Goal: Communication & Community: Answer question/provide support

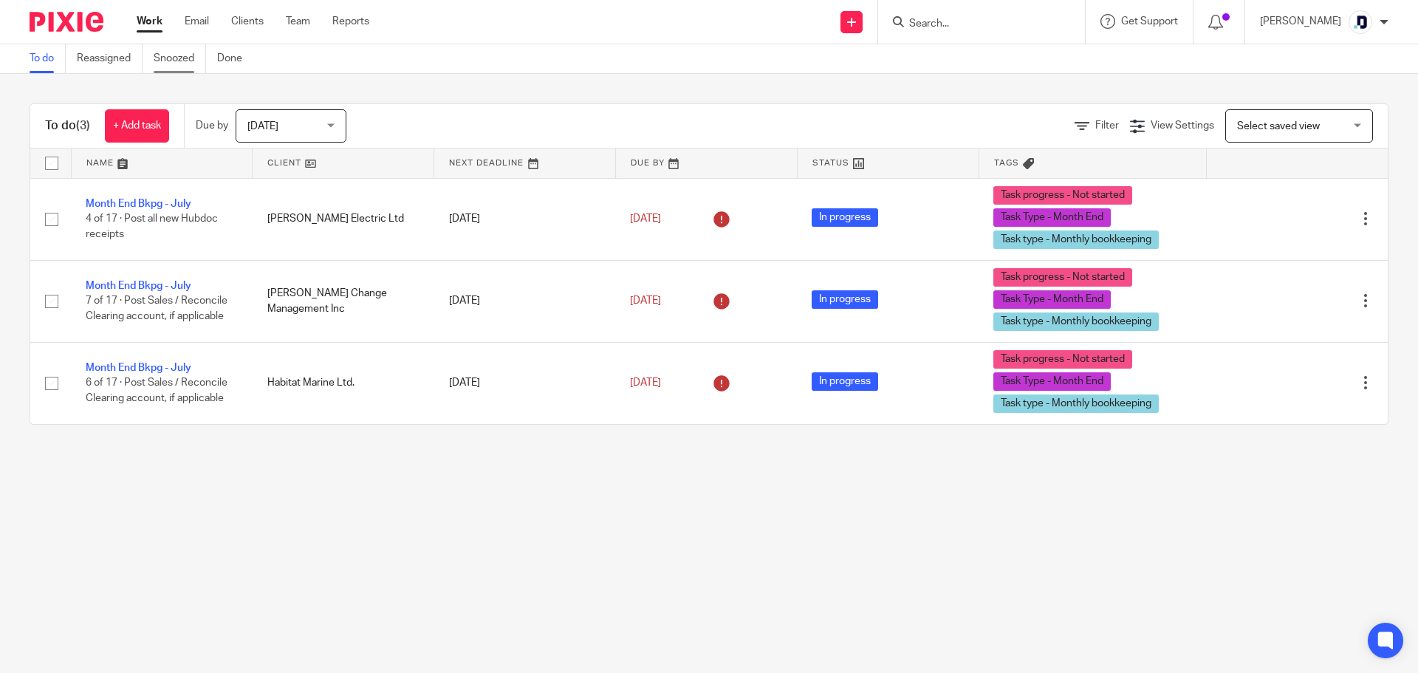
click at [185, 63] on link "Snoozed" at bounding box center [180, 58] width 52 height 29
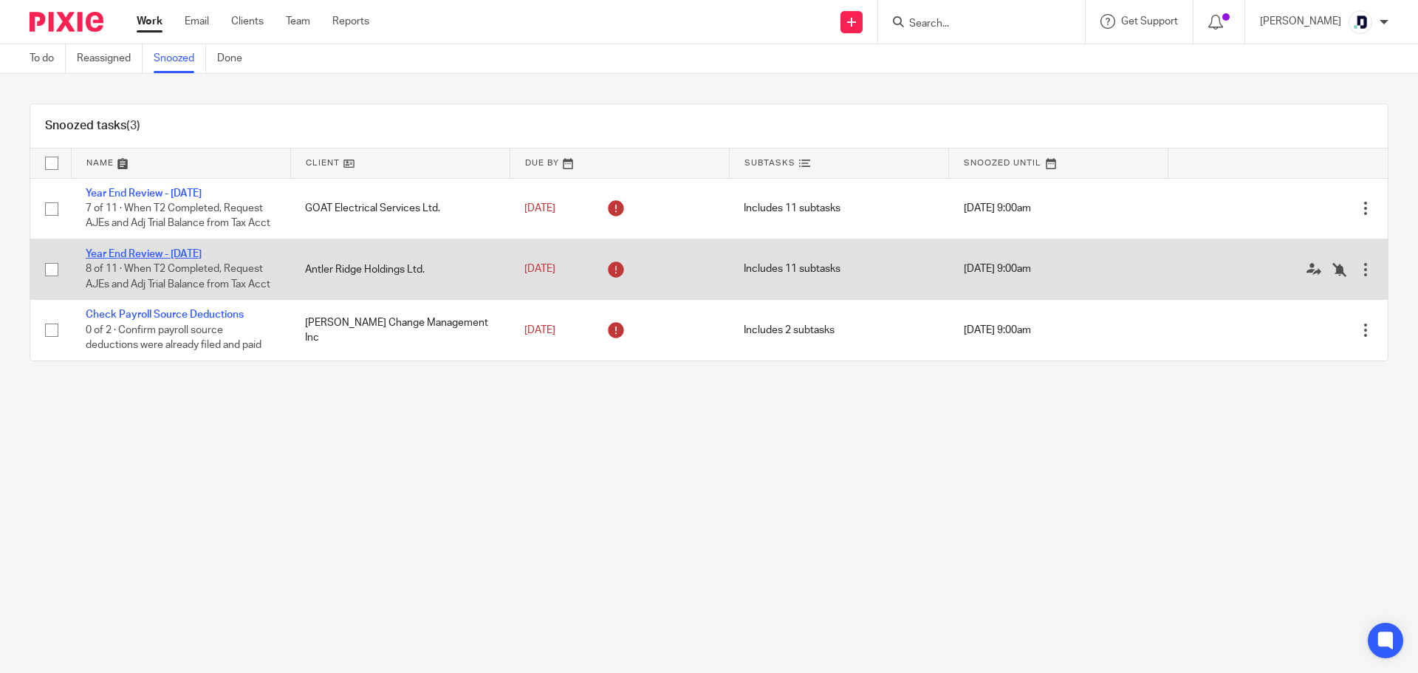
click at [202, 259] on link "Year End Review - [DATE]" at bounding box center [144, 254] width 116 height 10
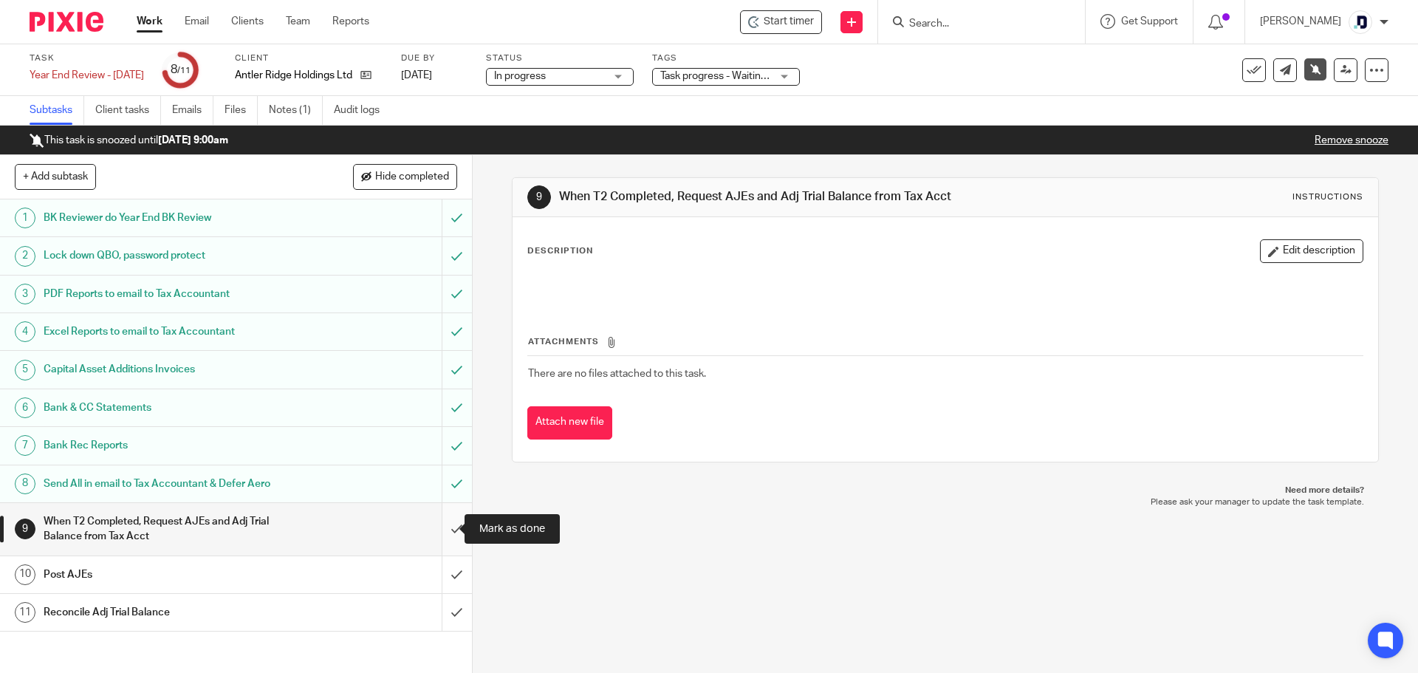
click at [446, 524] on input "submit" at bounding box center [236, 529] width 472 height 52
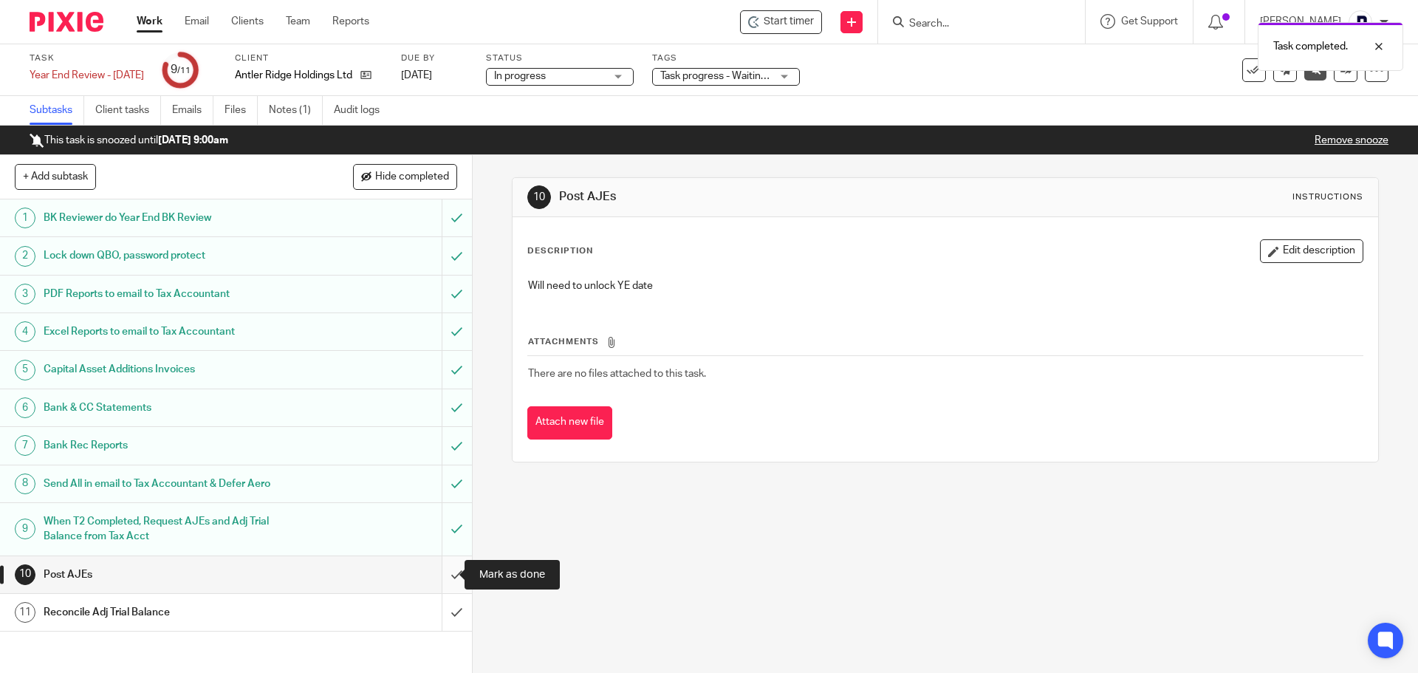
click at [446, 570] on input "submit" at bounding box center [236, 574] width 472 height 37
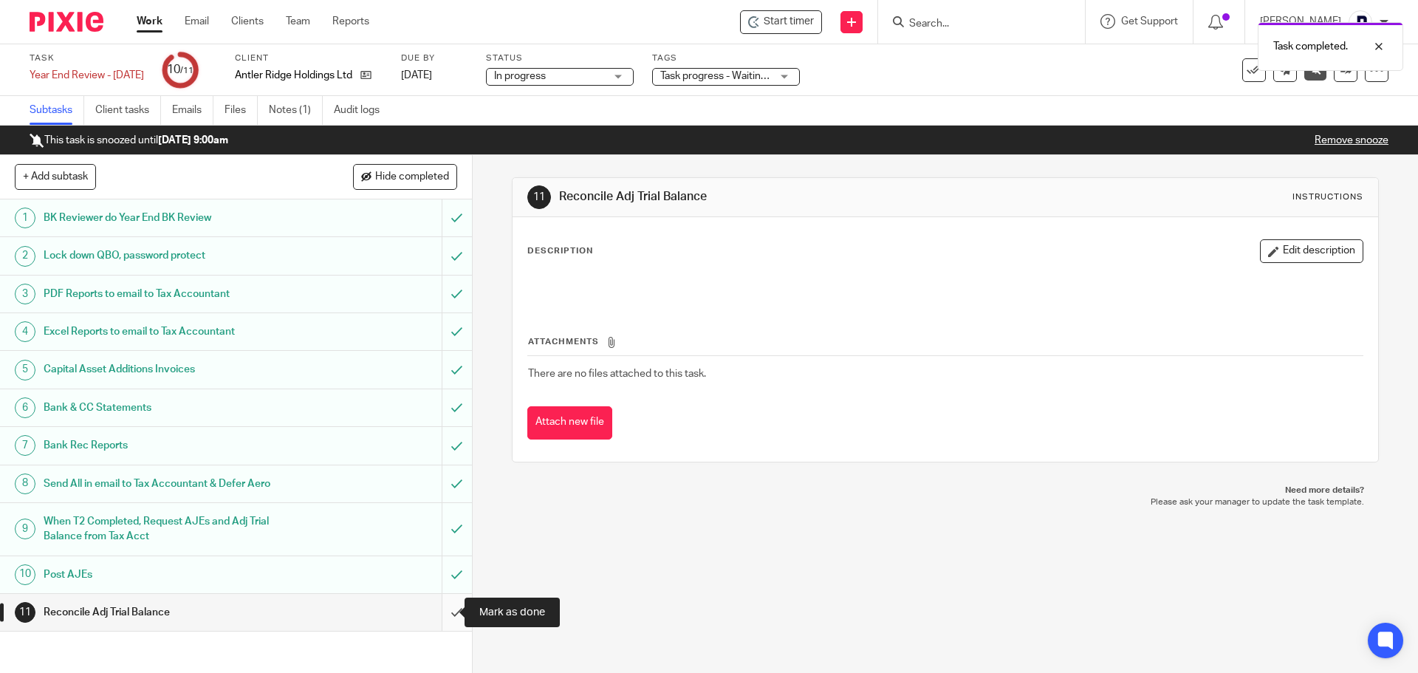
click at [437, 614] on input "submit" at bounding box center [236, 612] width 472 height 37
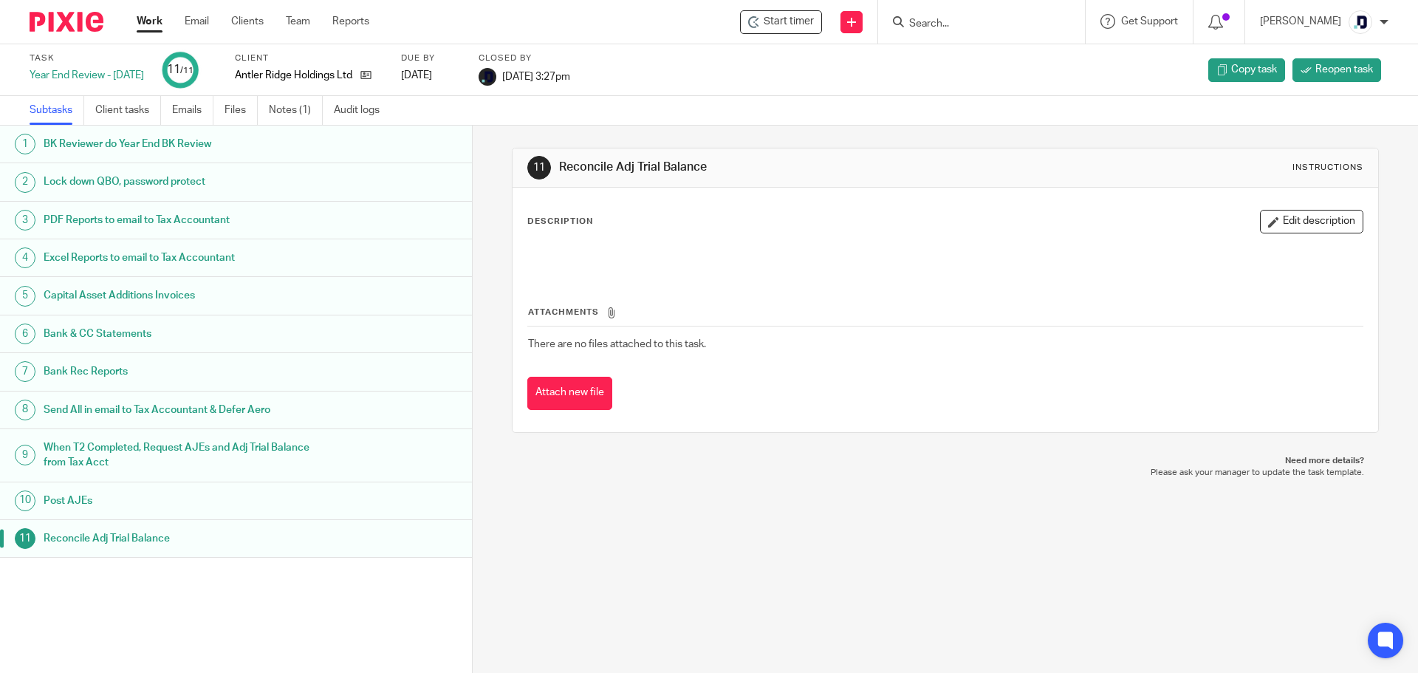
click at [143, 22] on link "Work" at bounding box center [150, 21] width 26 height 15
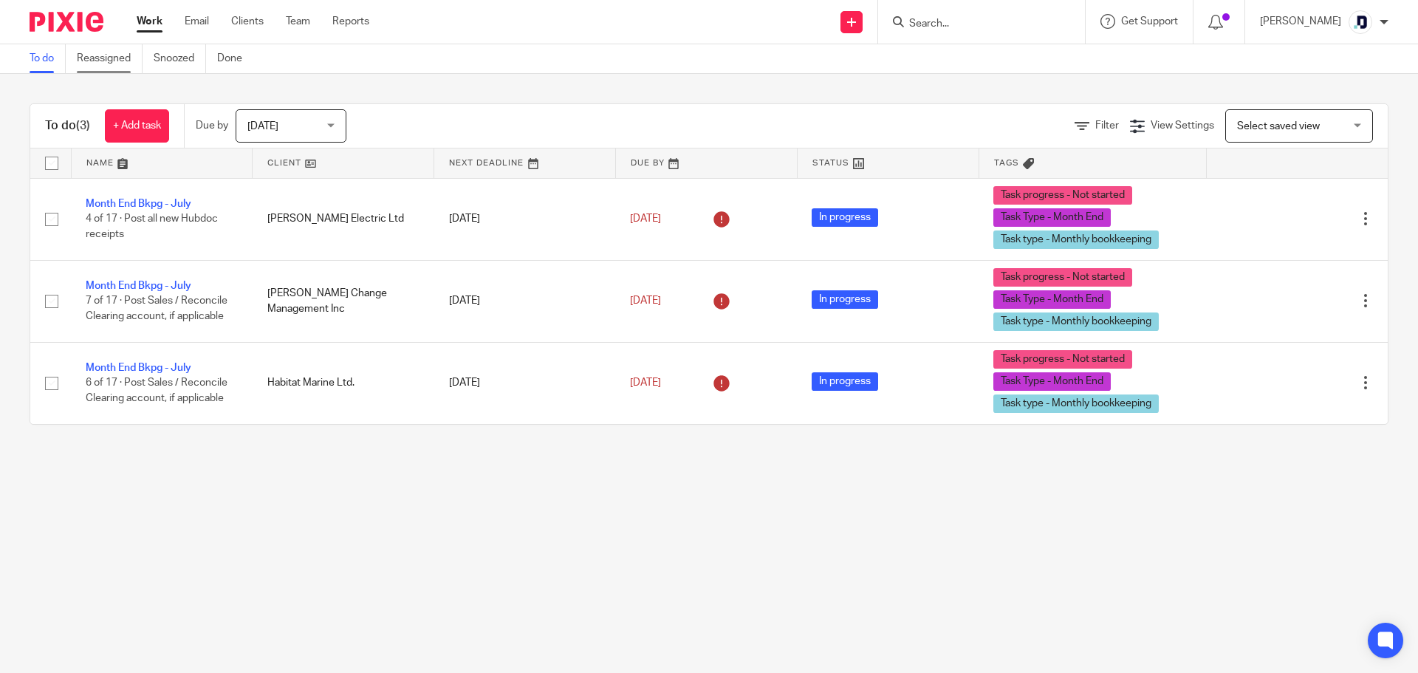
click at [126, 58] on link "Reassigned" at bounding box center [110, 58] width 66 height 29
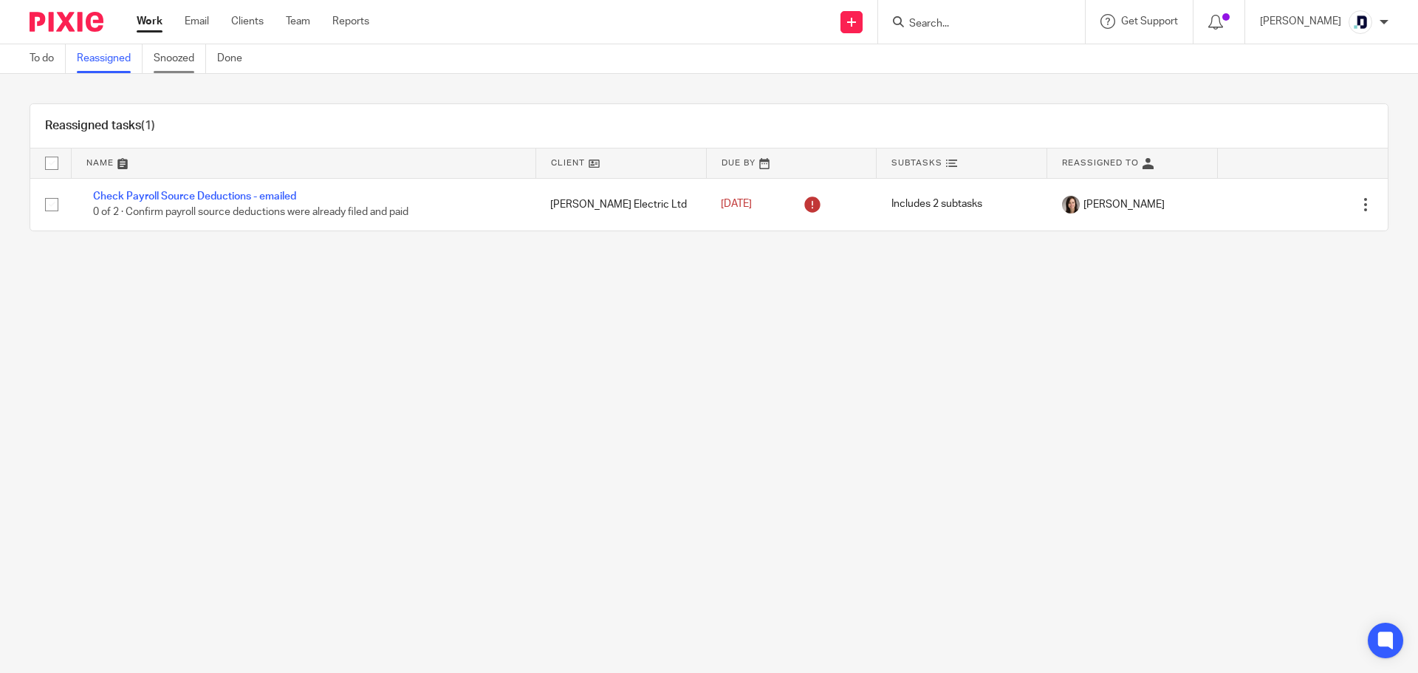
click at [179, 58] on link "Snoozed" at bounding box center [180, 58] width 52 height 29
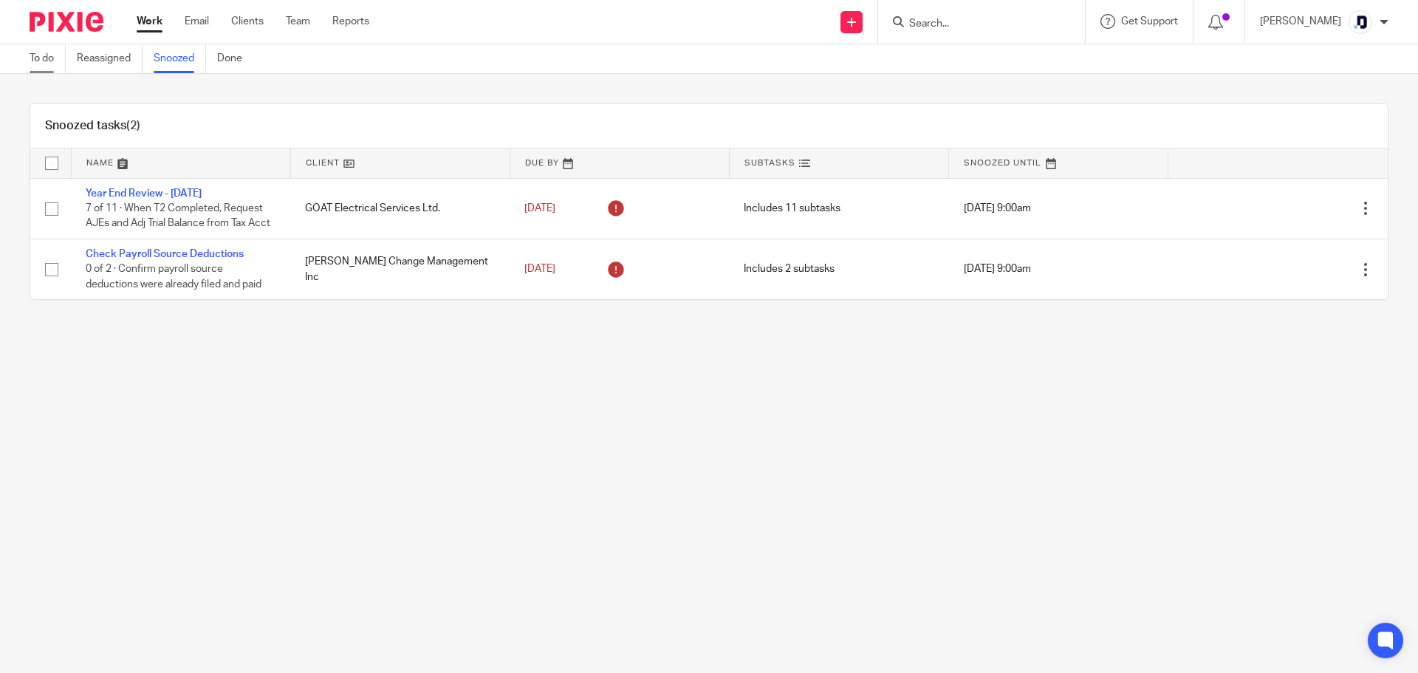
click at [39, 53] on link "To do" at bounding box center [48, 58] width 36 height 29
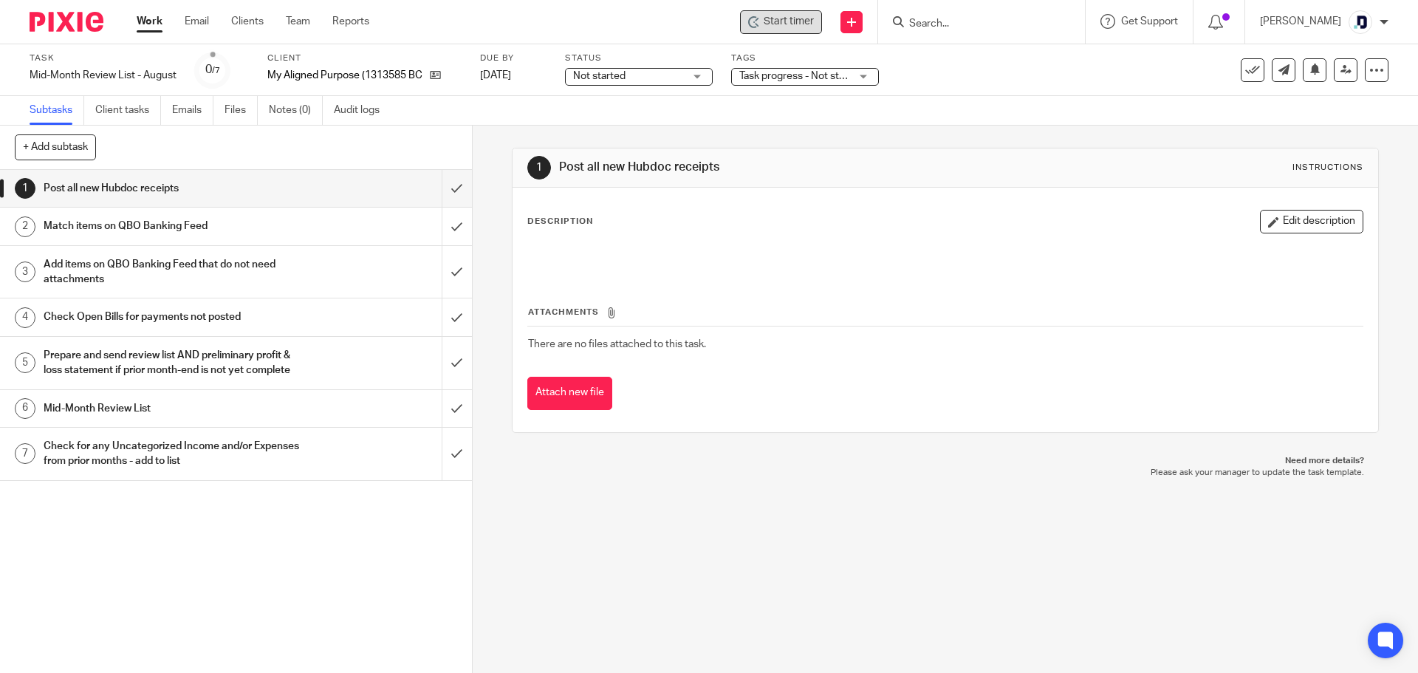
click at [767, 23] on span "Start timer" at bounding box center [789, 22] width 50 height 16
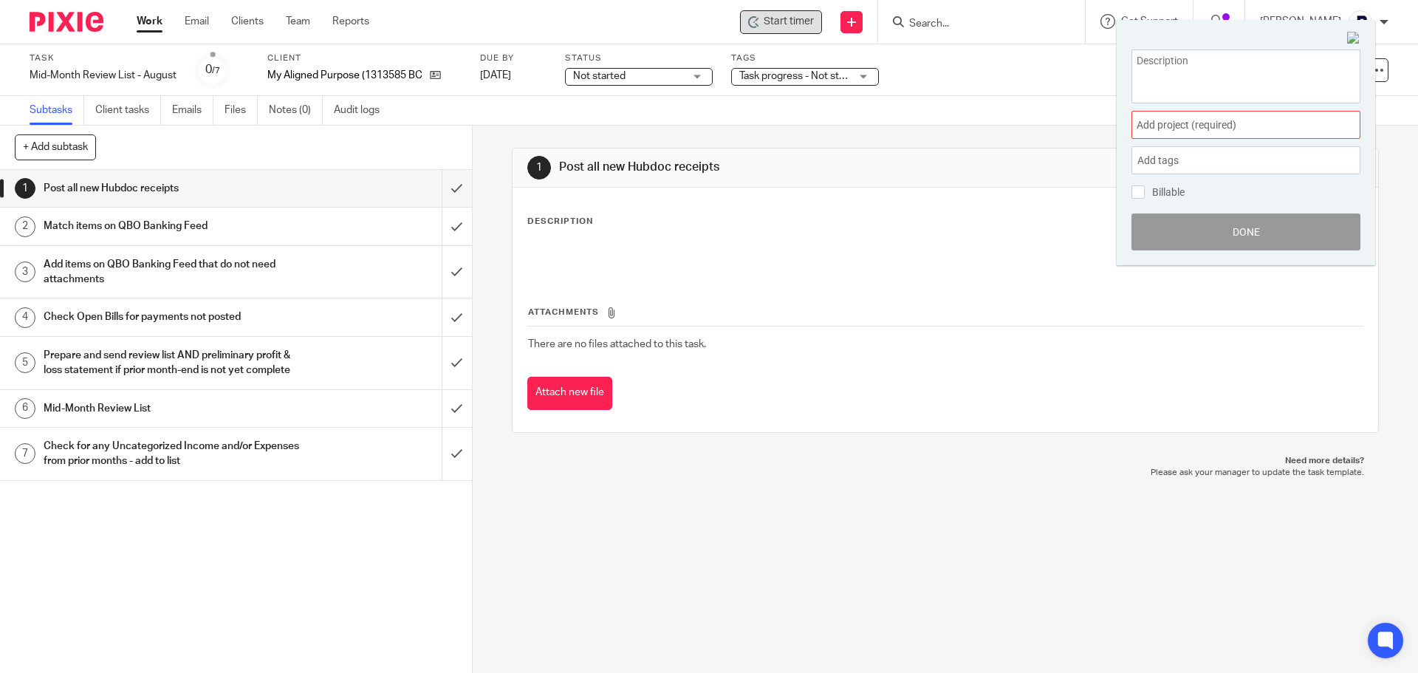
click at [730, 17] on div "Start timer Send new email Create task Add client Request signature Get Support…" at bounding box center [904, 22] width 1027 height 44
click at [750, 19] on icon at bounding box center [754, 22] width 12 height 12
click at [1163, 126] on span "Add project (required) :" at bounding box center [1230, 125] width 186 height 16
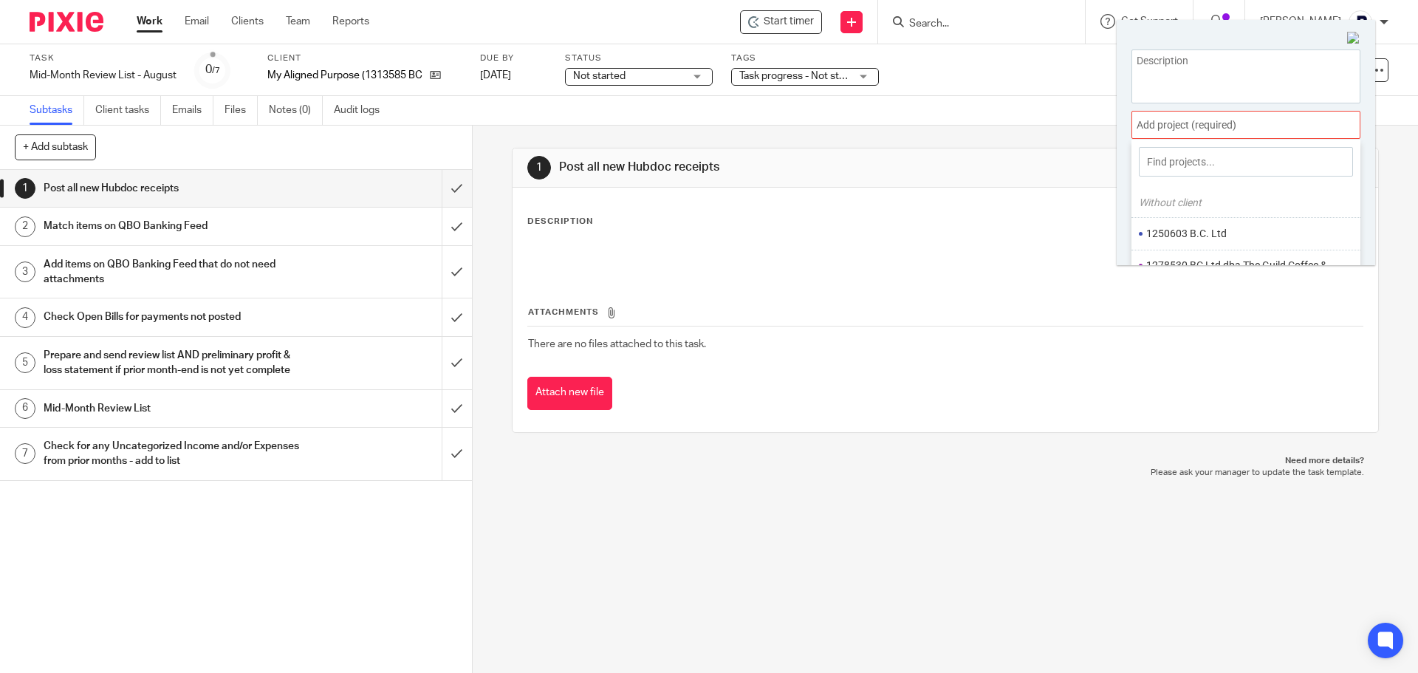
scroll to position [74, 0]
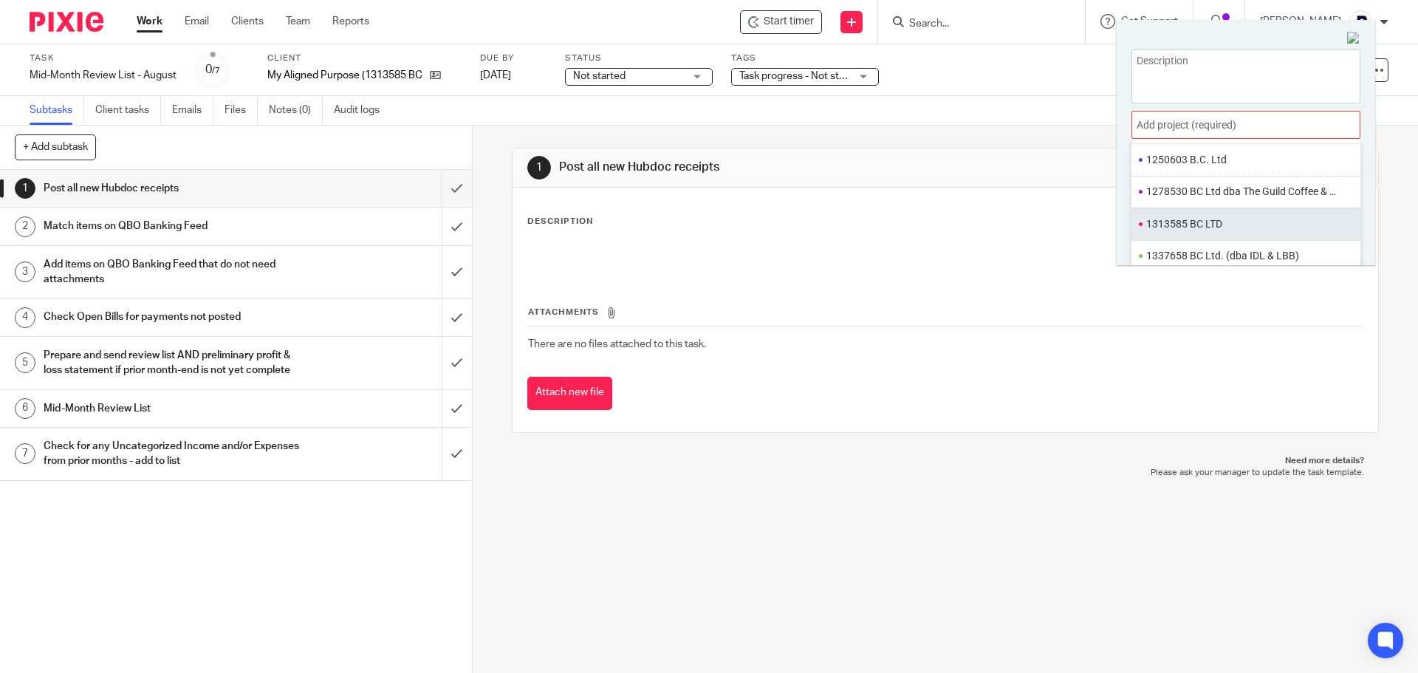
click at [1179, 225] on li "1313585 BC LTD" at bounding box center [1242, 224] width 193 height 16
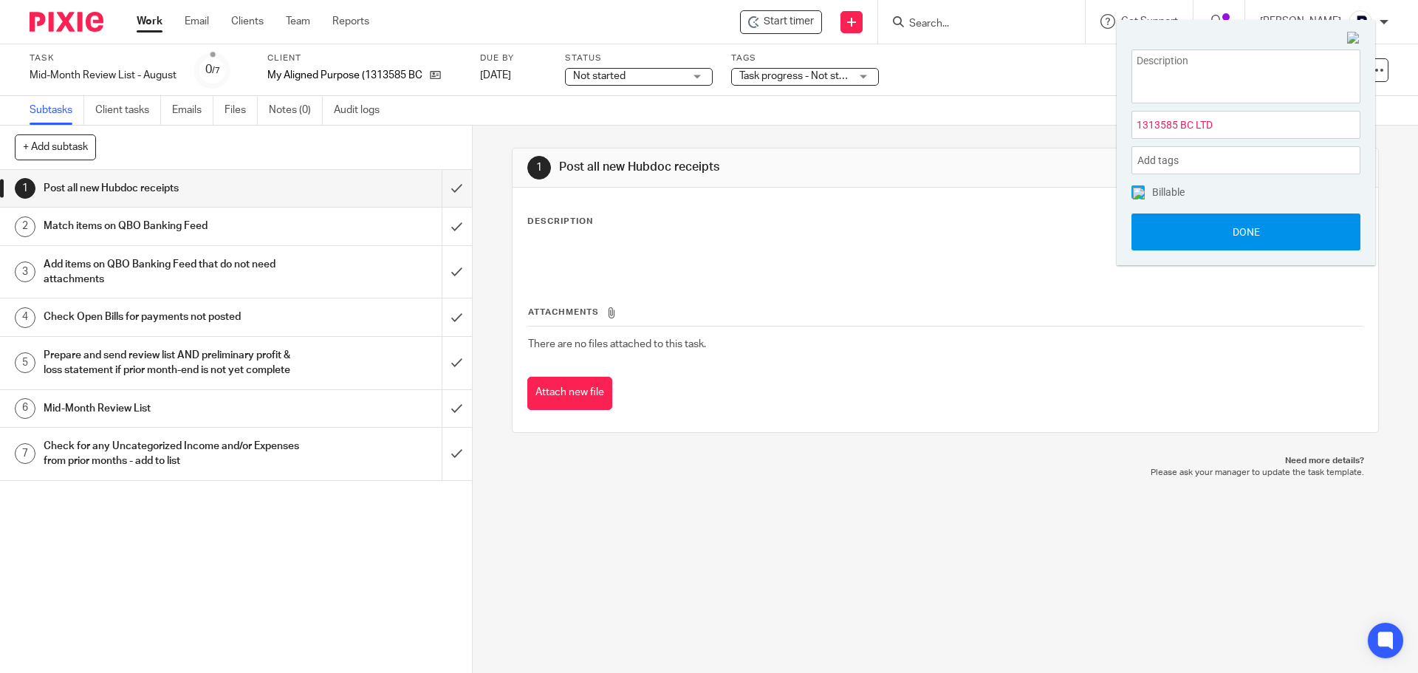
click at [1172, 239] on button "Done" at bounding box center [1245, 231] width 229 height 37
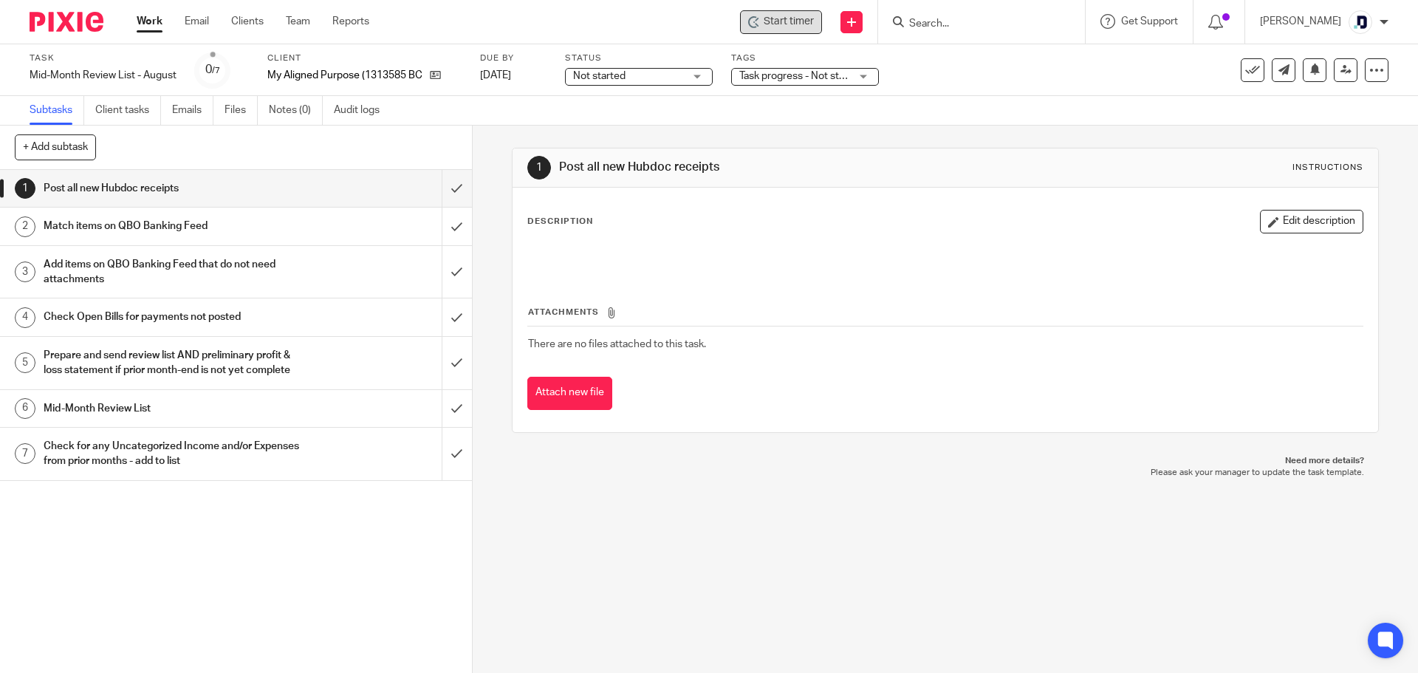
click at [773, 25] on span "Start timer" at bounding box center [789, 22] width 50 height 16
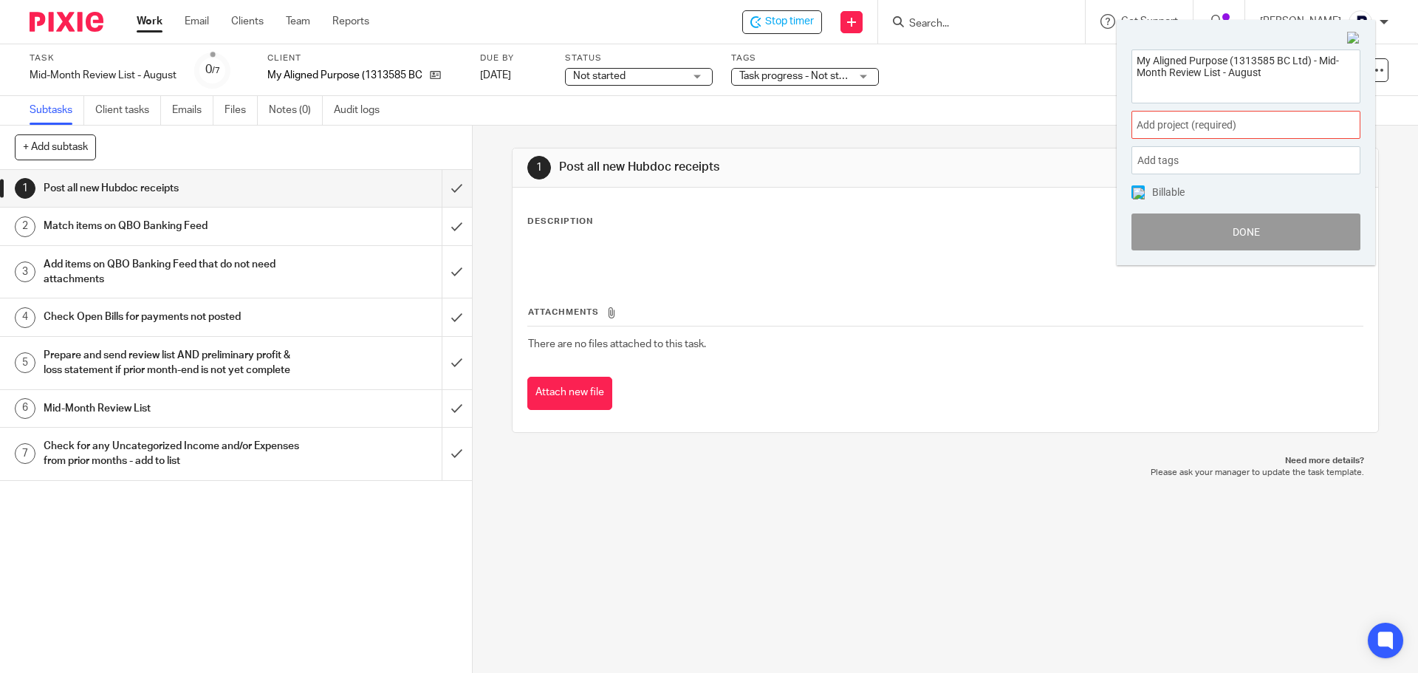
click at [1213, 123] on span "Add project (required) :" at bounding box center [1230, 125] width 186 height 16
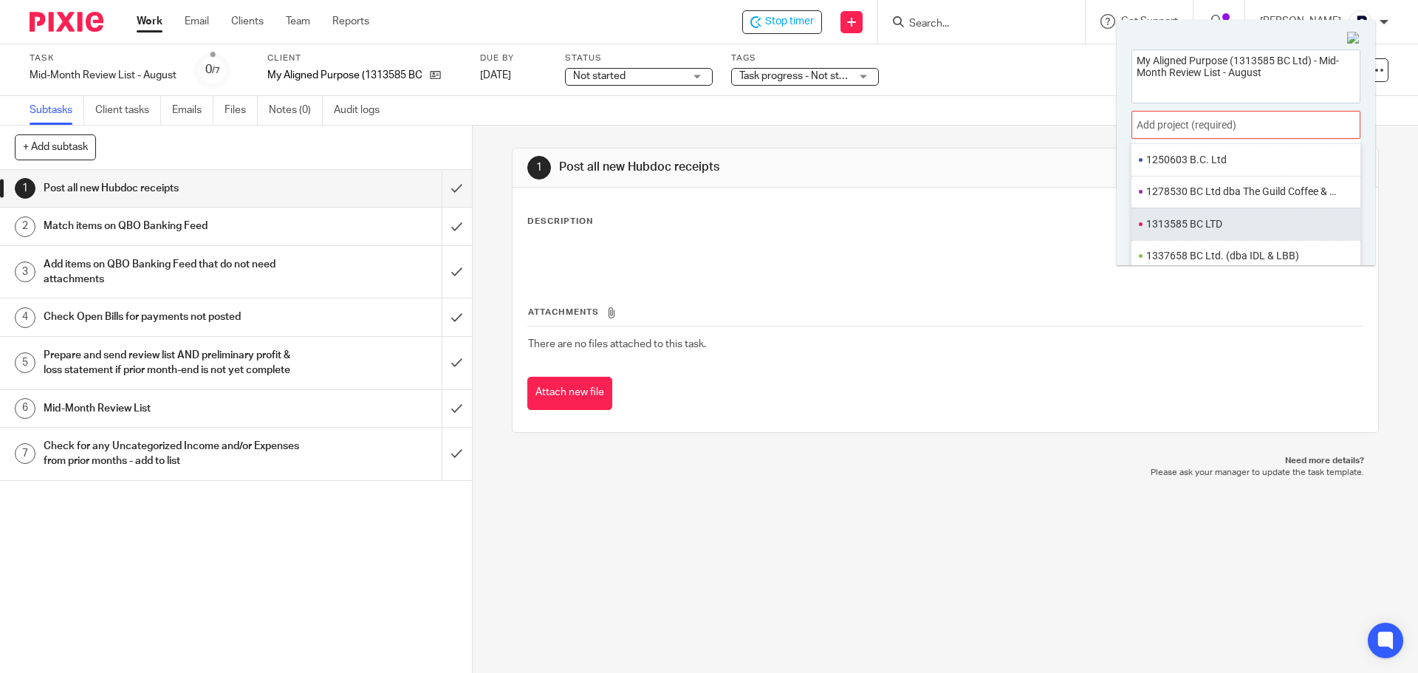
click at [1208, 219] on li "1313585 BC LTD" at bounding box center [1242, 224] width 193 height 16
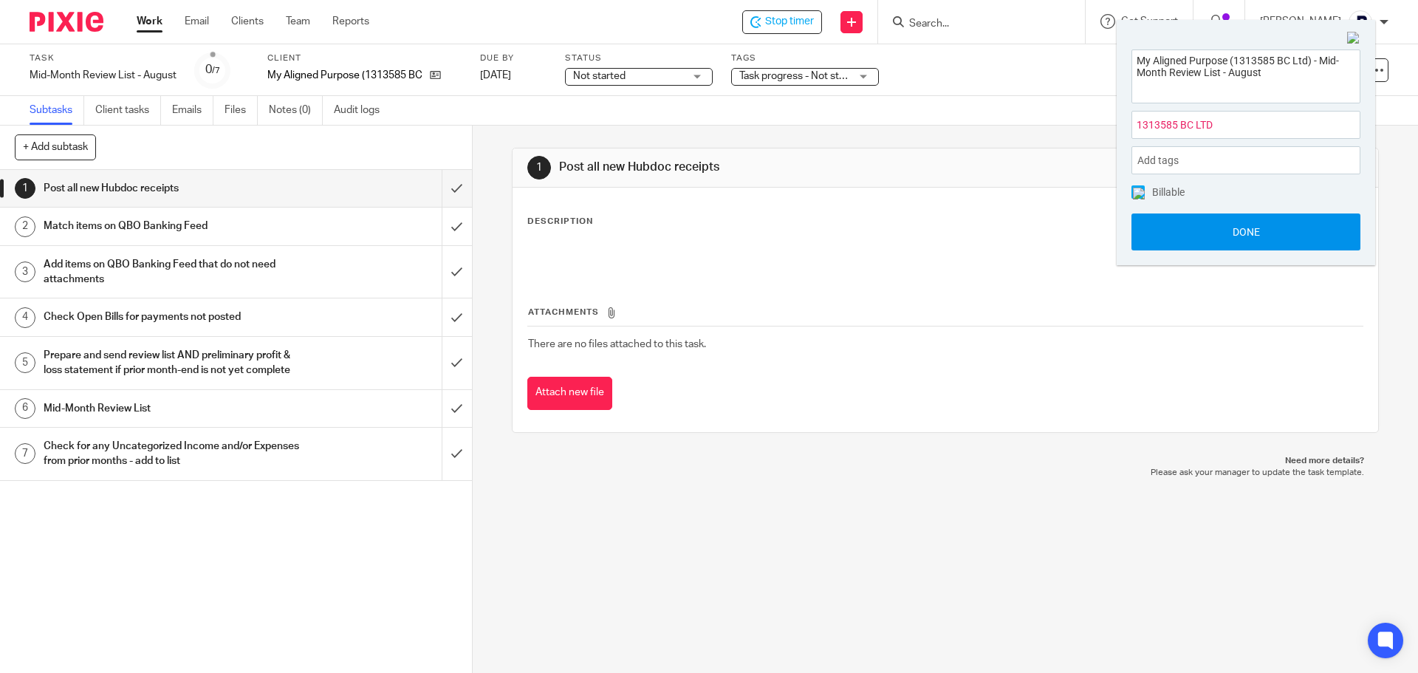
click at [1216, 229] on button "Done" at bounding box center [1245, 231] width 229 height 37
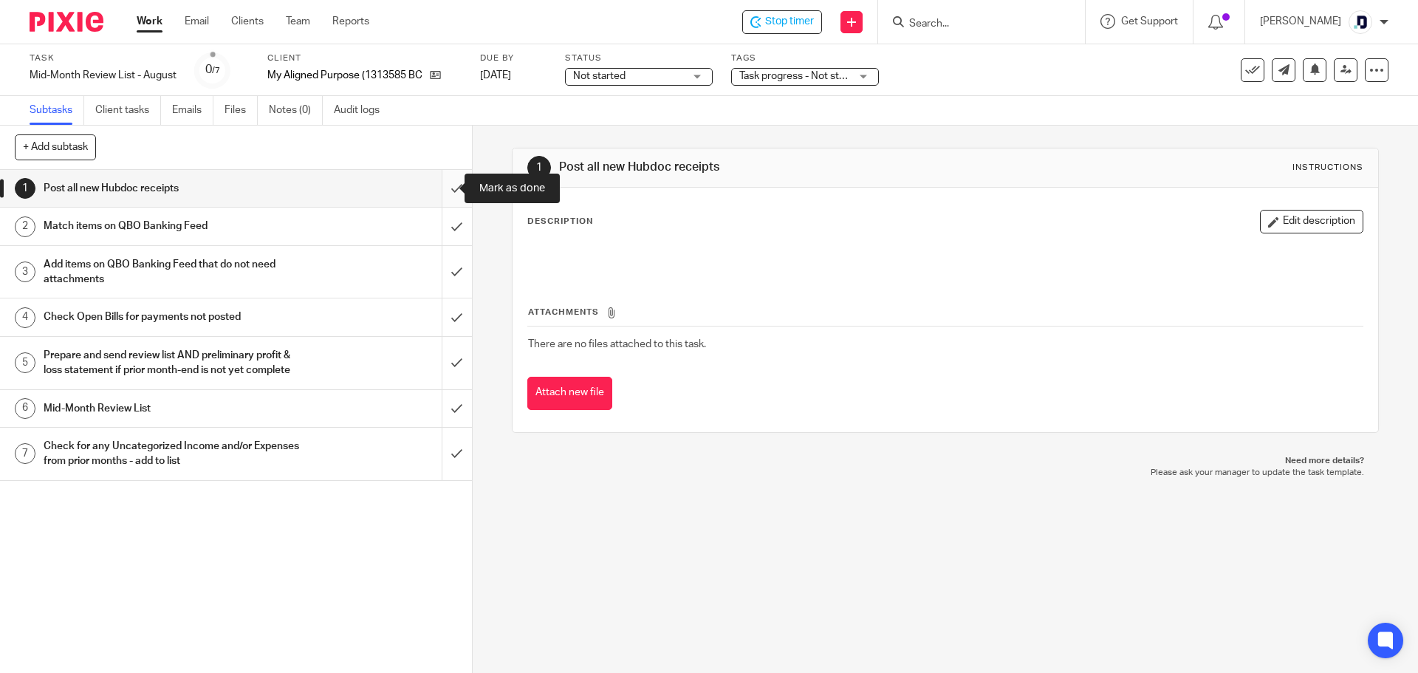
drag, startPoint x: 439, startPoint y: 193, endPoint x: 433, endPoint y: 185, distance: 9.5
click at [433, 185] on input "submit" at bounding box center [236, 188] width 472 height 37
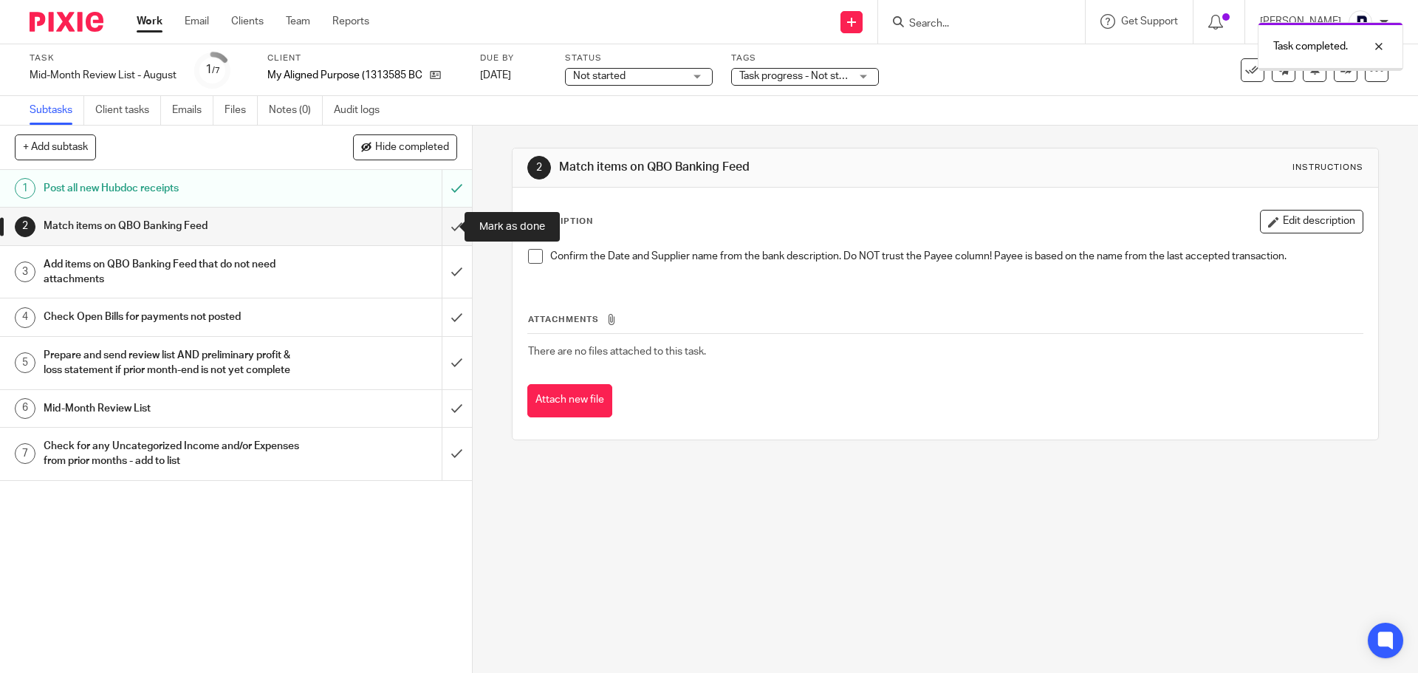
click at [445, 225] on input "submit" at bounding box center [236, 226] width 472 height 37
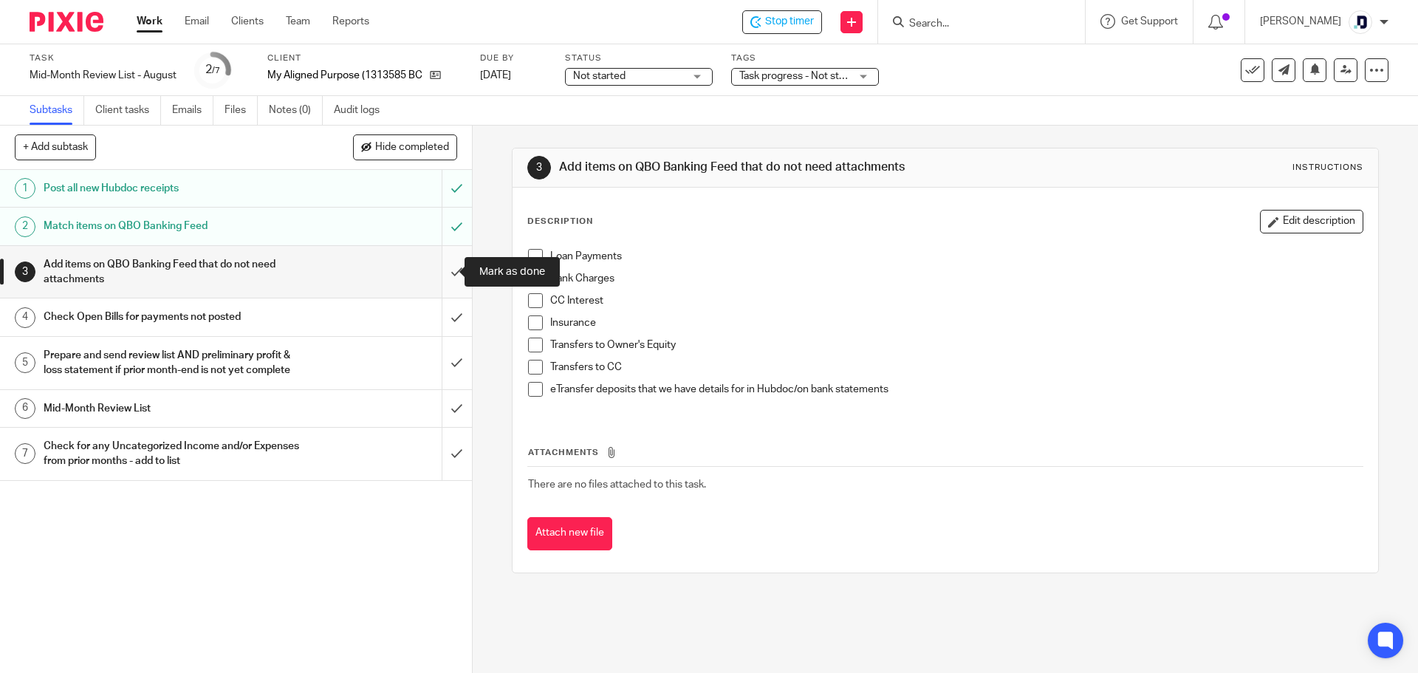
click at [439, 264] on input "submit" at bounding box center [236, 272] width 472 height 52
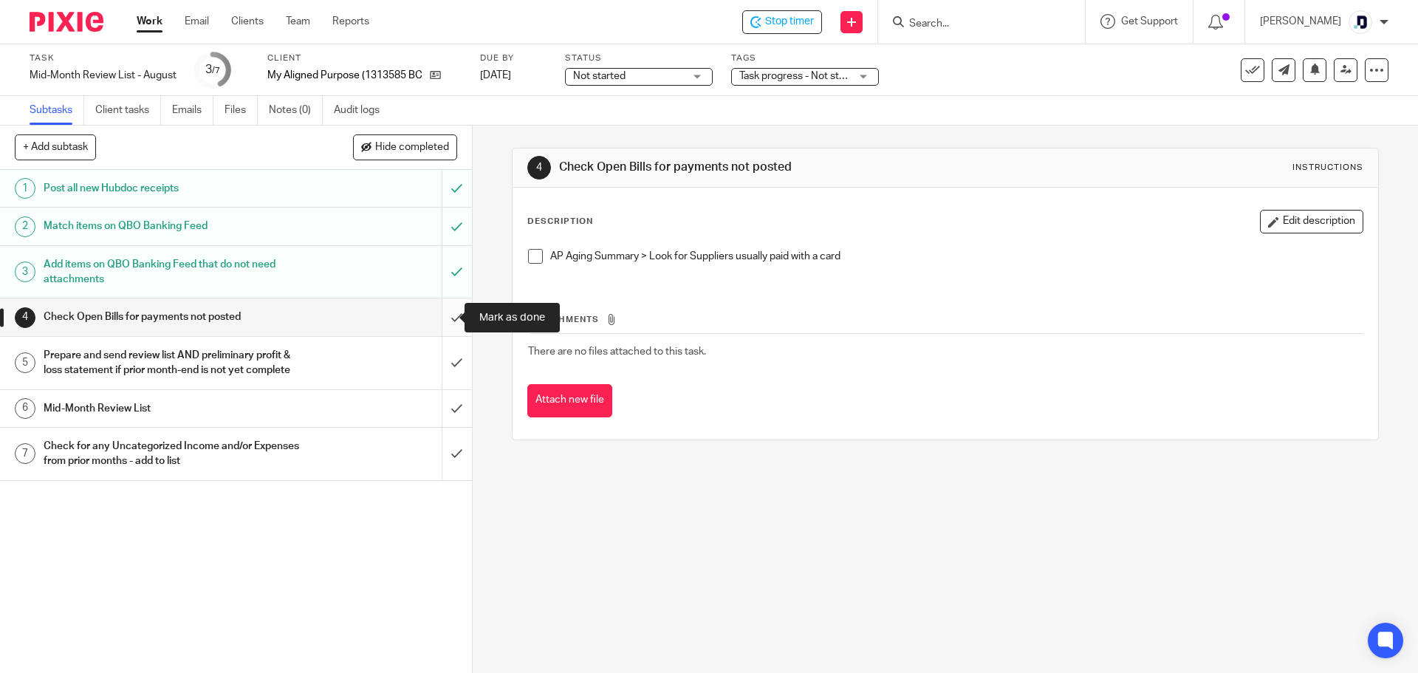
click at [443, 321] on input "submit" at bounding box center [236, 316] width 472 height 37
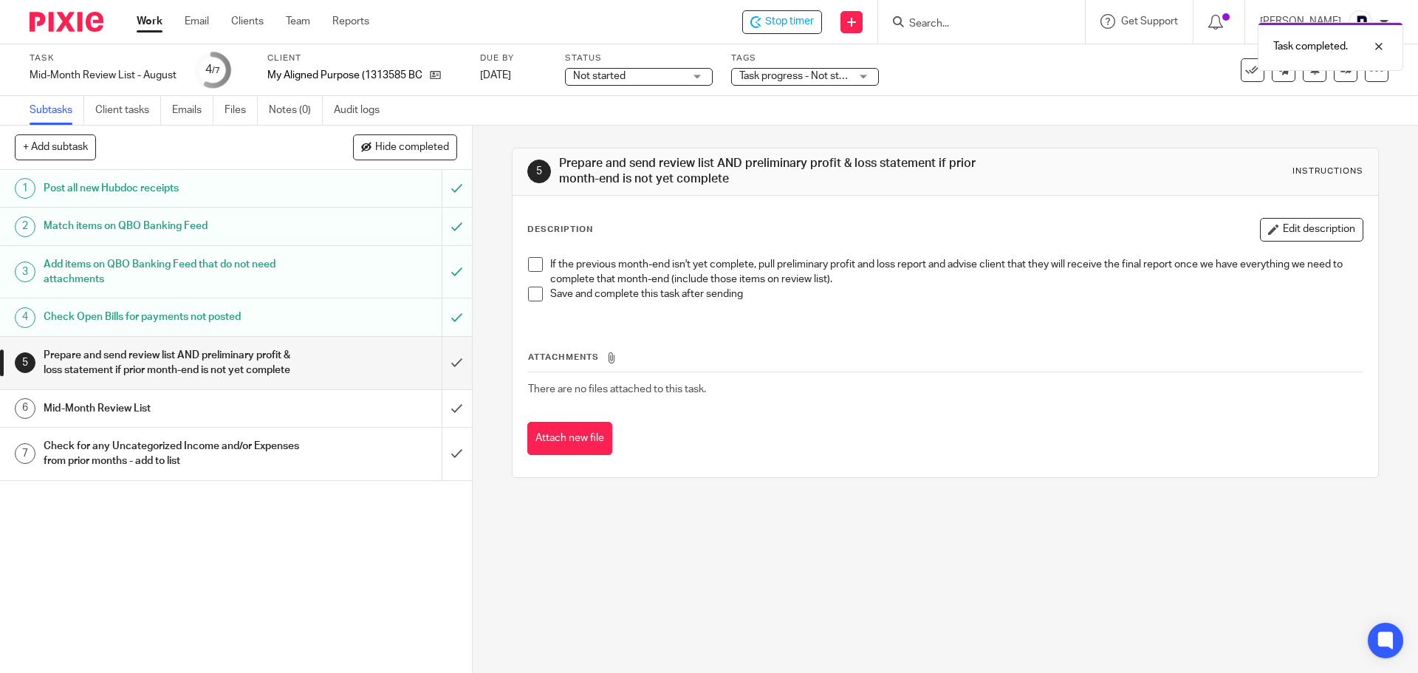
click at [327, 420] on div "Mid-Month Review List" at bounding box center [235, 408] width 383 height 22
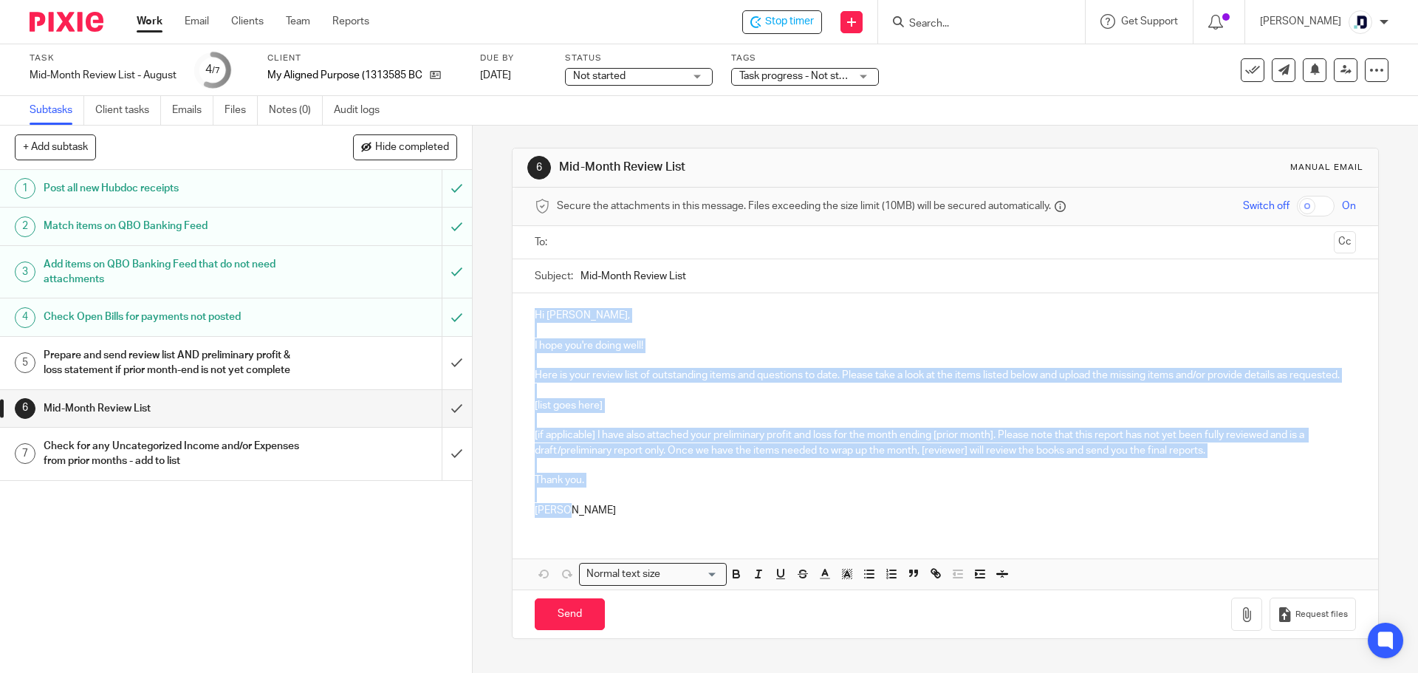
drag, startPoint x: 528, startPoint y: 312, endPoint x: 691, endPoint y: 530, distance: 272.4
click at [691, 529] on div "Hi Hailey, I hope you're doing well! Here is your review list of outstanding it…" at bounding box center [945, 411] width 865 height 236
copy div "Hi Hailey, I hope you're doing well! Here is your review list of outstanding it…"
click at [196, 26] on link "Email" at bounding box center [197, 21] width 24 height 15
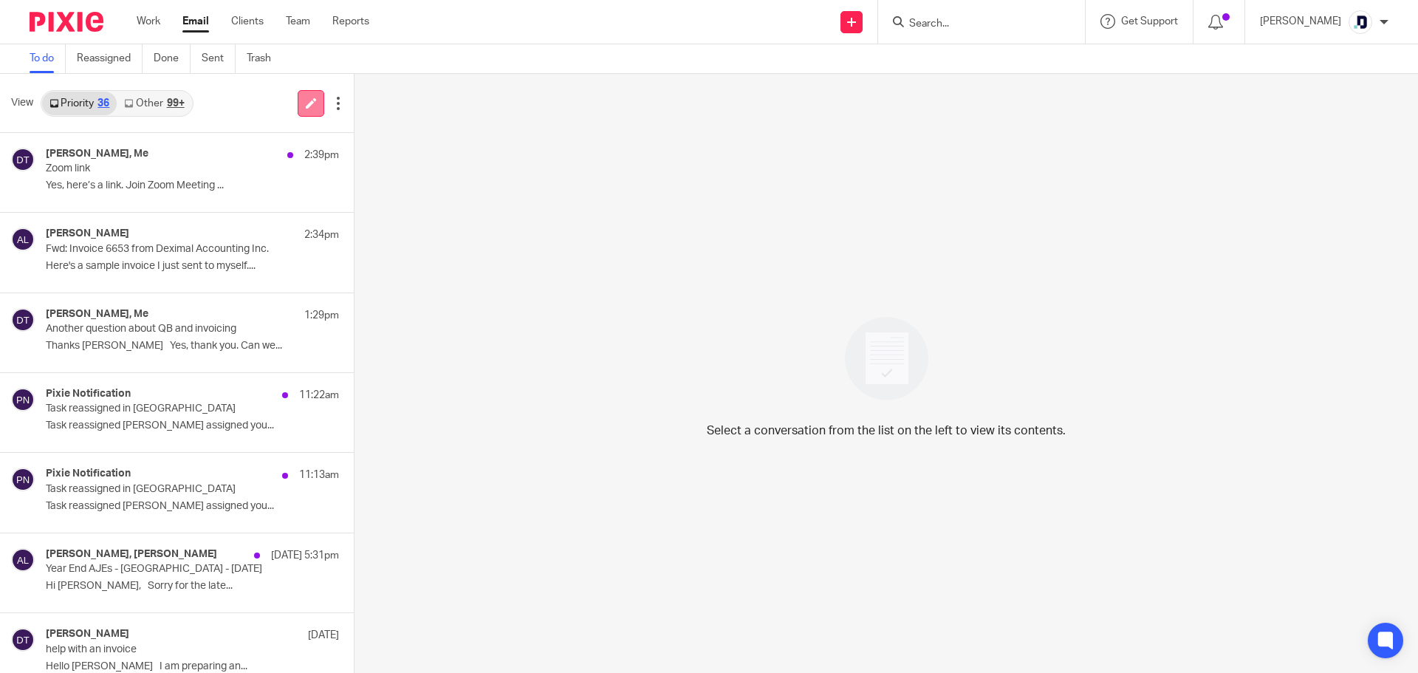
click at [306, 106] on icon at bounding box center [311, 102] width 11 height 11
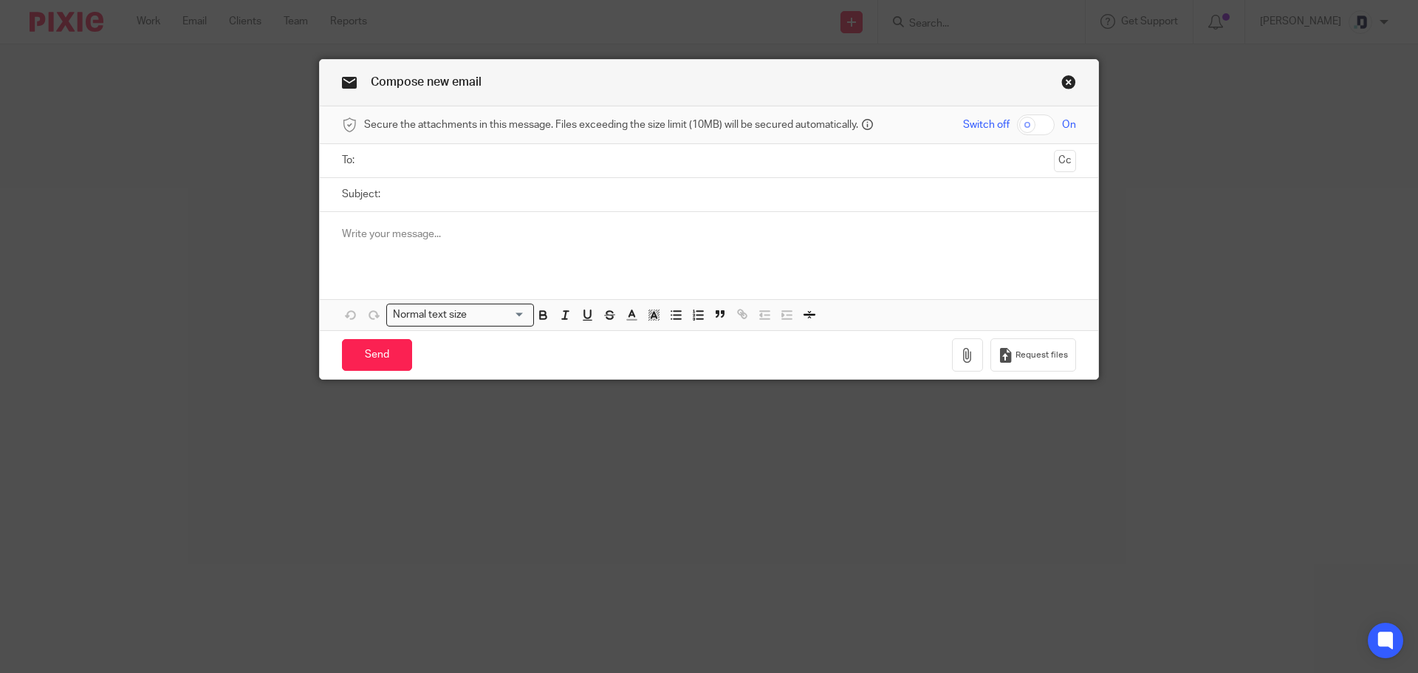
click at [396, 242] on p at bounding box center [709, 234] width 734 height 15
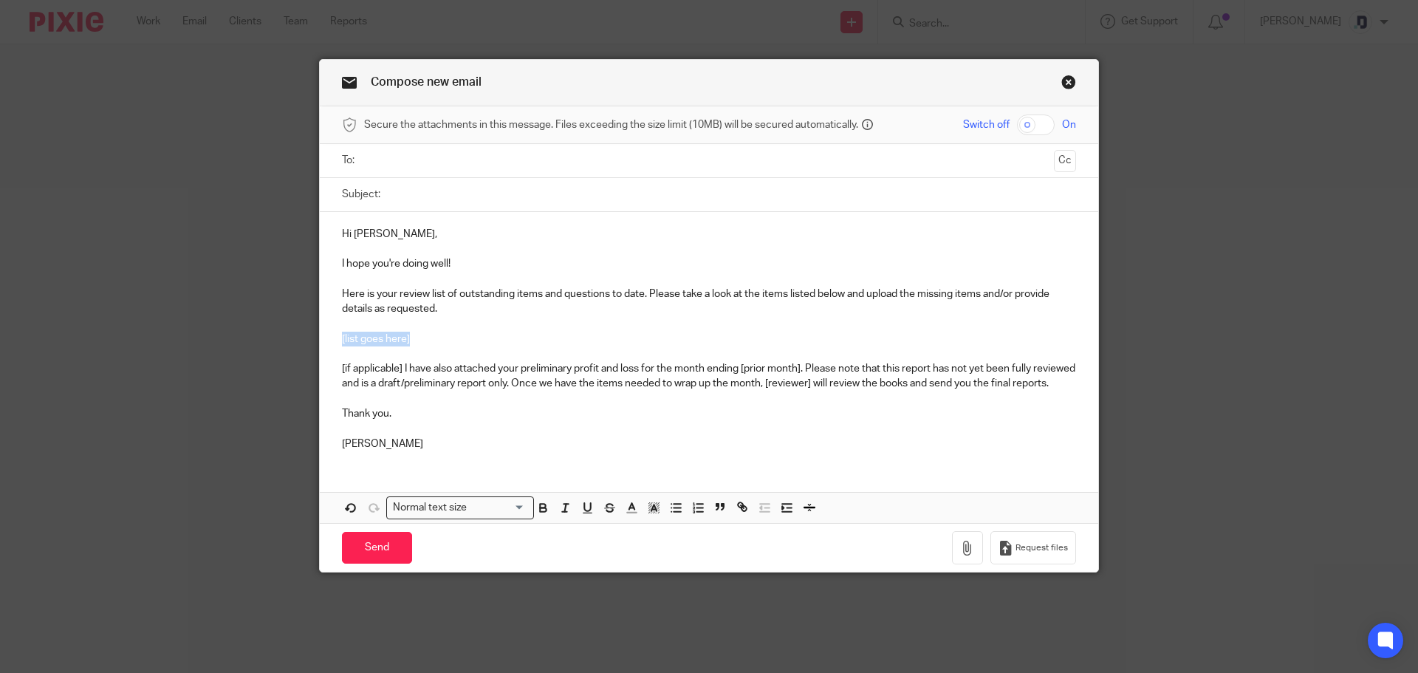
drag, startPoint x: 417, startPoint y: 338, endPoint x: 338, endPoint y: 337, distance: 79.0
click at [342, 337] on p "[list goes here]" at bounding box center [709, 339] width 734 height 15
click at [446, 344] on p "USD" at bounding box center [723, 339] width 705 height 15
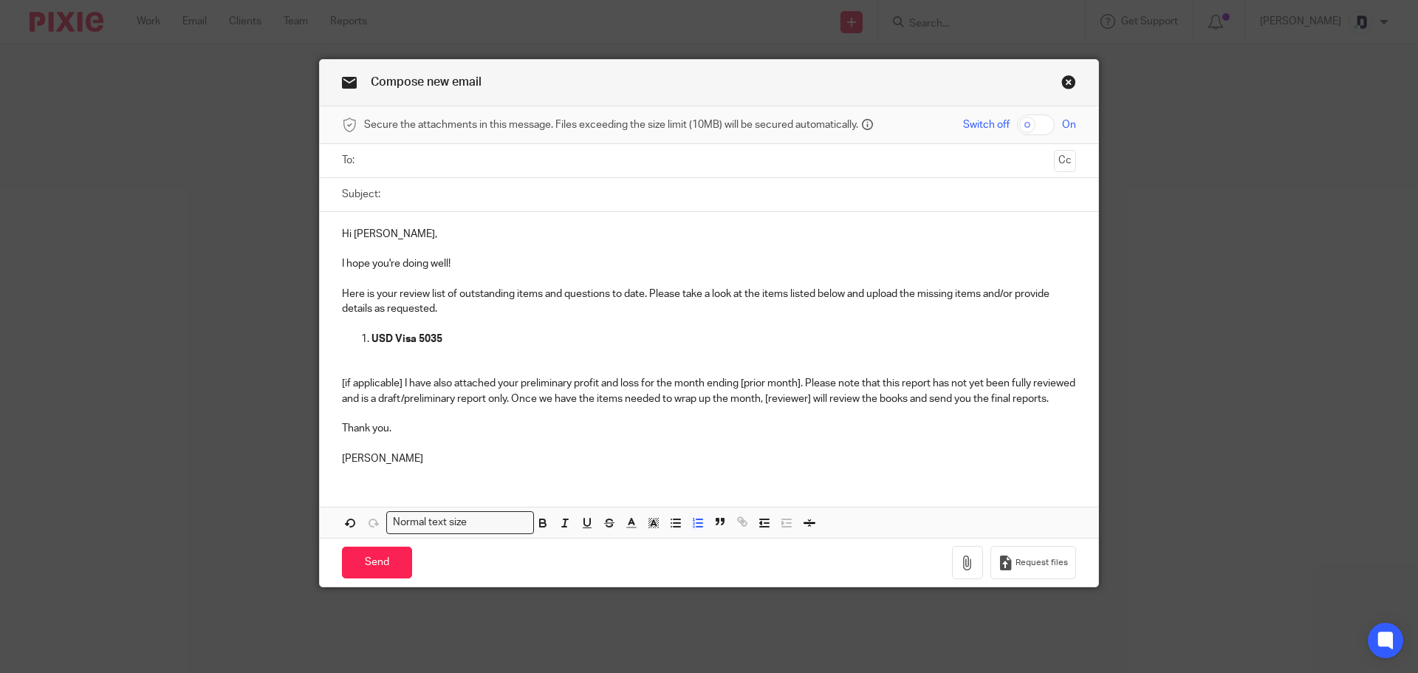
click at [365, 351] on ol "USD Visa 5035" at bounding box center [709, 347] width 734 height 30
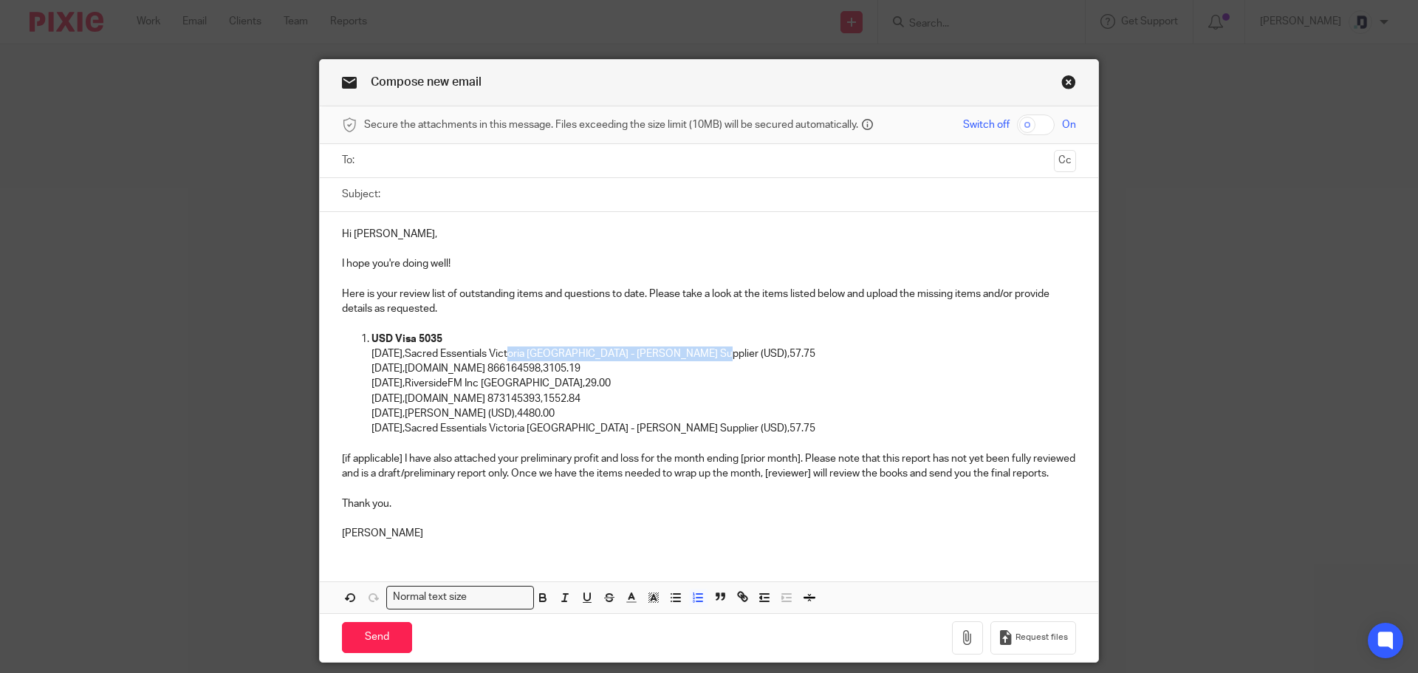
drag, startPoint x: 510, startPoint y: 354, endPoint x: 699, endPoint y: 353, distance: 189.1
click at [699, 353] on p "07-15-2025,Sacred Essentials Victoria BC - Kyla Gagnon Supplier (USD),57.75" at bounding box center [723, 353] width 705 height 15
drag, startPoint x: 549, startPoint y: 369, endPoint x: 468, endPoint y: 363, distance: 81.4
click at [468, 363] on p "07-25-2025,Payoneer.com 866164598,3105.19" at bounding box center [723, 368] width 705 height 15
click at [507, 355] on p "07-15-2025,Sacred Essentials- $57.75" at bounding box center [723, 353] width 705 height 15
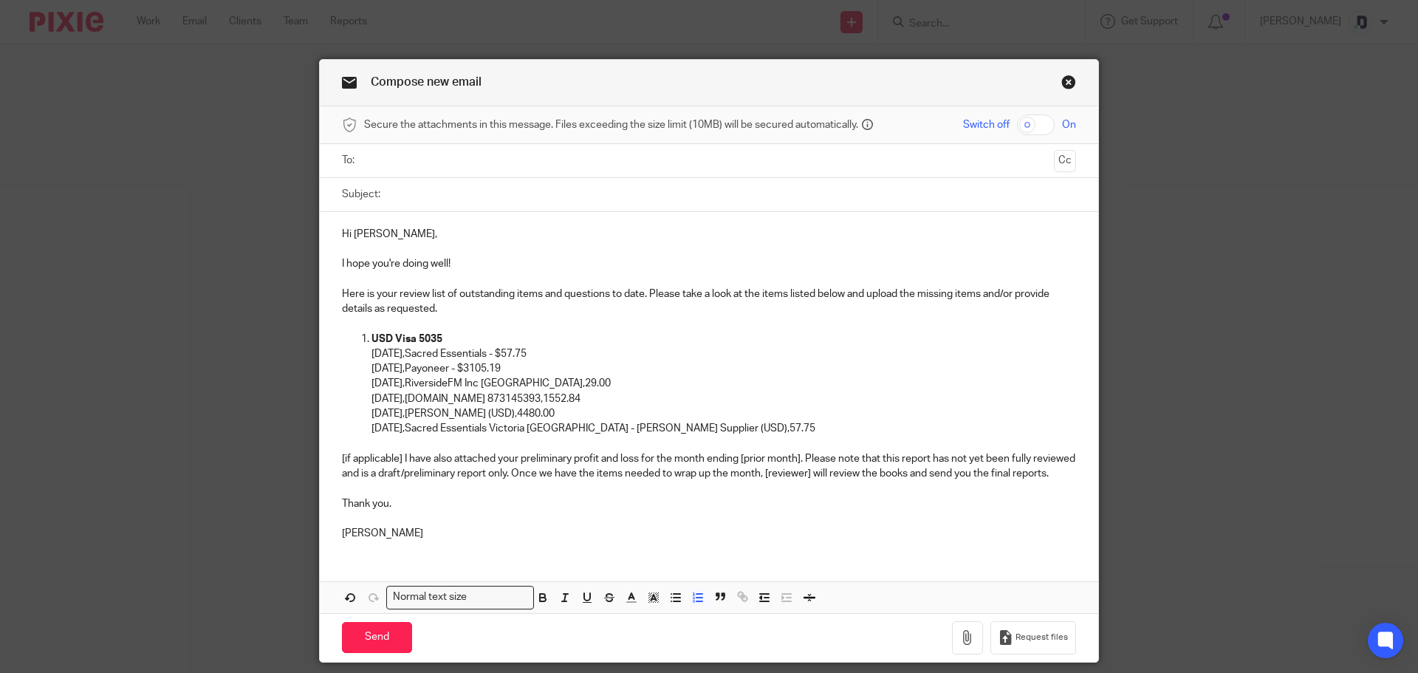
click at [422, 367] on p "07-25-2025,Payoneer - $3105.19" at bounding box center [723, 368] width 705 height 15
click at [423, 370] on p "07-25-2025,Payoneer - $3105.19" at bounding box center [723, 368] width 705 height 15
click at [424, 355] on p "07-15-2025,Sacred Essentials - $57.75" at bounding box center [723, 353] width 705 height 15
drag, startPoint x: 549, startPoint y: 397, endPoint x: 468, endPoint y: 399, distance: 81.3
click at [468, 399] on p "08-06-2025,Payoneer.com 873145393,1552.84" at bounding box center [723, 398] width 705 height 15
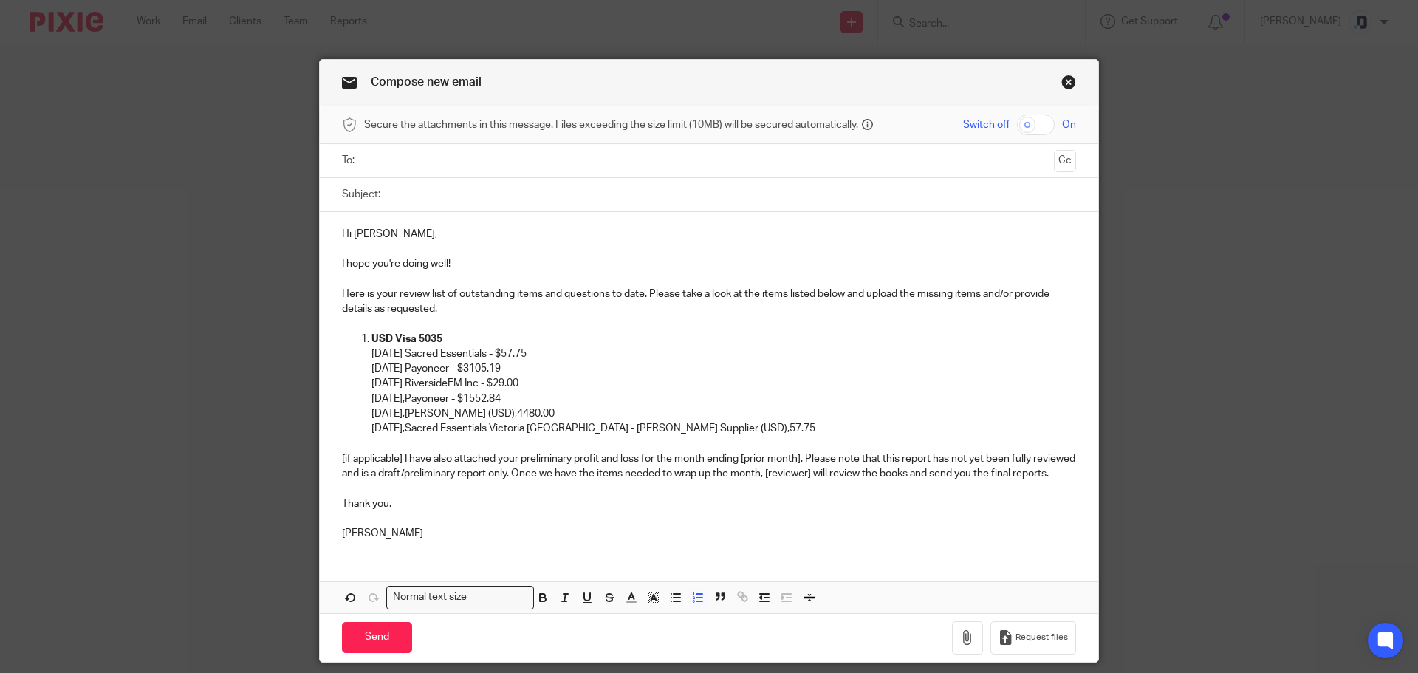
click at [425, 398] on p "08-06-2025,Payoneer - $1552.84" at bounding box center [723, 398] width 705 height 15
drag, startPoint x: 513, startPoint y: 413, endPoint x: 484, endPoint y: 417, distance: 29.0
click at [484, 417] on p "08-09-2025,Chris Harder (USD),4480.00" at bounding box center [723, 413] width 705 height 15
click at [422, 417] on p "08-09-2025,Chris Harder - $4480.00" at bounding box center [723, 413] width 705 height 15
click at [423, 416] on p "08-09-2025,Chris Harder - $4480.00" at bounding box center [723, 413] width 705 height 15
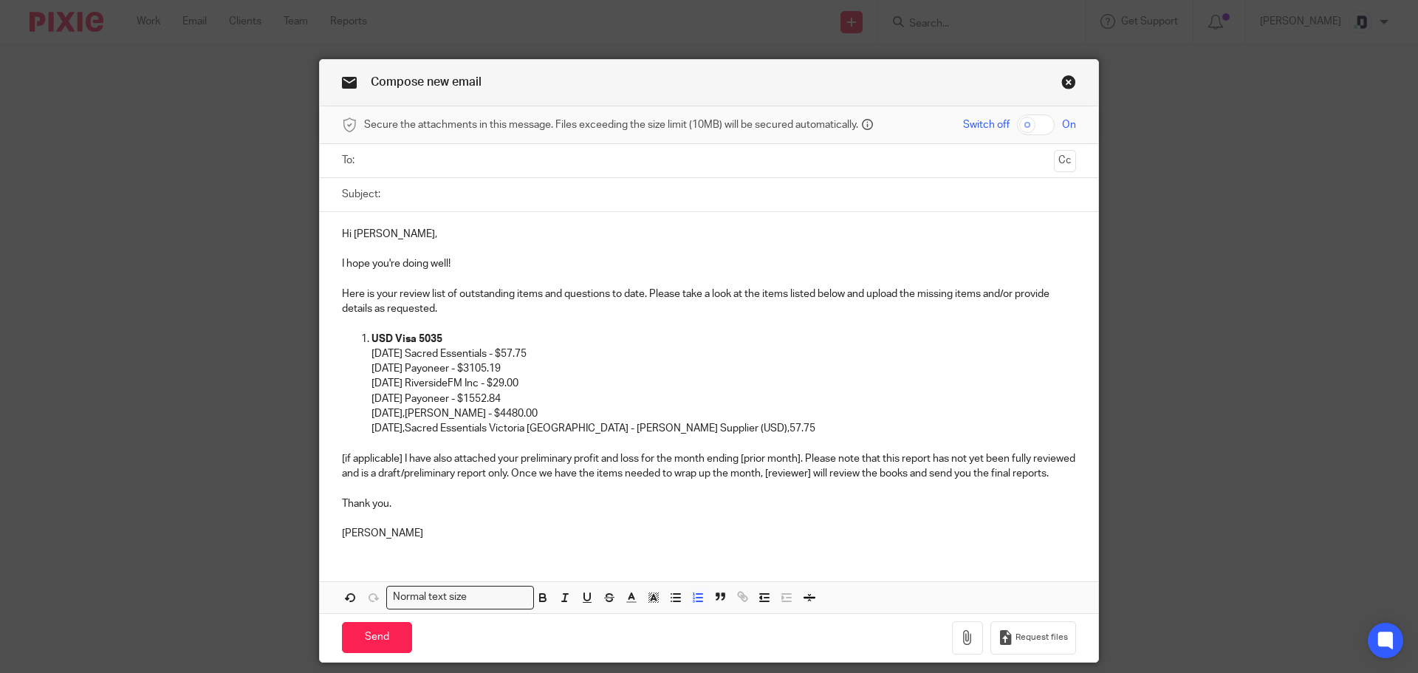
click at [425, 416] on p "08-09-2025,Chris Harder - $4480.00" at bounding box center [723, 413] width 705 height 15
click at [425, 431] on p "08-15-2025,Sacred Essentials Victoria BC - Kyla Gagnon Supplier (USD),57.75" at bounding box center [723, 428] width 705 height 15
drag, startPoint x: 698, startPoint y: 428, endPoint x: 507, endPoint y: 431, distance: 190.6
click at [507, 431] on p "08-15-2025 Sacred Essentials Victoria BC - Kyla Gagnon Supplier (USD),57.75" at bounding box center [723, 428] width 705 height 15
click at [574, 428] on p "08-15-2025 Sacred Essentials - $57.75" at bounding box center [723, 428] width 705 height 15
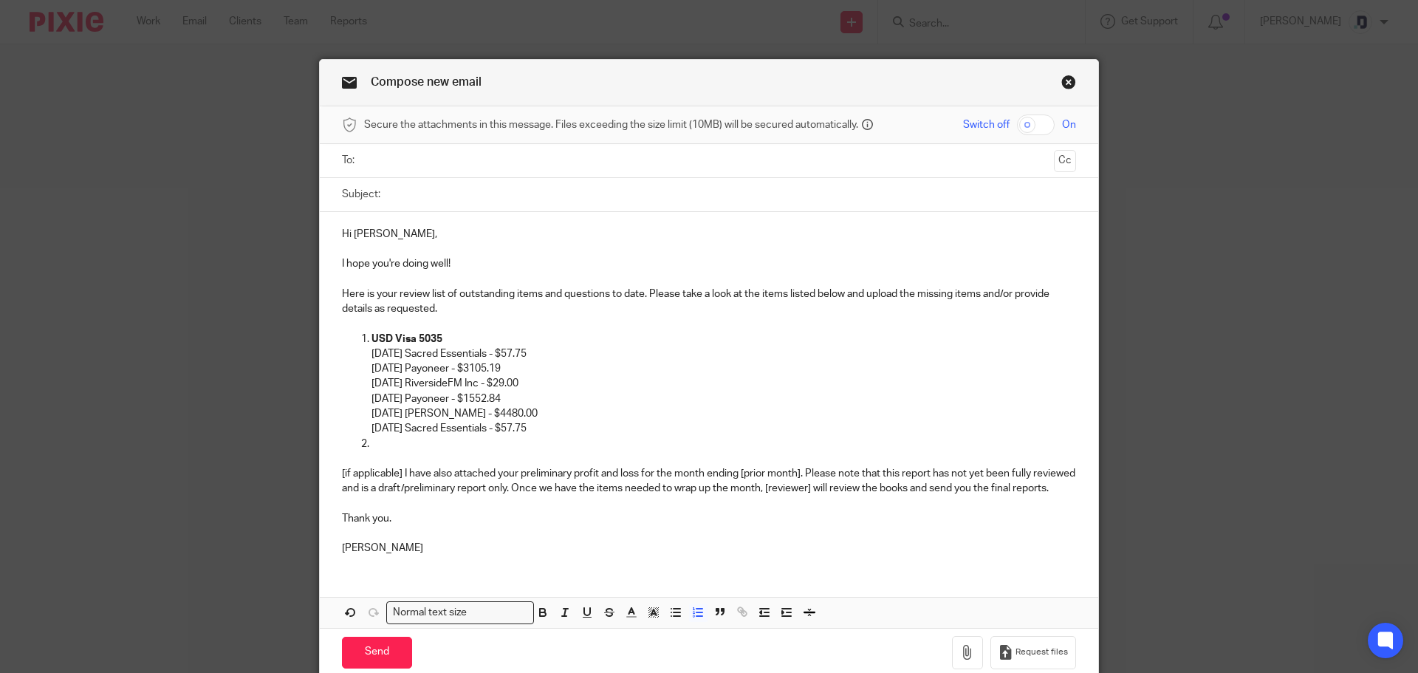
click at [386, 441] on p at bounding box center [723, 443] width 705 height 15
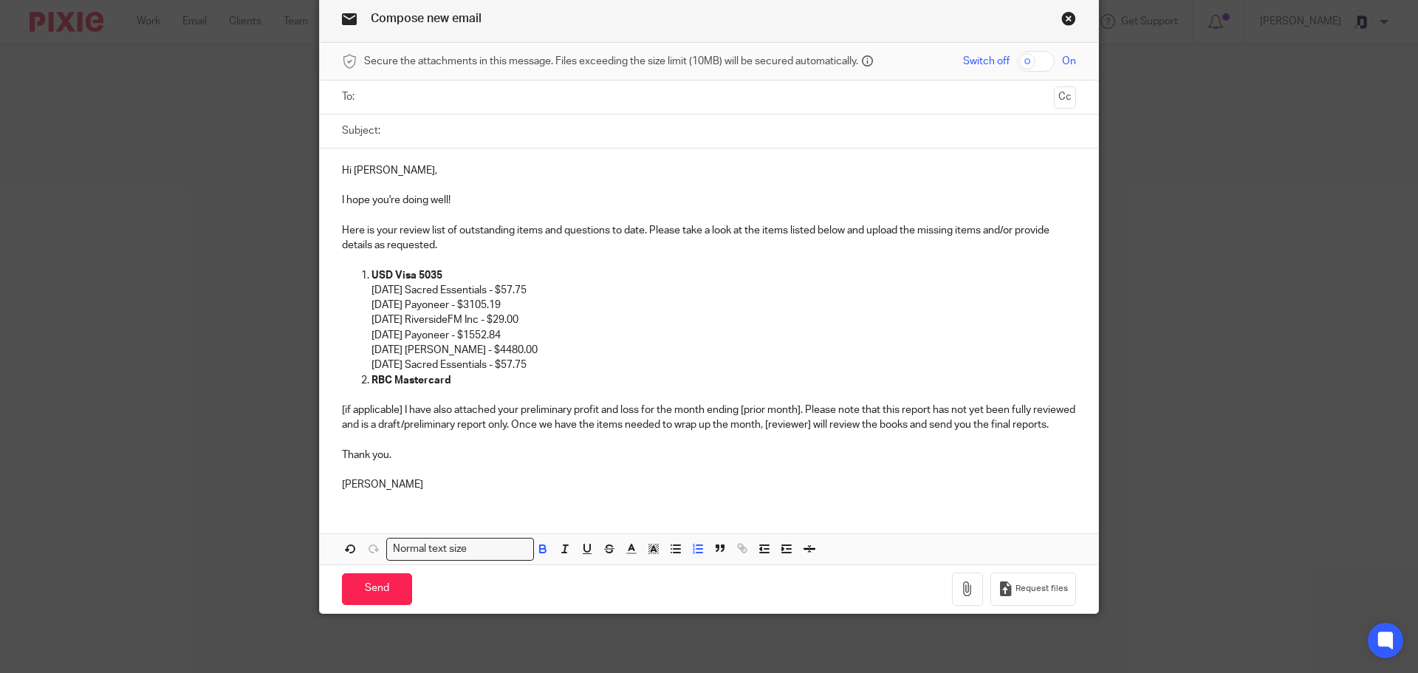
scroll to position [78, 0]
click at [456, 373] on p "RBC Mastercard" at bounding box center [723, 380] width 705 height 15
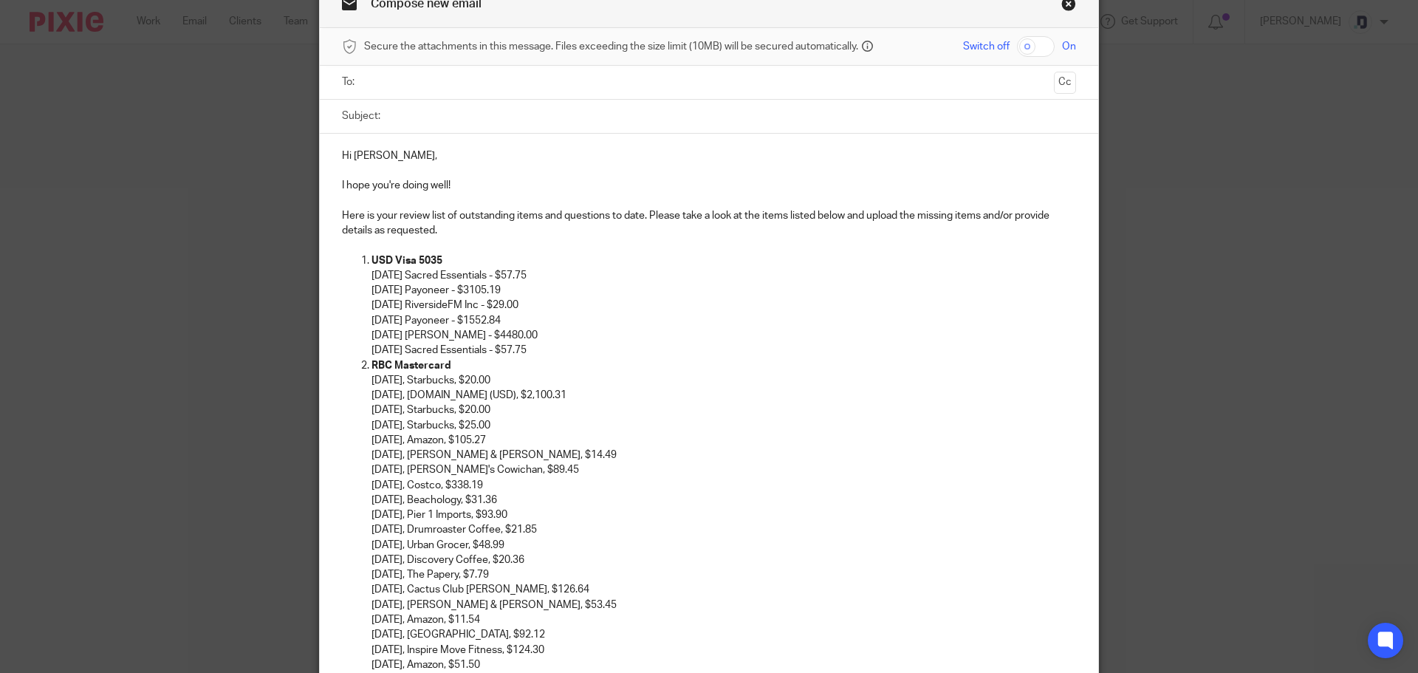
scroll to position [168, 0]
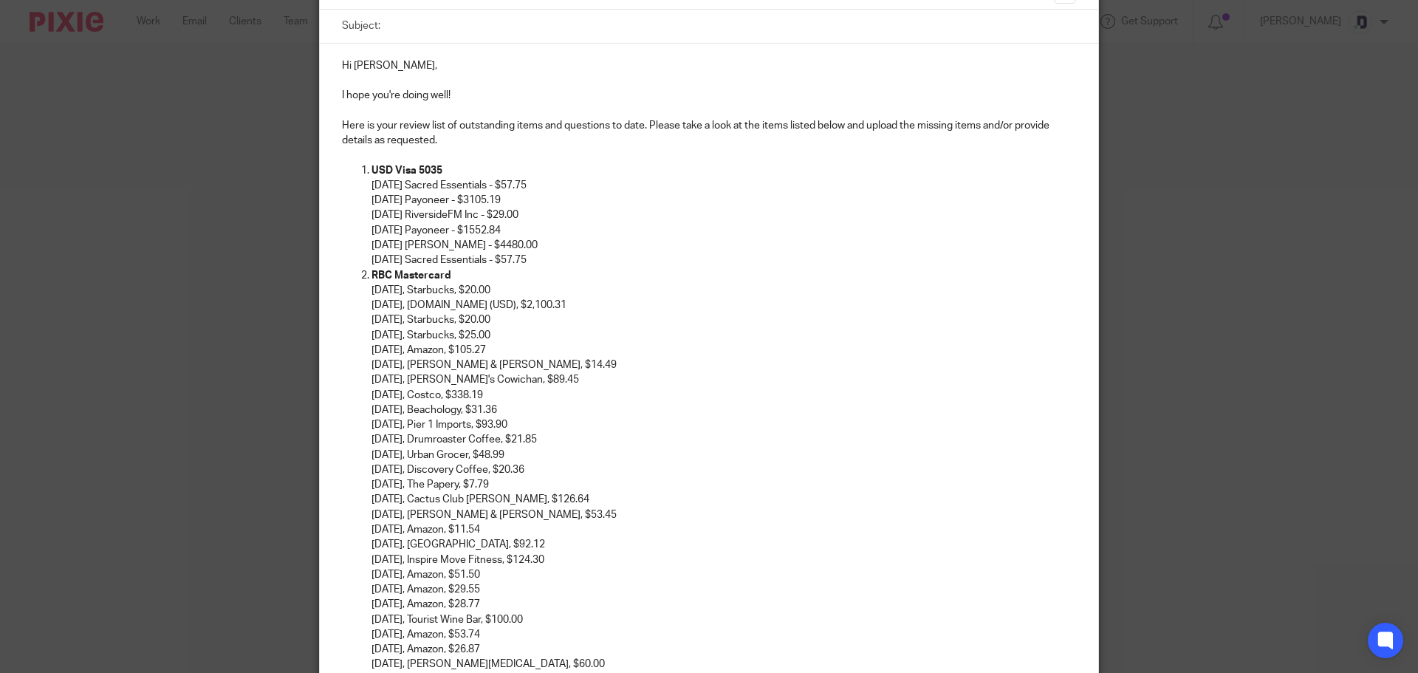
click at [539, 303] on p "07-07-2025, KristinaSocial.com (USD), $2,100.31" at bounding box center [723, 305] width 705 height 15
click at [542, 305] on p "07-07-2025, KristinaSocial.com (USD), $2,100.31" at bounding box center [723, 305] width 705 height 15
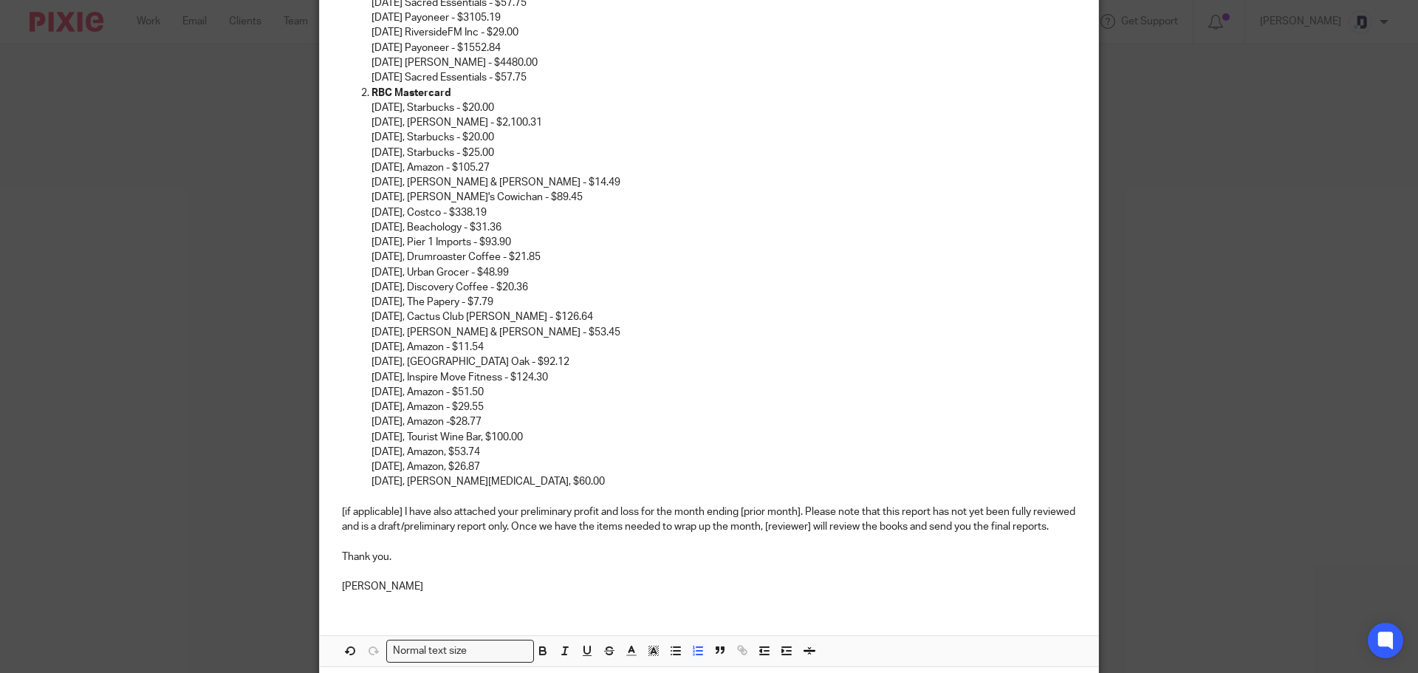
scroll to position [390, 0]
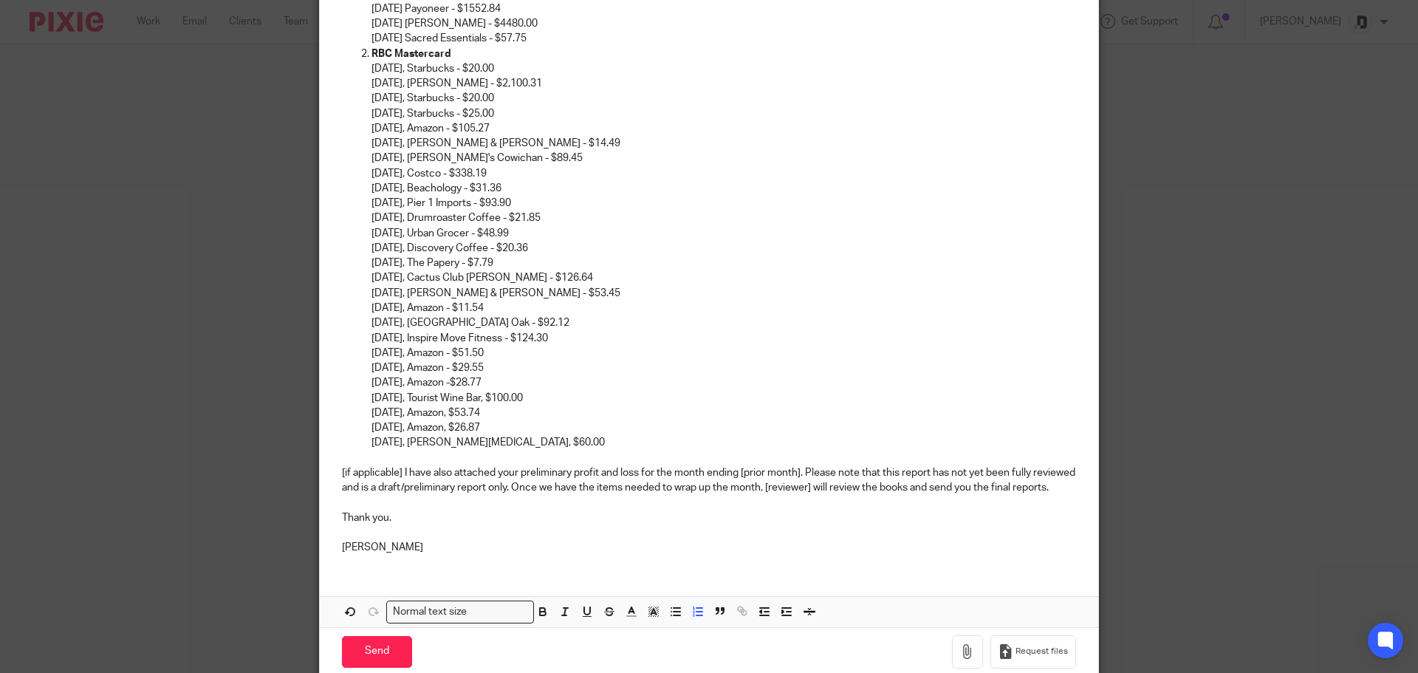
click at [504, 400] on p "08-11-2025, Tourist Wine Bar, $100.00" at bounding box center [723, 398] width 705 height 15
click at [568, 444] on p "08-14-2025, Brun Tanning - $60.00" at bounding box center [723, 442] width 705 height 15
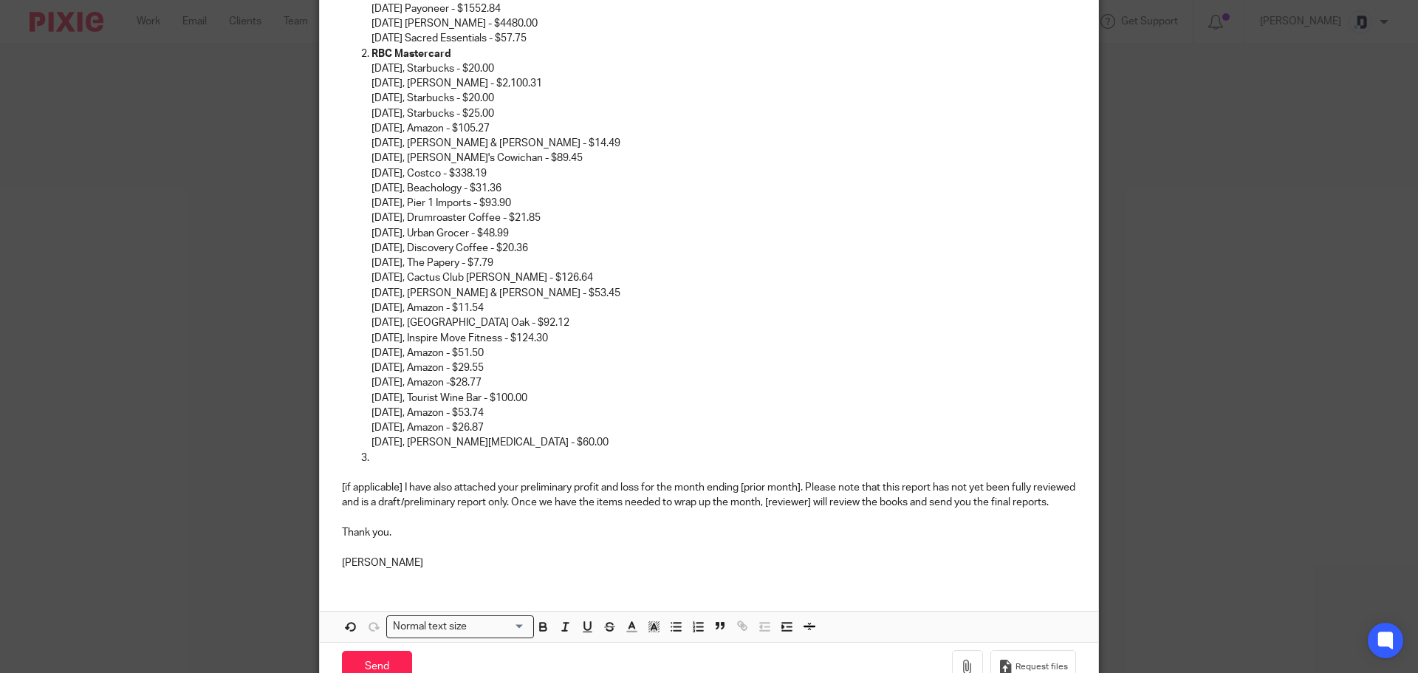
click at [390, 468] on p at bounding box center [709, 472] width 734 height 15
click at [395, 452] on p at bounding box center [723, 458] width 705 height 15
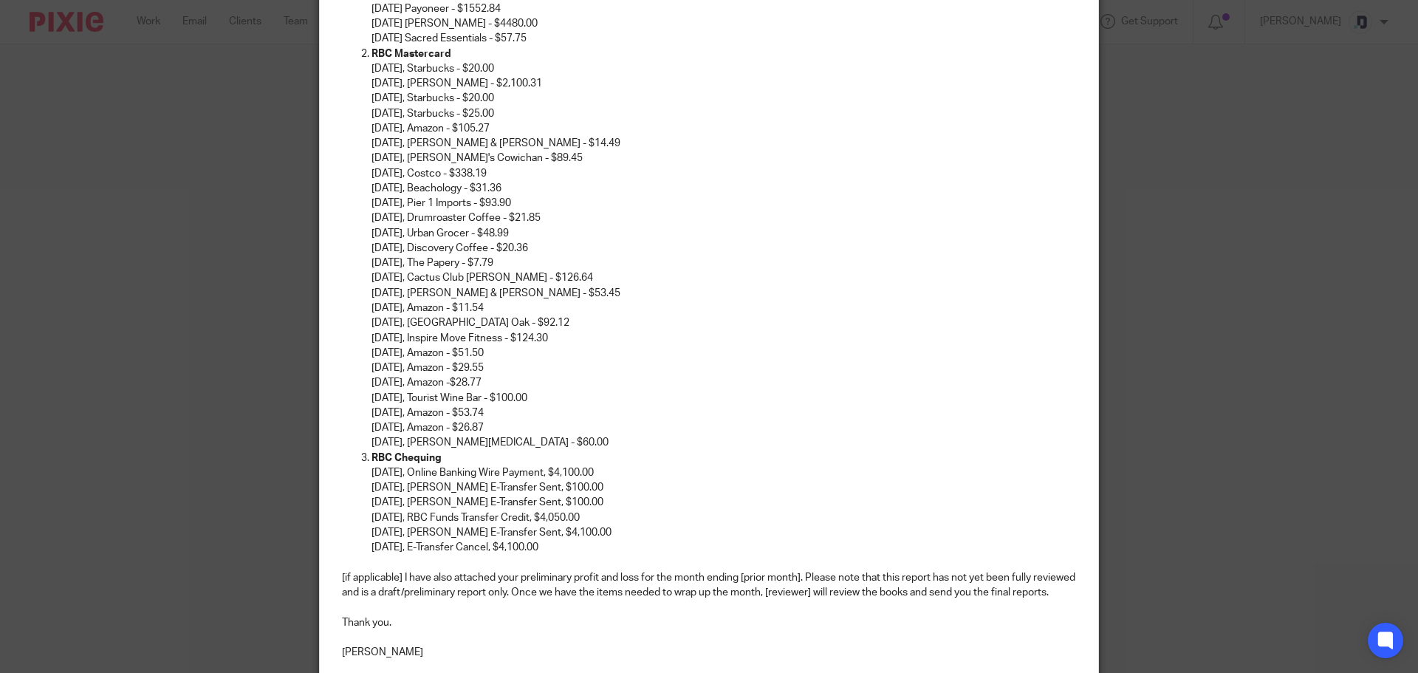
click at [523, 531] on p "07-17-2025, Paul E-Transfer Sent, $4,100.00" at bounding box center [723, 532] width 705 height 15
click at [532, 532] on p "07-17-2025, Paul E-Transfer Sent, $4,100.00" at bounding box center [723, 532] width 705 height 15
click at [583, 501] on p "07-09-2025, Anne Bergman E-Transfer Sent, $100.00" at bounding box center [723, 502] width 705 height 15
click at [582, 486] on p "07-09-2025, Autumn Fowler E-Transfer Sent, $100.00" at bounding box center [723, 487] width 705 height 15
click at [573, 473] on p "07-07-2025, Online Banking Wire Payment, $4,100.00" at bounding box center [723, 472] width 705 height 15
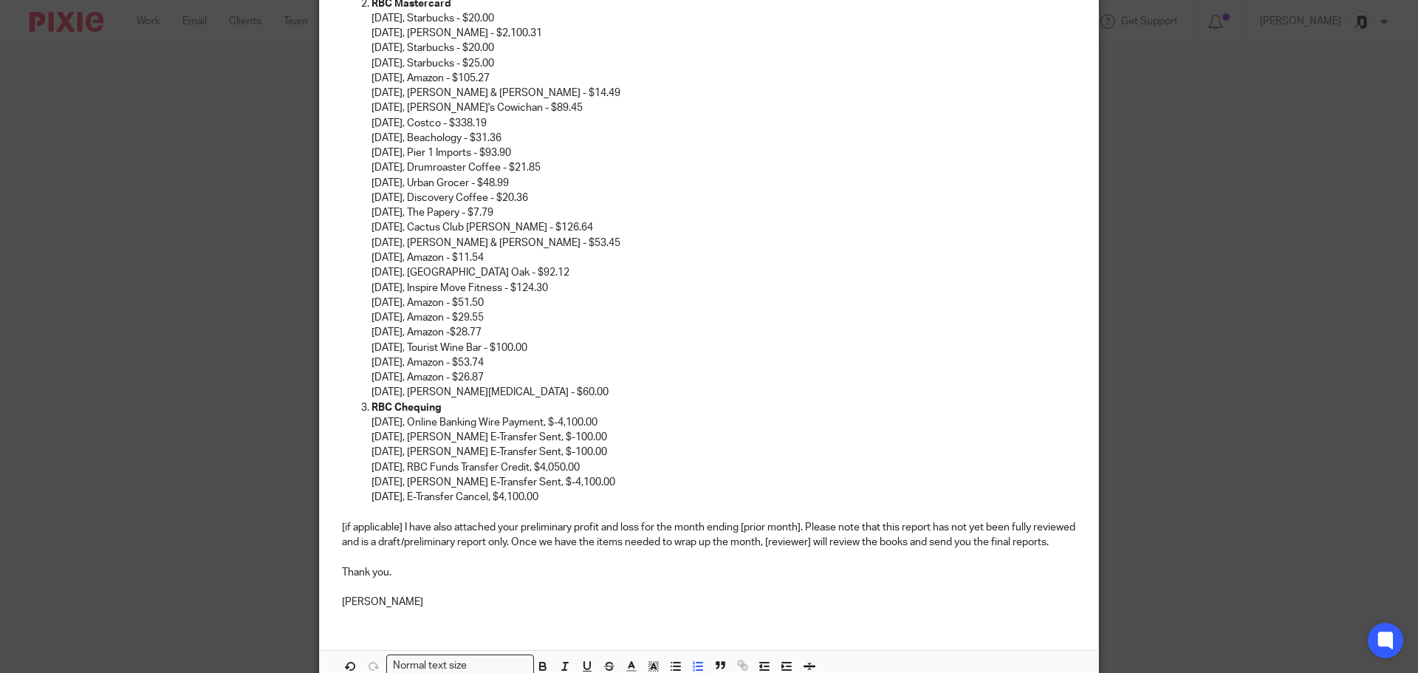
scroll to position [464, 0]
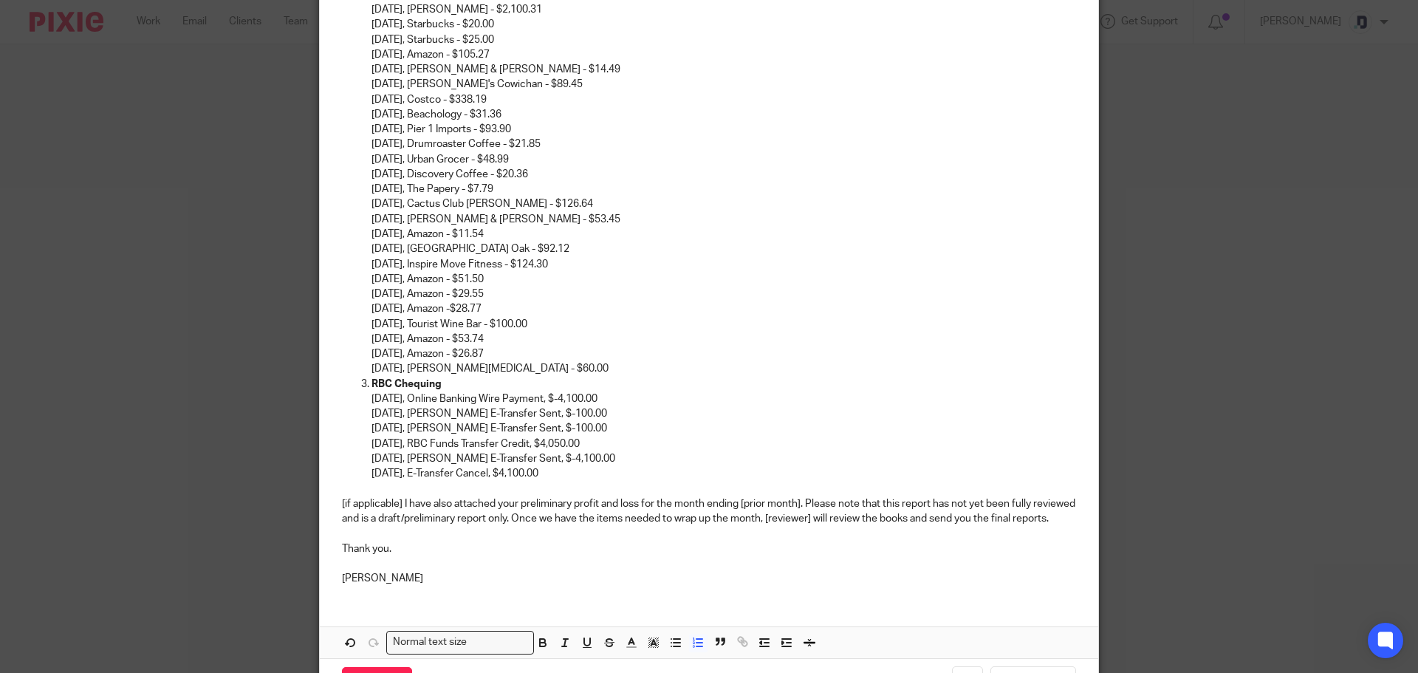
click at [566, 399] on p "07-07-2025, Online Banking Wire Payment, $-4,100.00" at bounding box center [723, 398] width 705 height 15
click at [589, 412] on p "07-09-2025, Autumn Fowler E-Transfer Sent - $-100.00" at bounding box center [723, 413] width 705 height 15
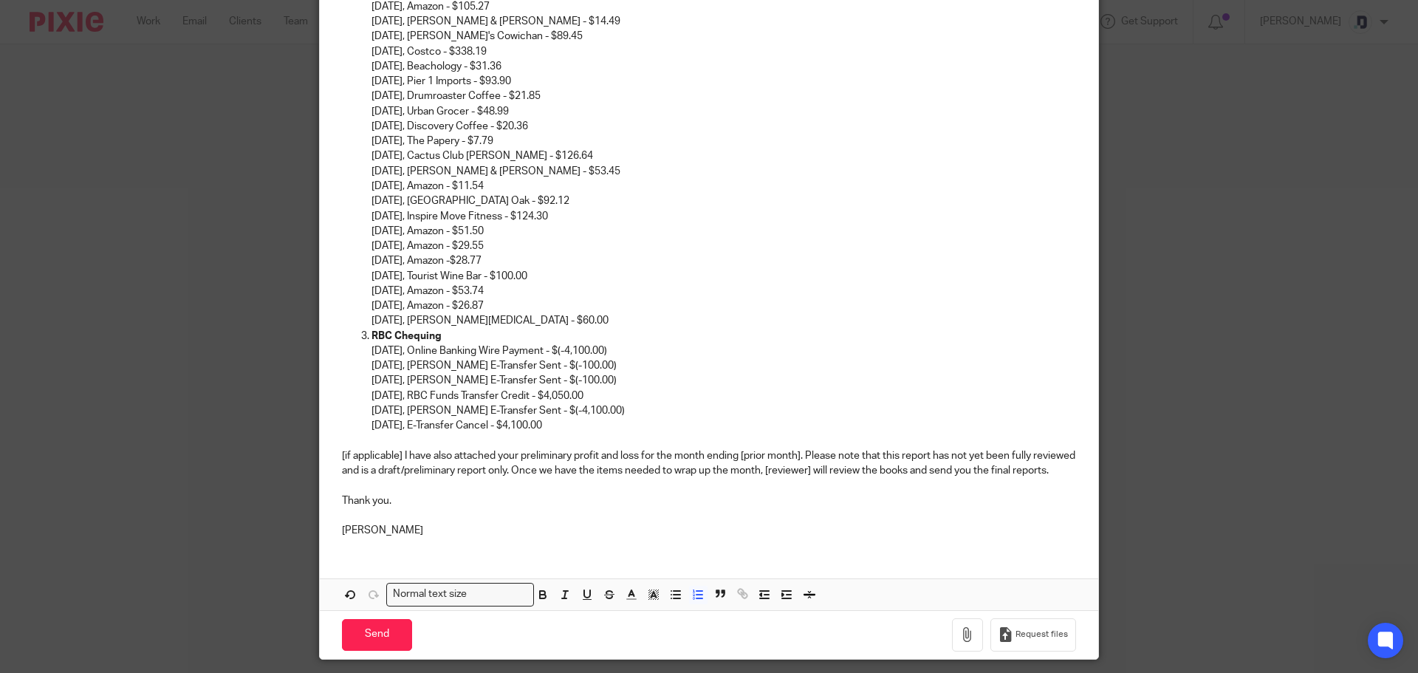
scroll to position [538, 0]
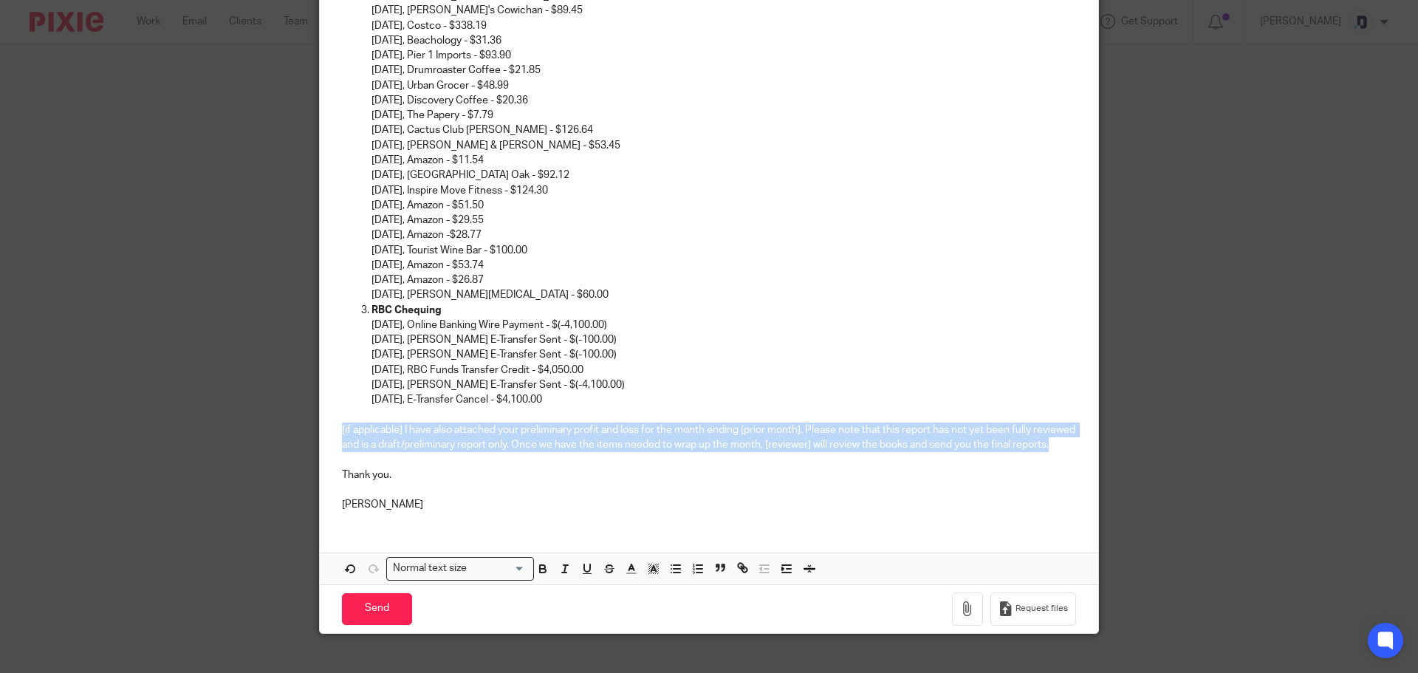
drag, startPoint x: 406, startPoint y: 460, endPoint x: 336, endPoint y: 433, distance: 75.3
click at [342, 433] on p "[if applicable] I have also attached your preliminary profit and loss for the m…" at bounding box center [709, 437] width 734 height 30
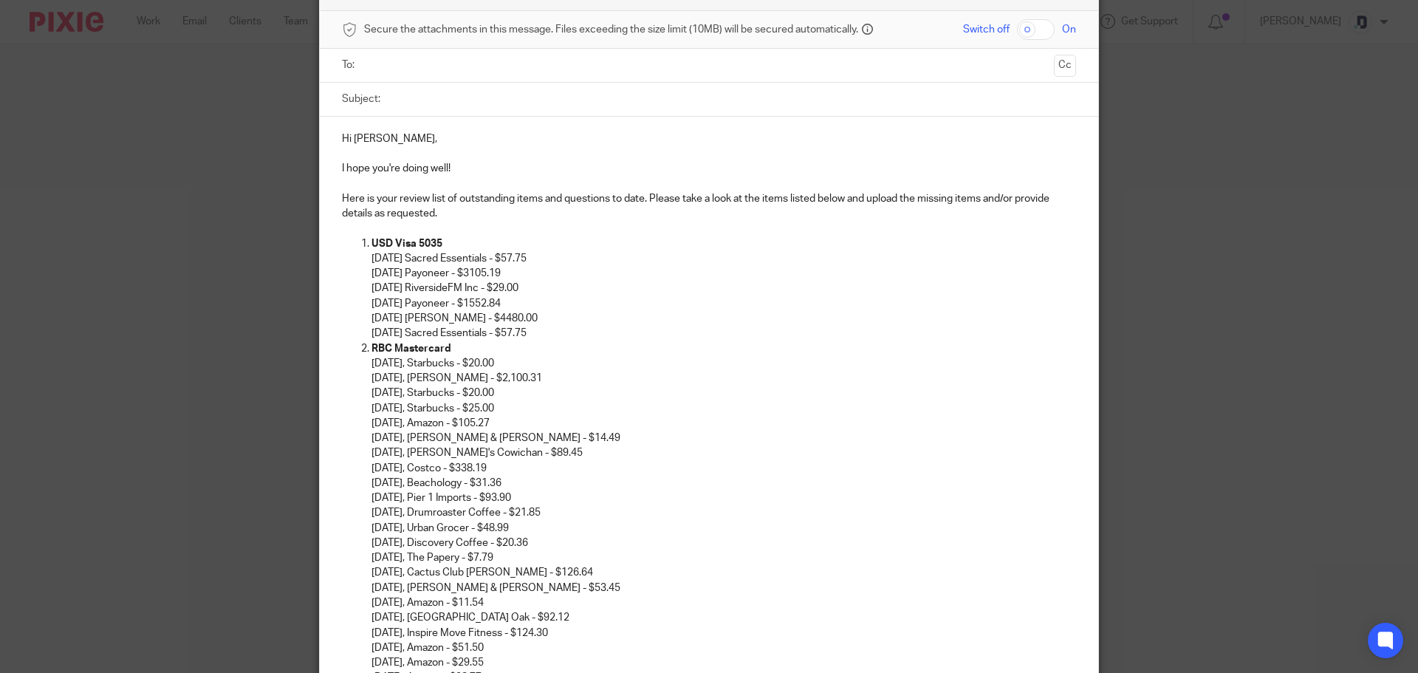
scroll to position [95, 0]
click at [374, 140] on p "Hi Hailey," at bounding box center [709, 139] width 734 height 15
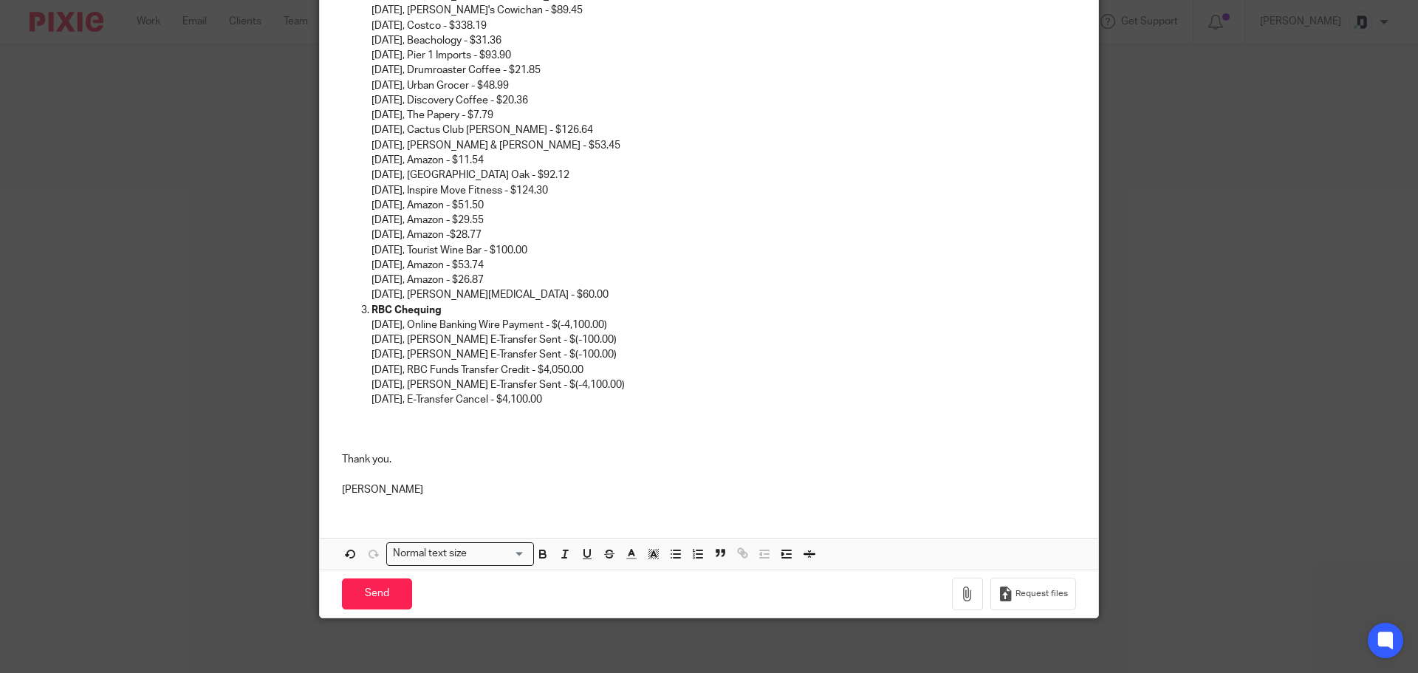
scroll to position [542, 0]
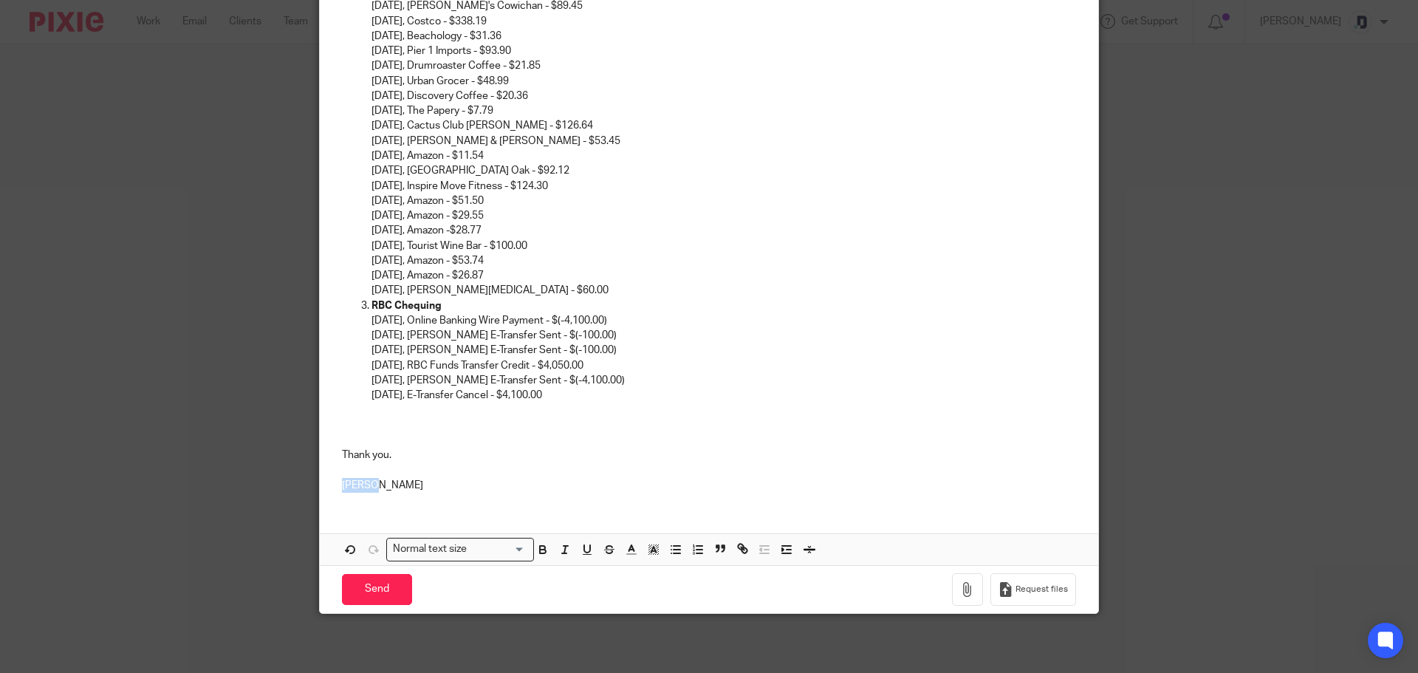
drag, startPoint x: 378, startPoint y: 486, endPoint x: 332, endPoint y: 495, distance: 47.4
click at [331, 493] on div "Hi Kaila, I hope you're doing well! Here is your review list of outstanding ite…" at bounding box center [709, 87] width 778 height 834
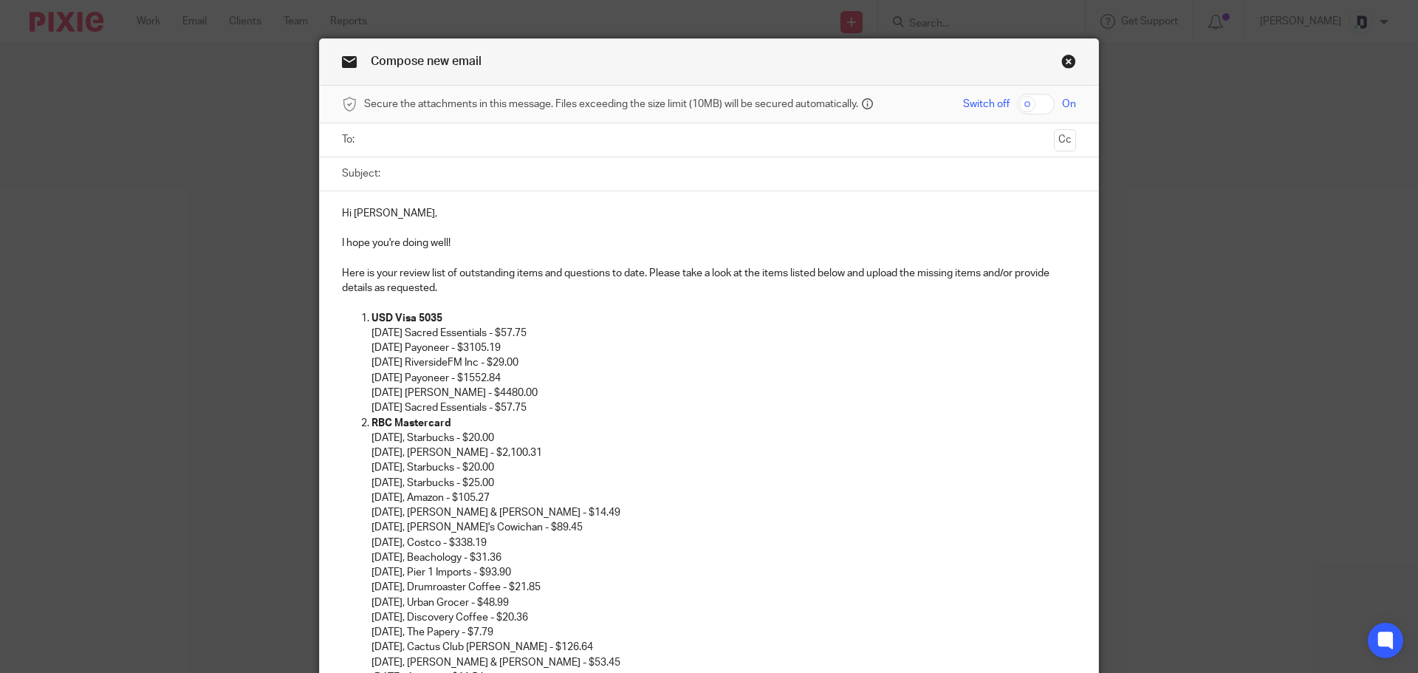
scroll to position [0, 0]
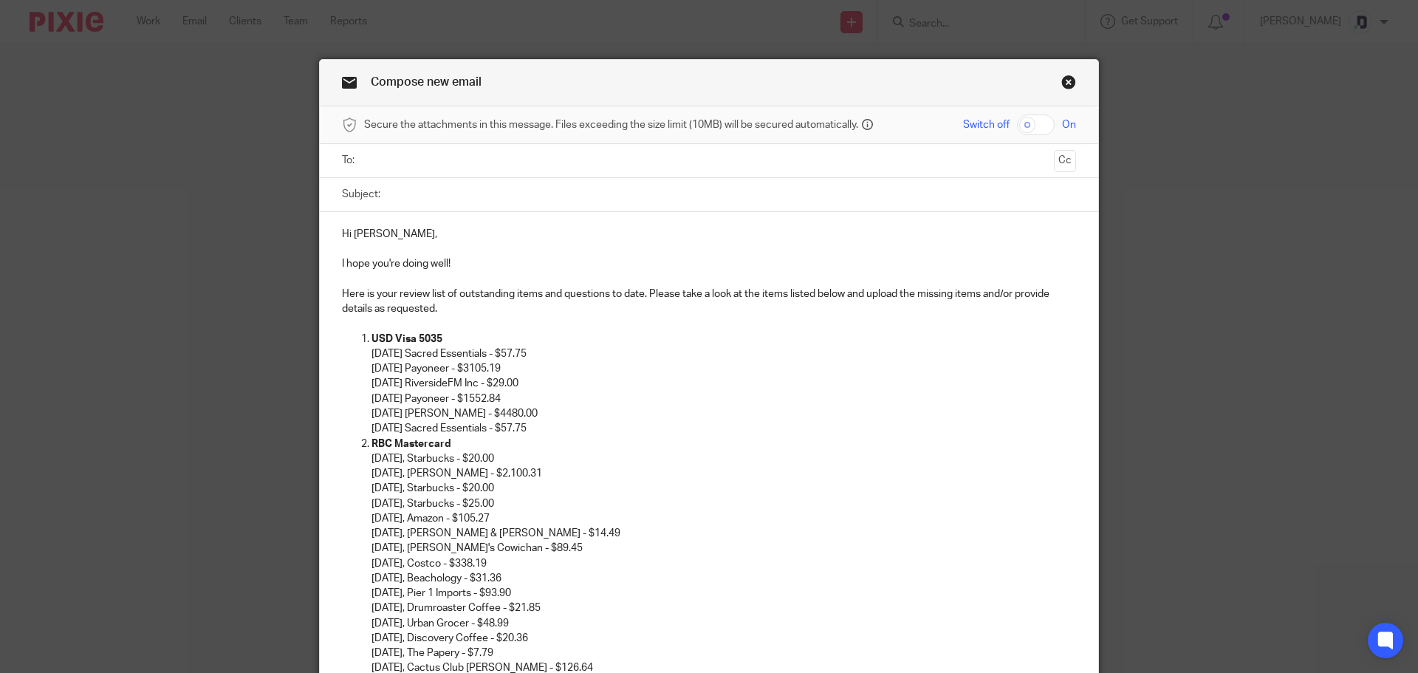
click at [452, 157] on input "text" at bounding box center [708, 160] width 679 height 17
click at [466, 192] on input "Subject:" at bounding box center [732, 197] width 688 height 33
click at [531, 207] on input "My ALigned purpose" at bounding box center [732, 197] width 688 height 33
click at [411, 196] on input "My ALigned purpose - Mid Month Review List - August" at bounding box center [732, 197] width 688 height 33
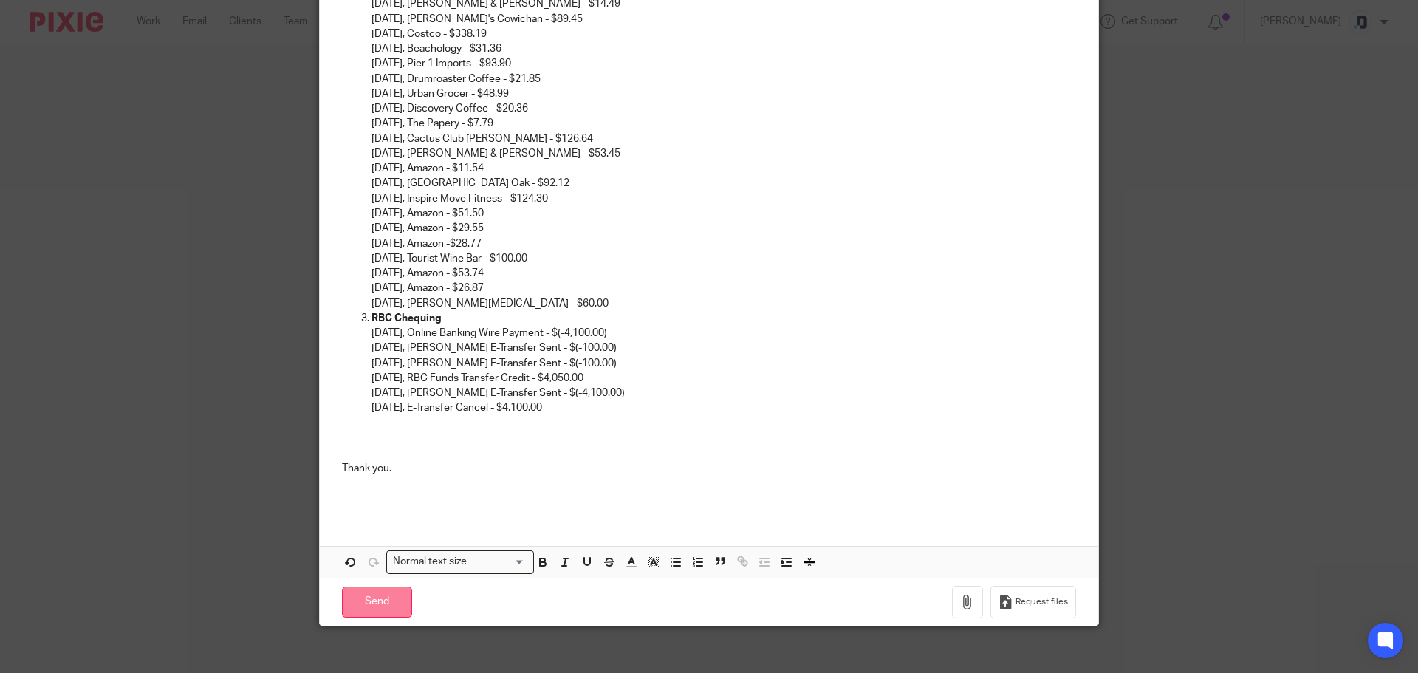
scroll to position [545, 0]
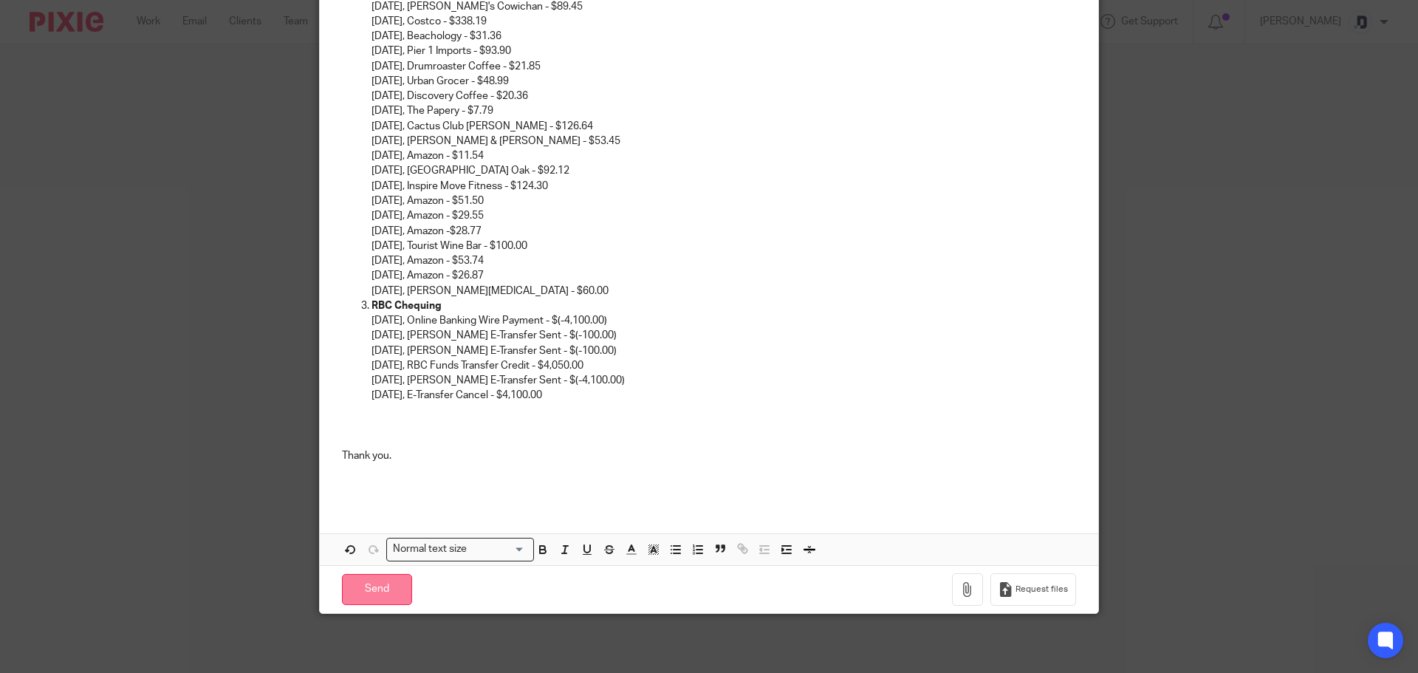
type input "My Aligned purpose - Mid Month Review List - August"
click at [382, 586] on input "Send" at bounding box center [377, 590] width 70 height 32
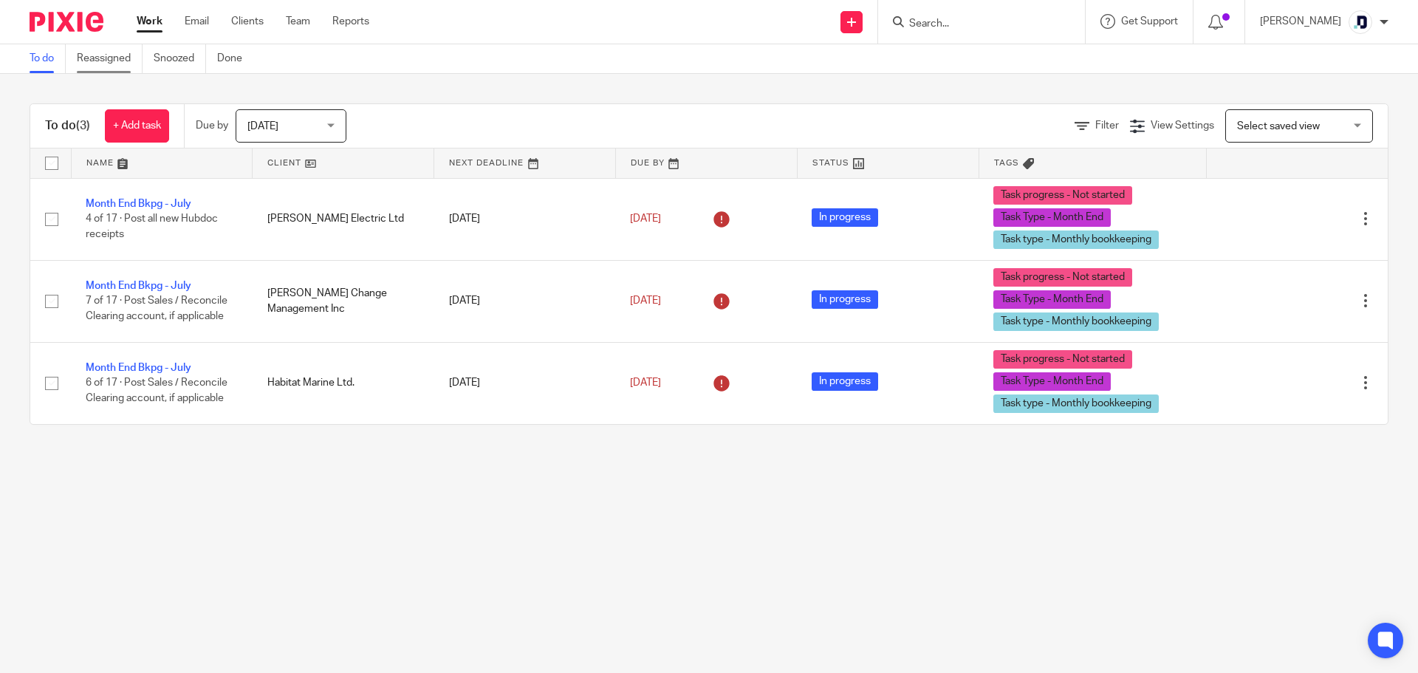
click at [105, 63] on link "Reassigned" at bounding box center [110, 58] width 66 height 29
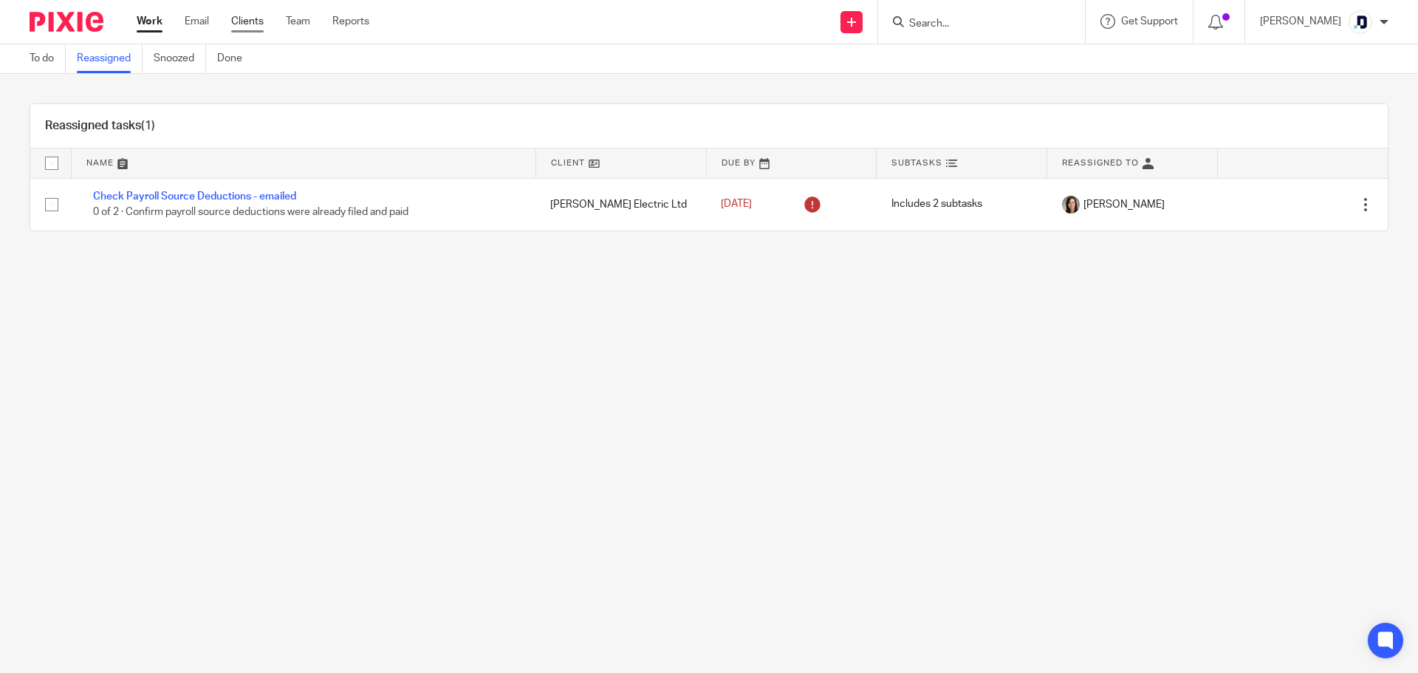
click at [247, 21] on link "Clients" at bounding box center [247, 21] width 32 height 15
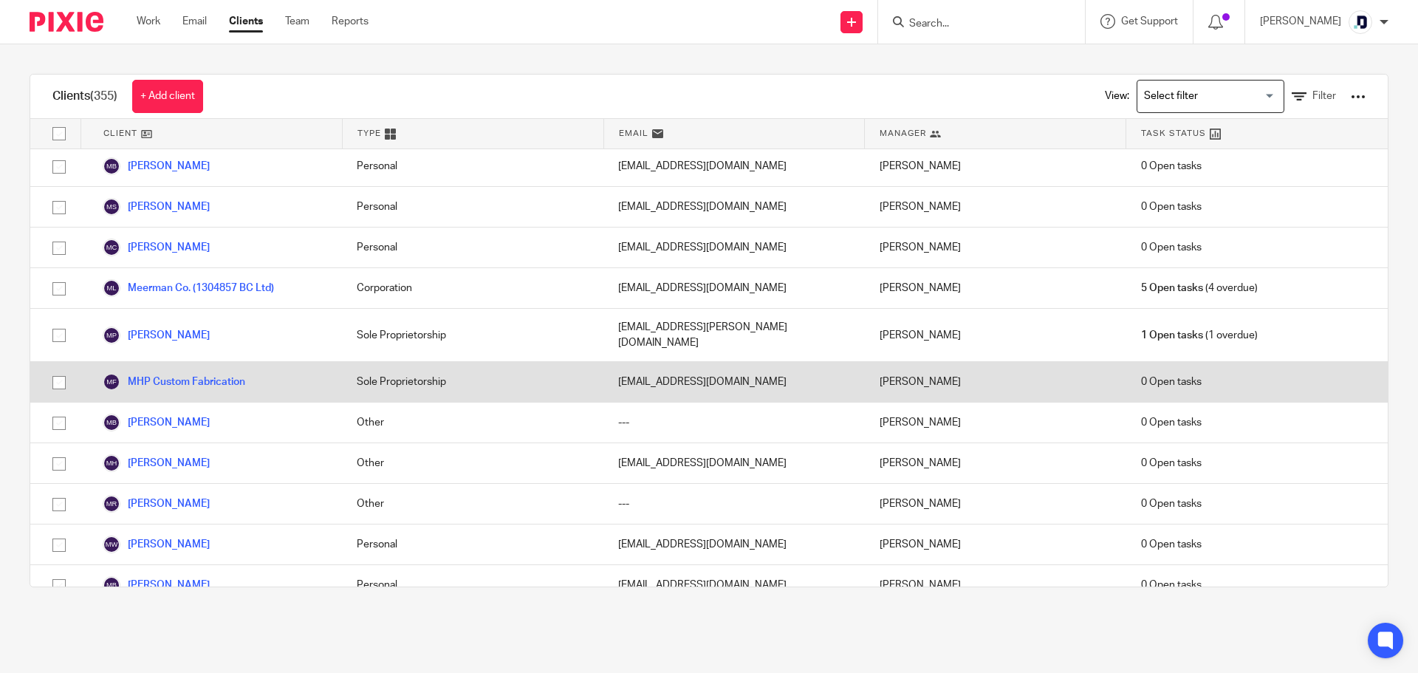
scroll to position [8715, 0]
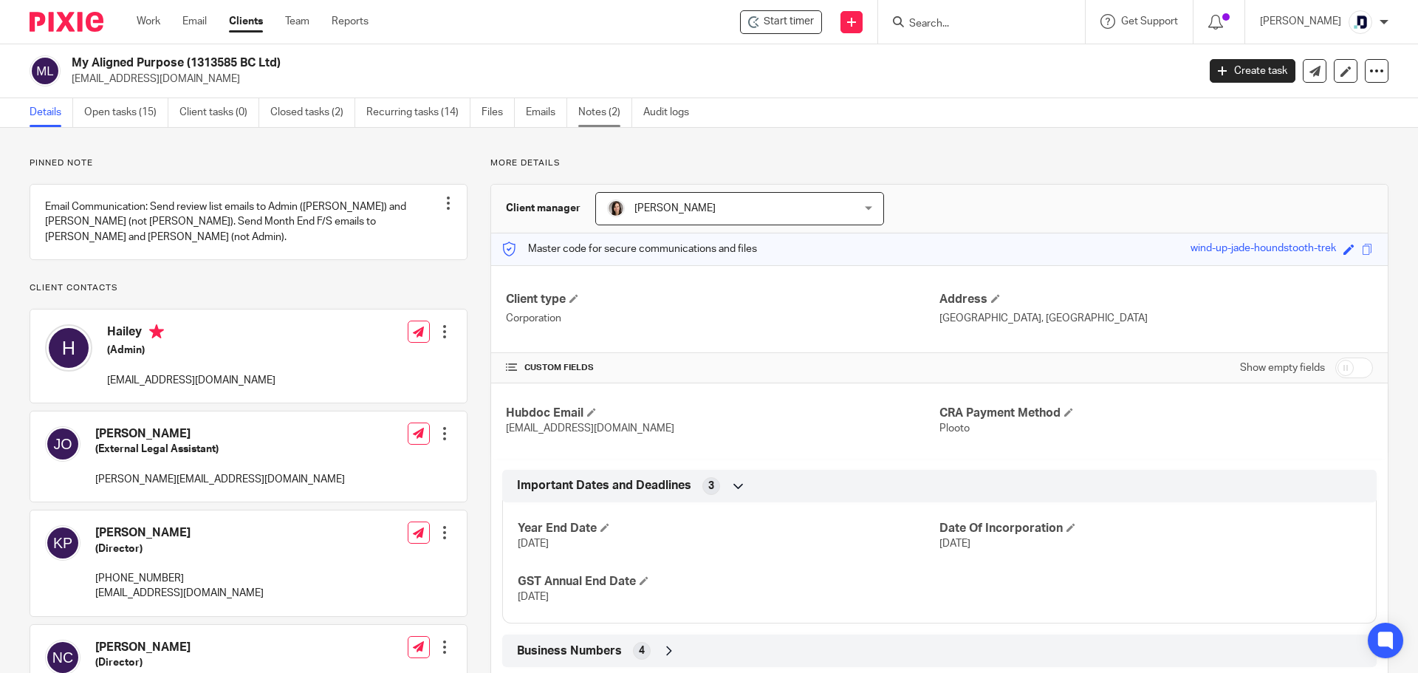
click at [587, 120] on link "Notes (2)" at bounding box center [605, 112] width 54 height 29
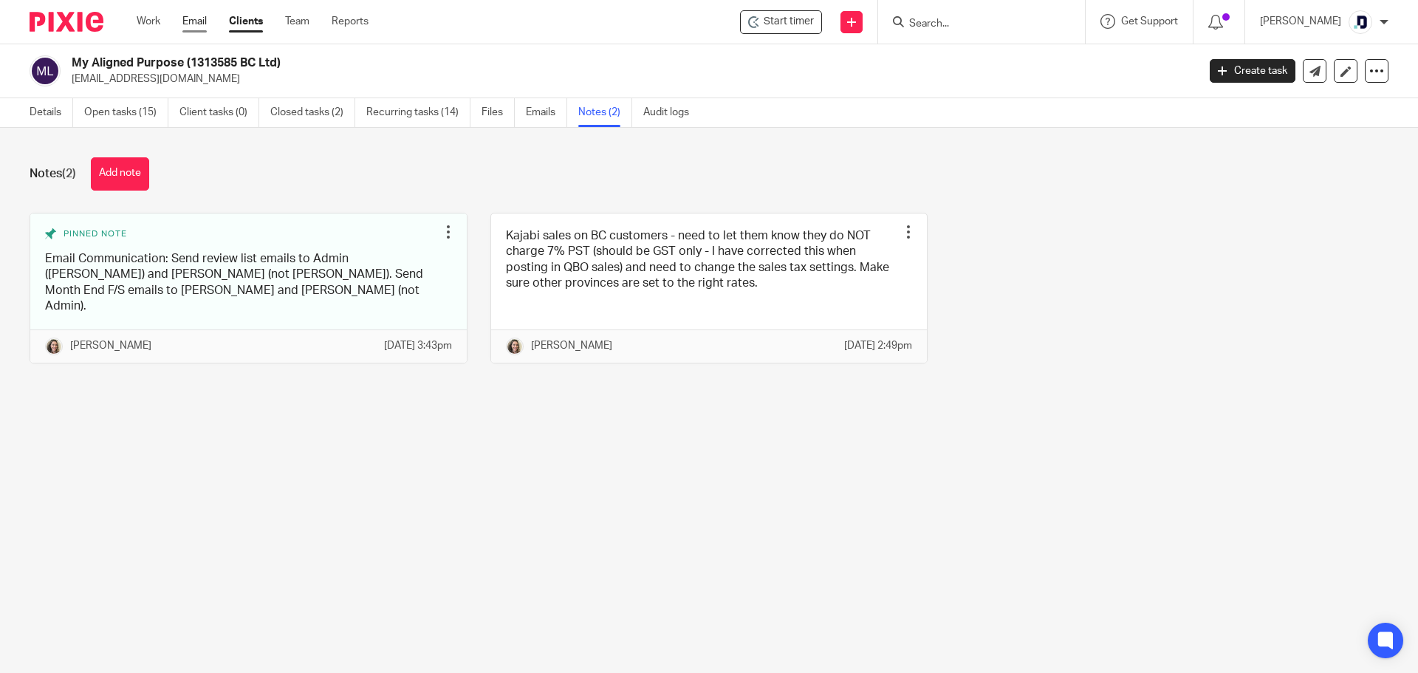
click at [188, 23] on link "Email" at bounding box center [194, 21] width 24 height 15
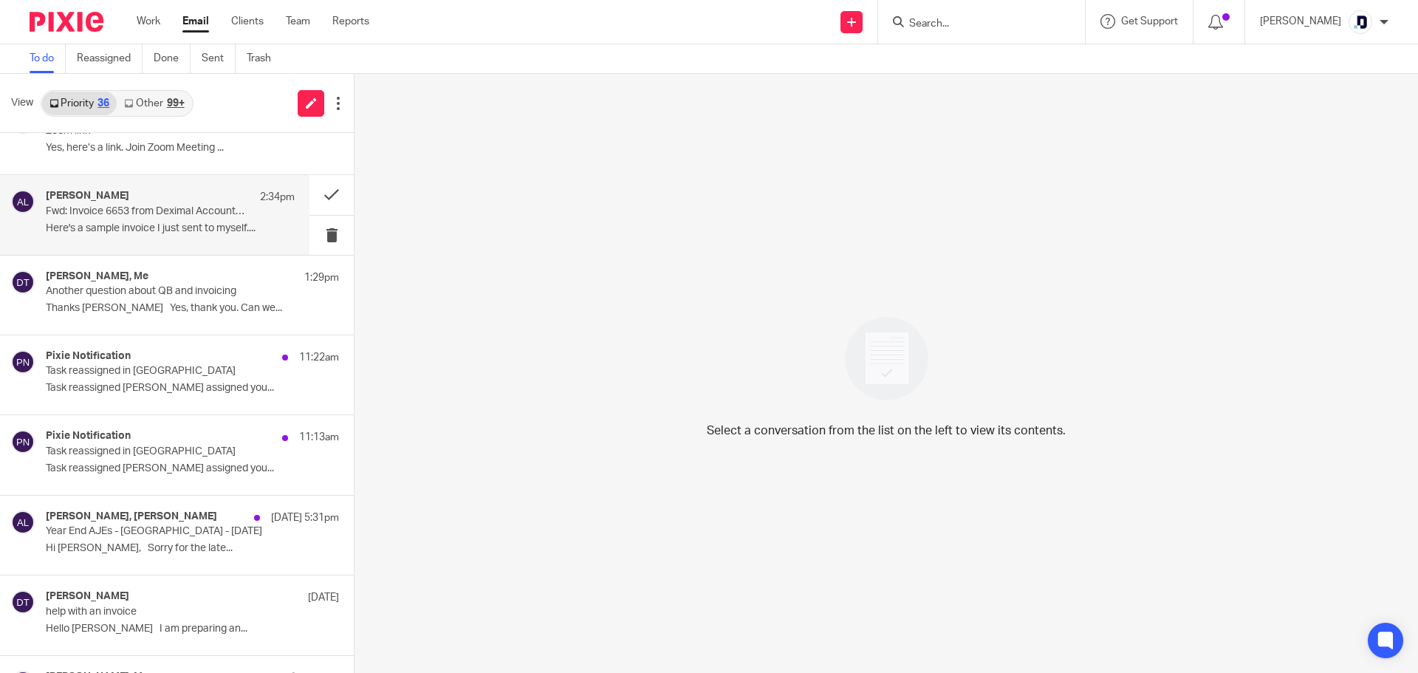
scroll to position [74, 0]
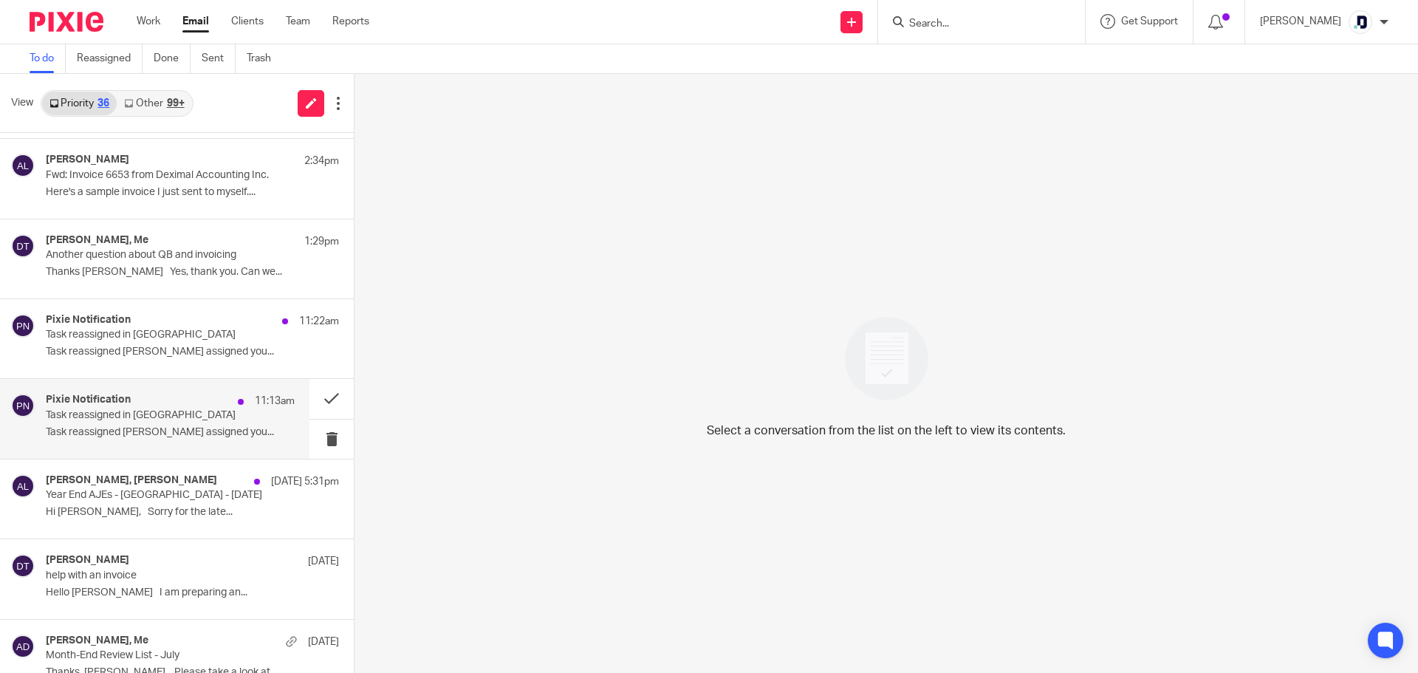
click at [160, 439] on div "Pixie Notification 11:13am Task reassigned in Pixie Task reassigned [PERSON_NAM…" at bounding box center [170, 418] width 249 height 49
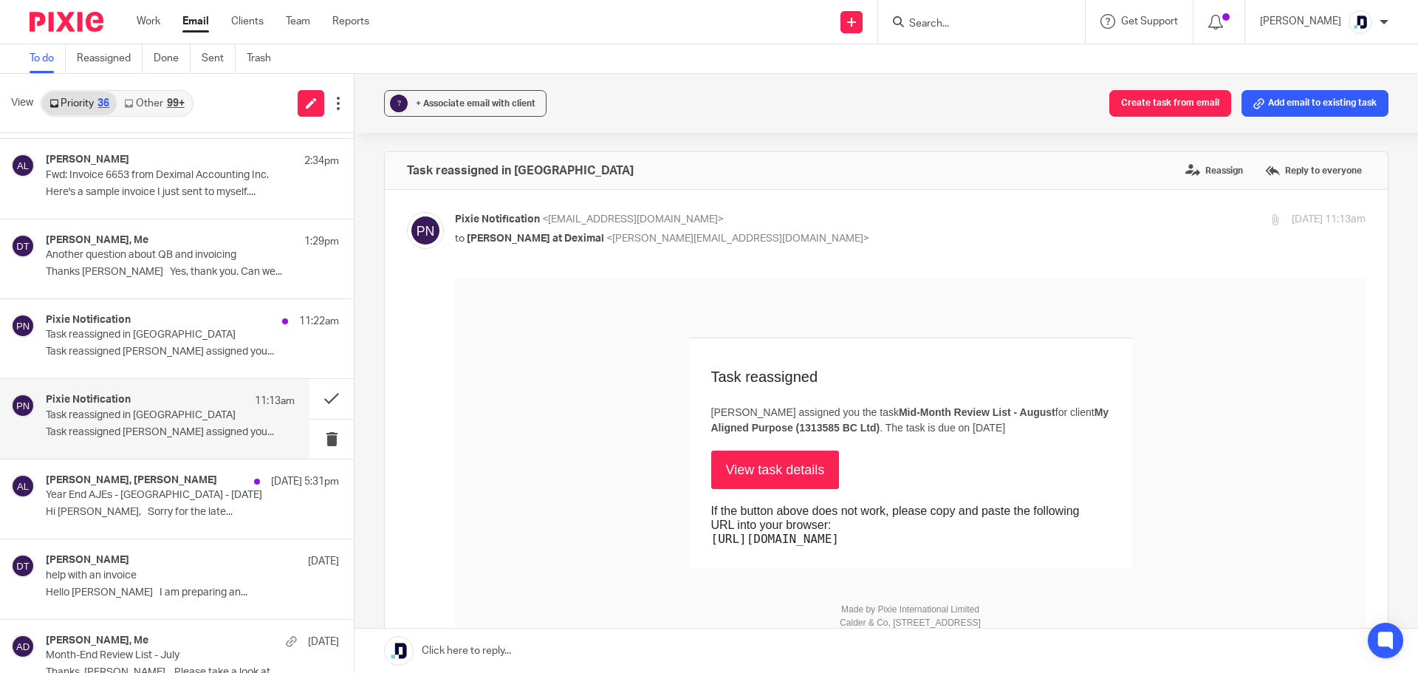
scroll to position [0, 0]
click at [211, 490] on p "Year End AJEs - [GEOGRAPHIC_DATA] - [DATE]" at bounding box center [145, 495] width 199 height 13
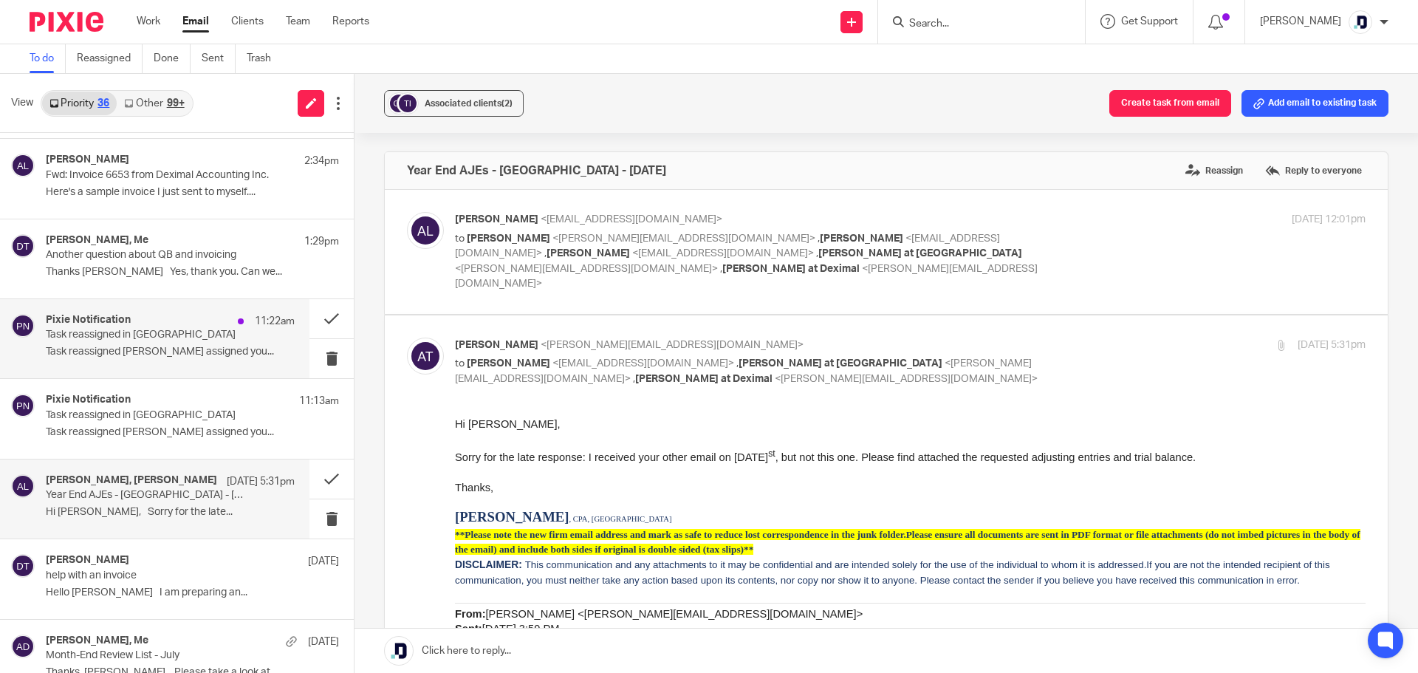
click at [196, 330] on p "Task reassigned in [GEOGRAPHIC_DATA]" at bounding box center [145, 335] width 199 height 13
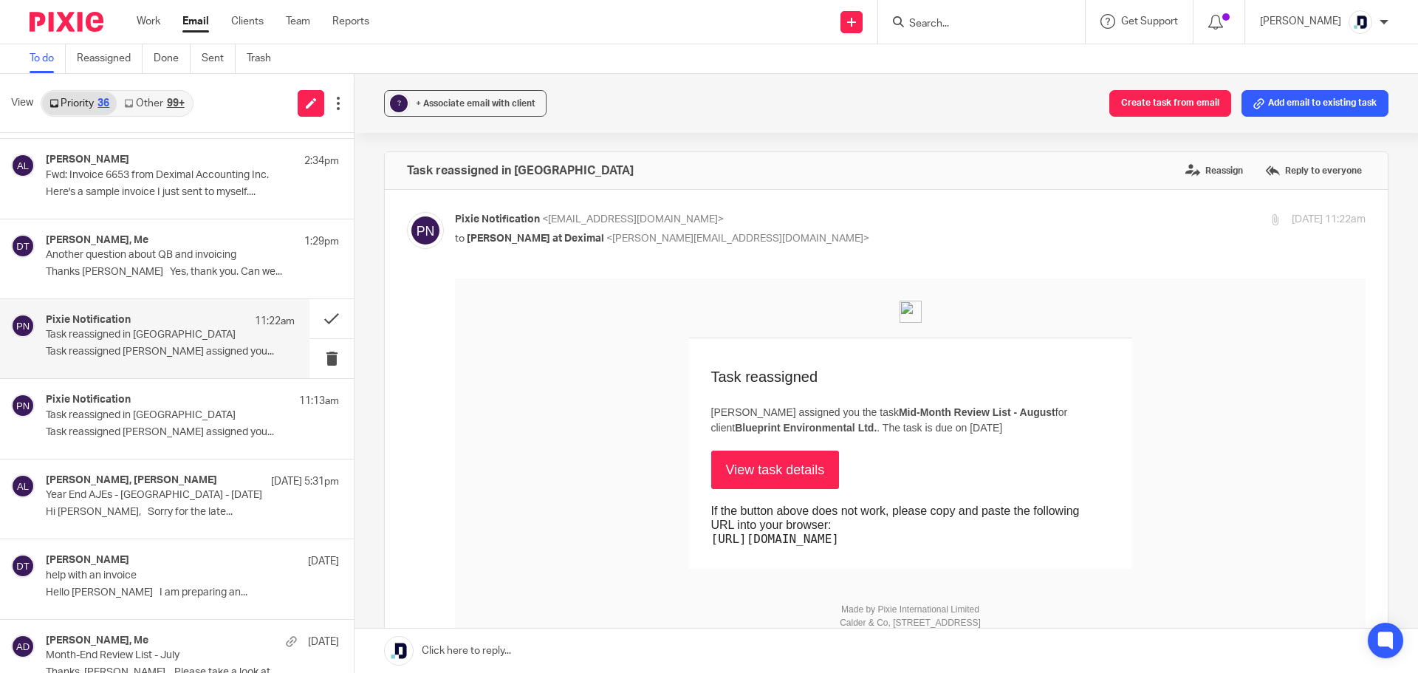
click at [803, 467] on link "View task details" at bounding box center [775, 470] width 129 height 38
click at [764, 468] on link "View task details" at bounding box center [775, 470] width 129 height 38
click at [140, 422] on div "Pixie Notification 11:13am Task reassigned in Pixie Task reassigned Danielle Co…" at bounding box center [170, 418] width 249 height 49
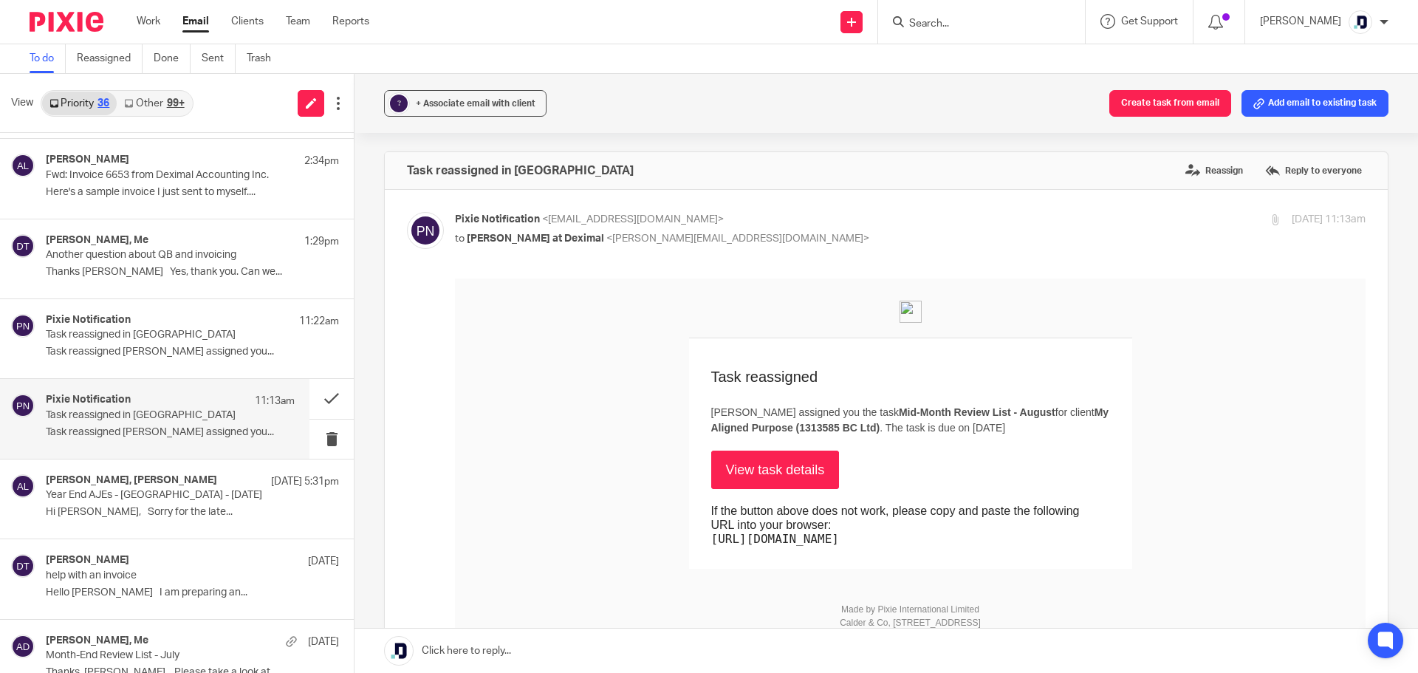
click at [742, 459] on link "View task details" at bounding box center [775, 470] width 129 height 38
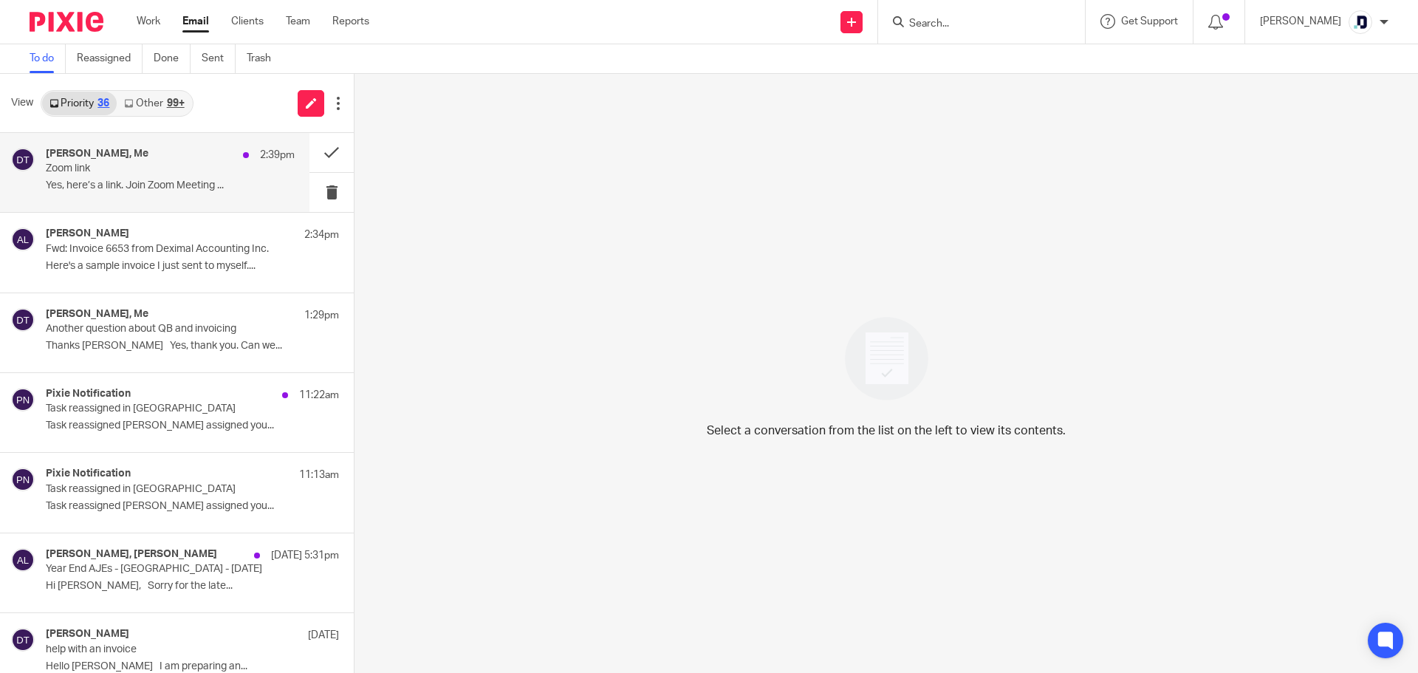
click at [210, 179] on p "Yes, here’s a link. Join Zoom Meeting ..." at bounding box center [170, 185] width 249 height 13
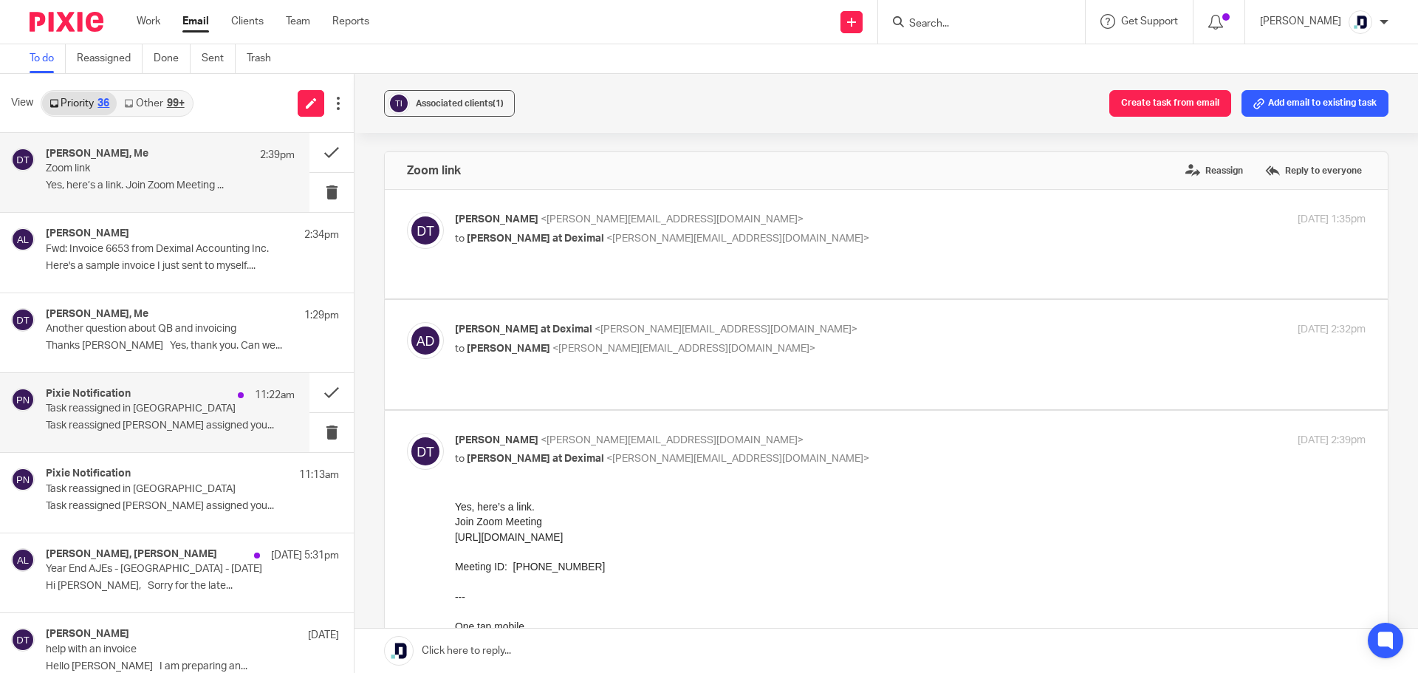
click at [153, 421] on p "Task reassigned [PERSON_NAME] assigned you..." at bounding box center [170, 426] width 249 height 13
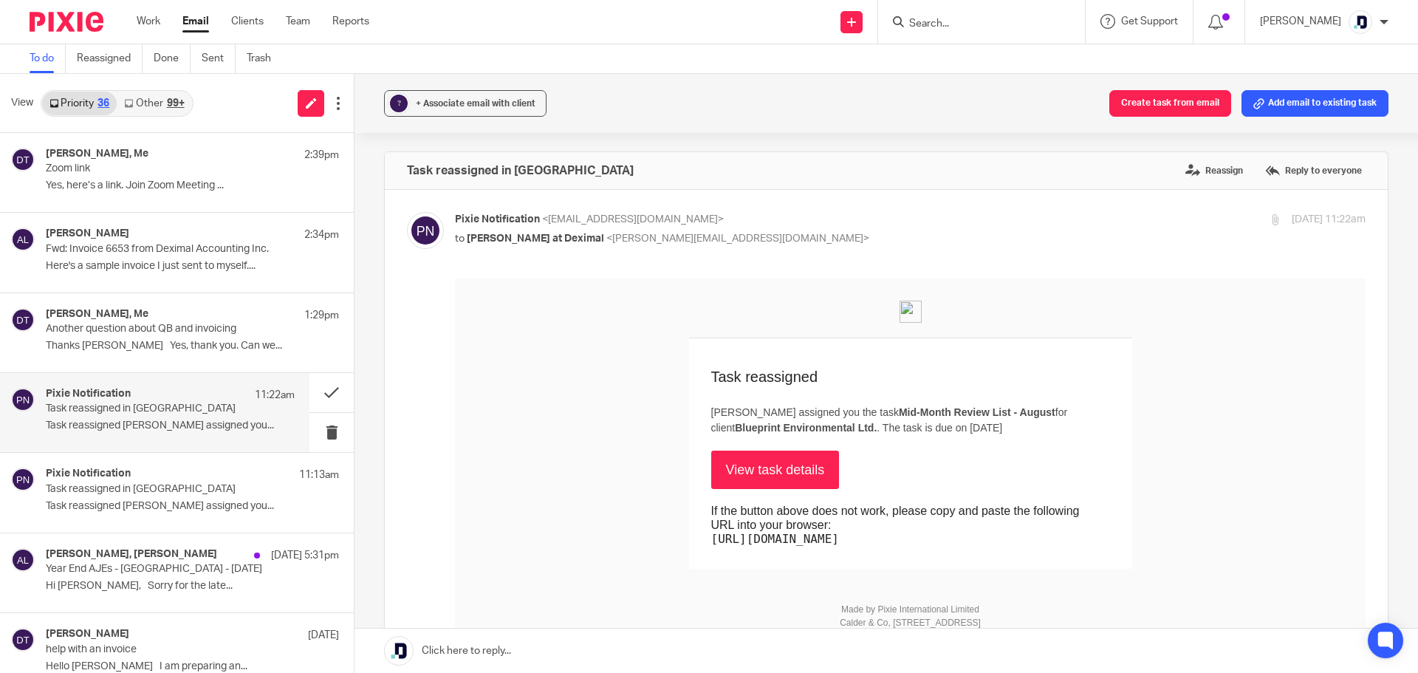
click at [784, 473] on link "View task details" at bounding box center [775, 470] width 129 height 38
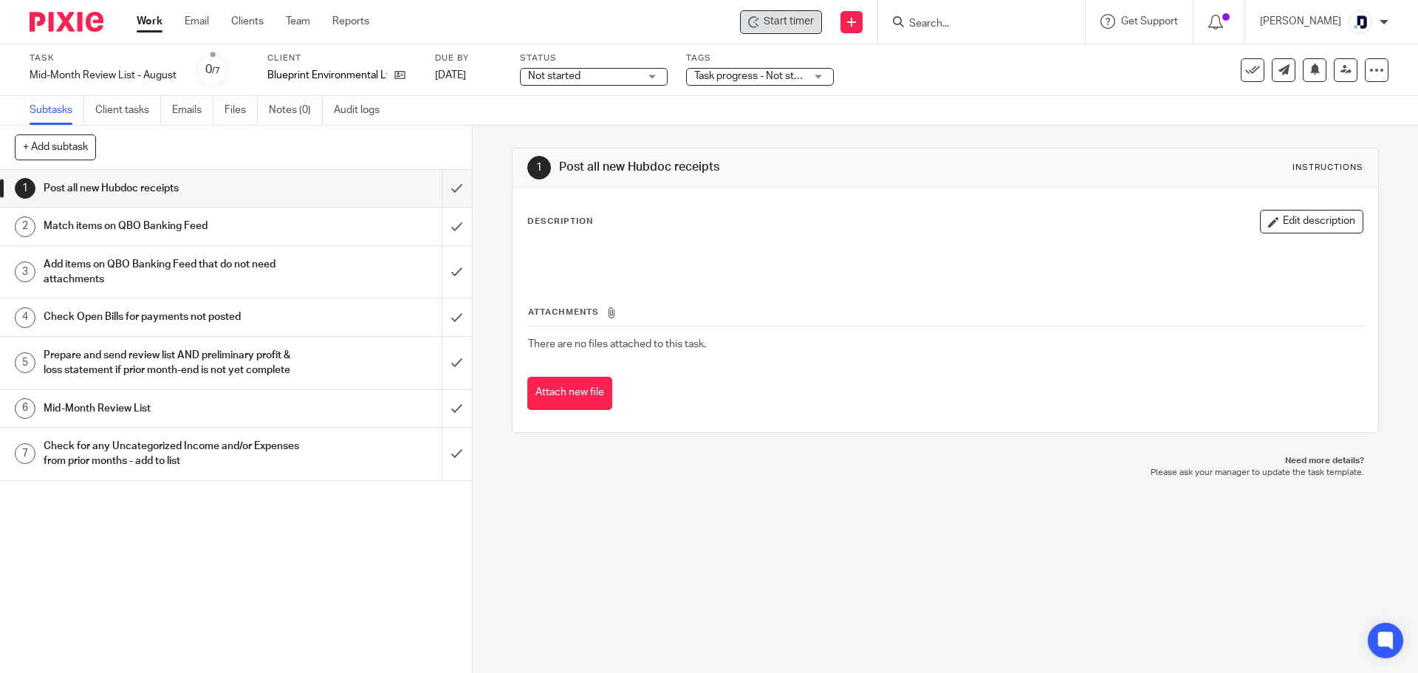
click at [795, 22] on span "Start timer" at bounding box center [789, 22] width 50 height 16
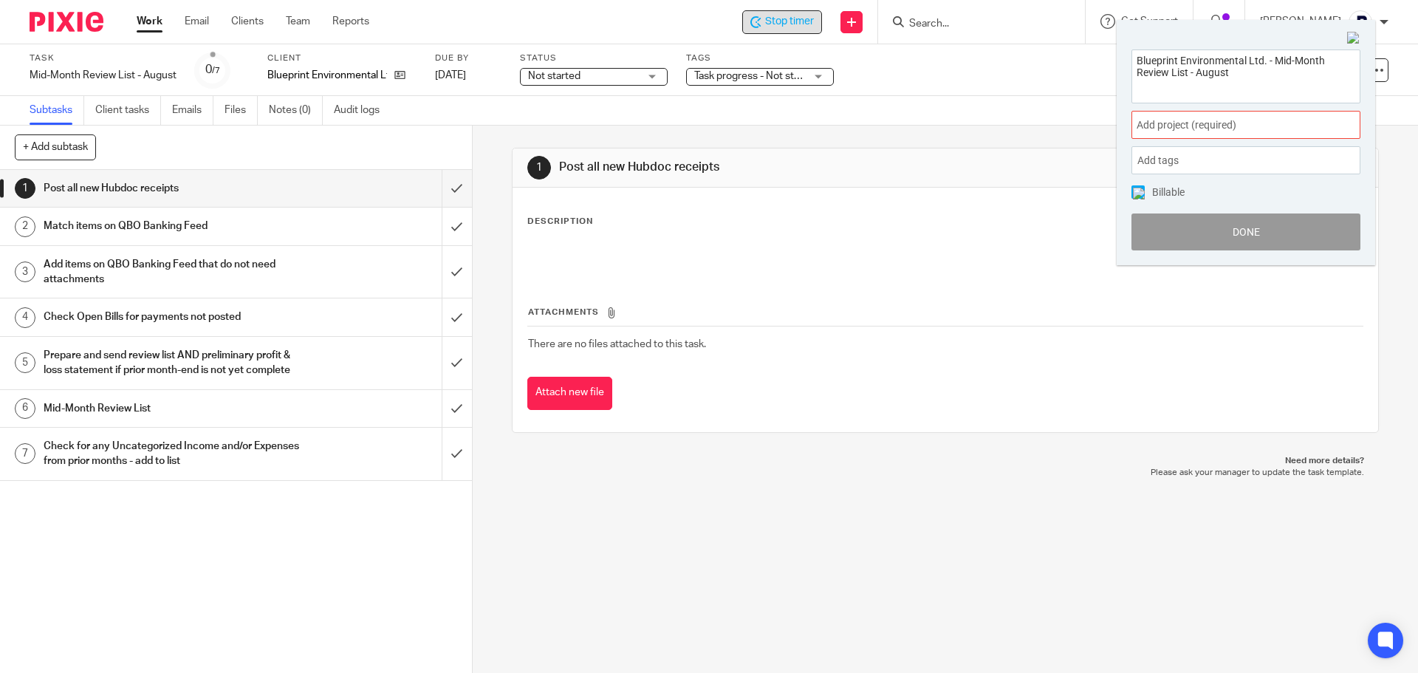
click at [1209, 121] on span "Add project (required) :" at bounding box center [1230, 125] width 186 height 16
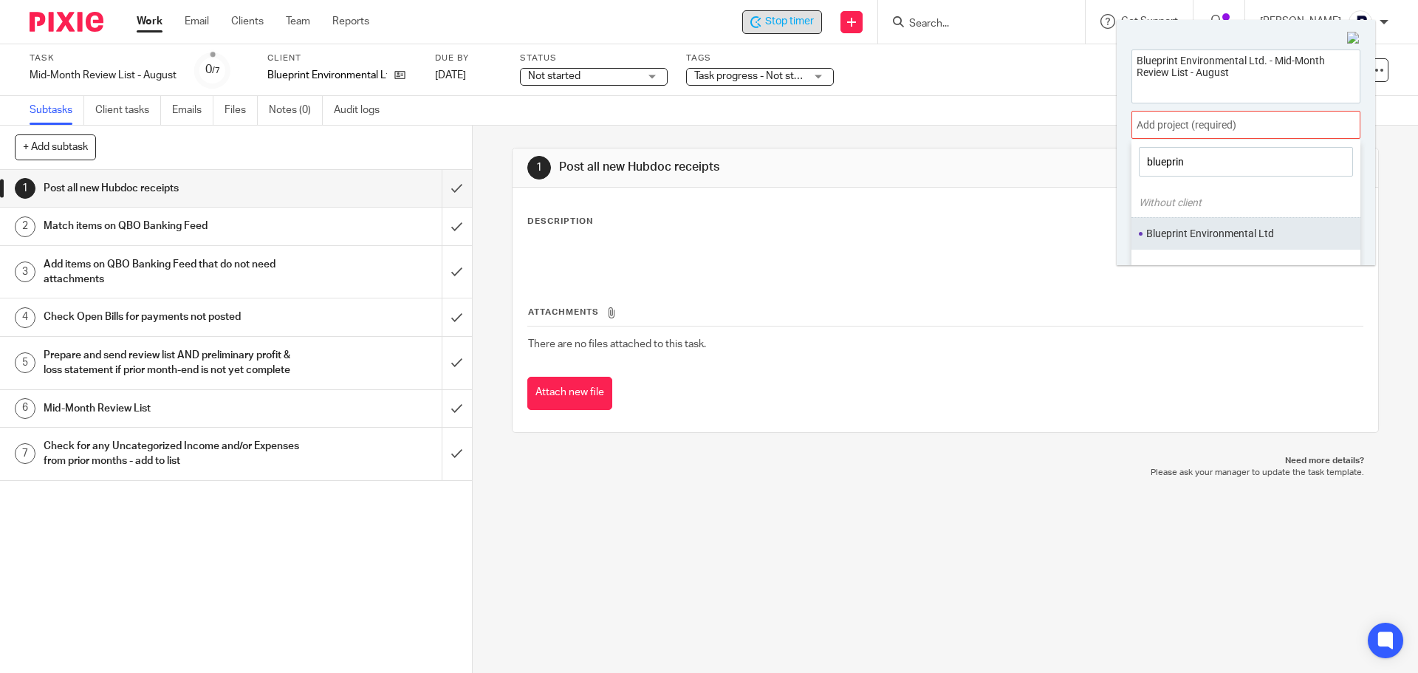
type input "blueprin"
click at [1247, 236] on li "Blueprint Environmental Ltd" at bounding box center [1242, 234] width 193 height 16
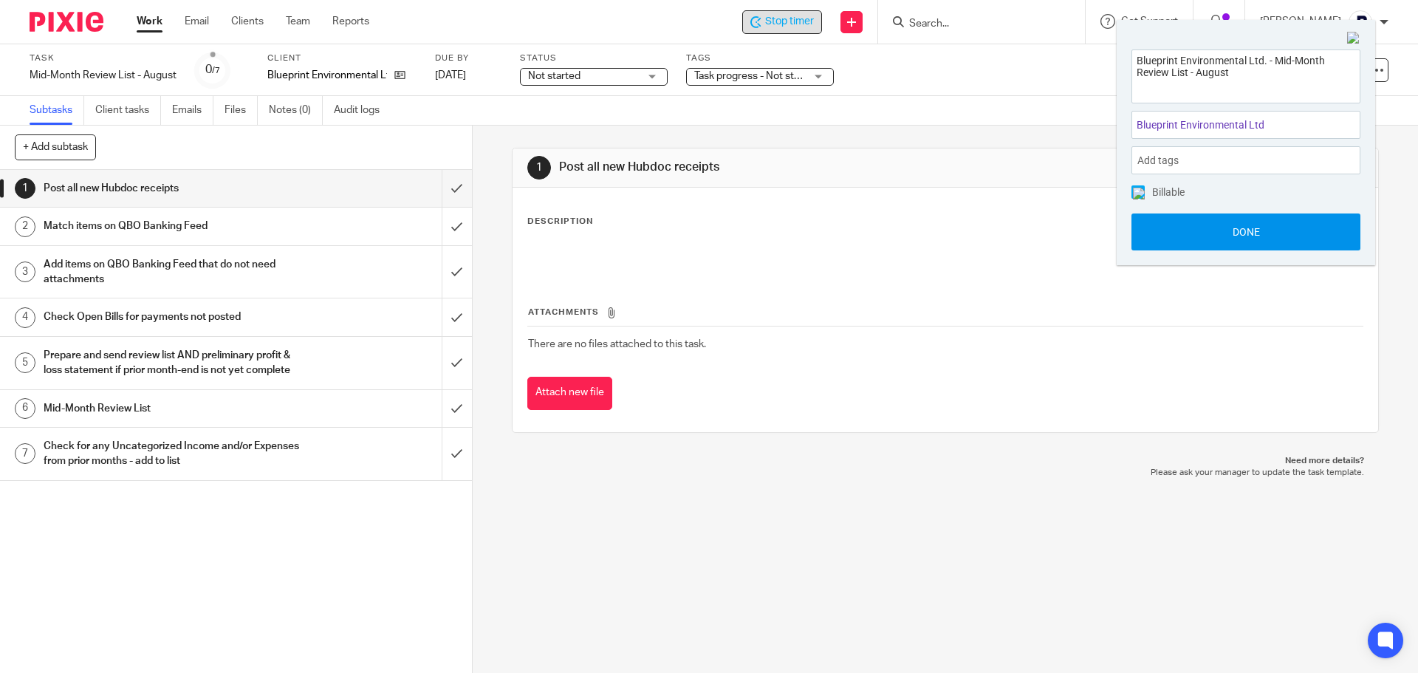
click at [1245, 234] on button "Done" at bounding box center [1245, 231] width 229 height 37
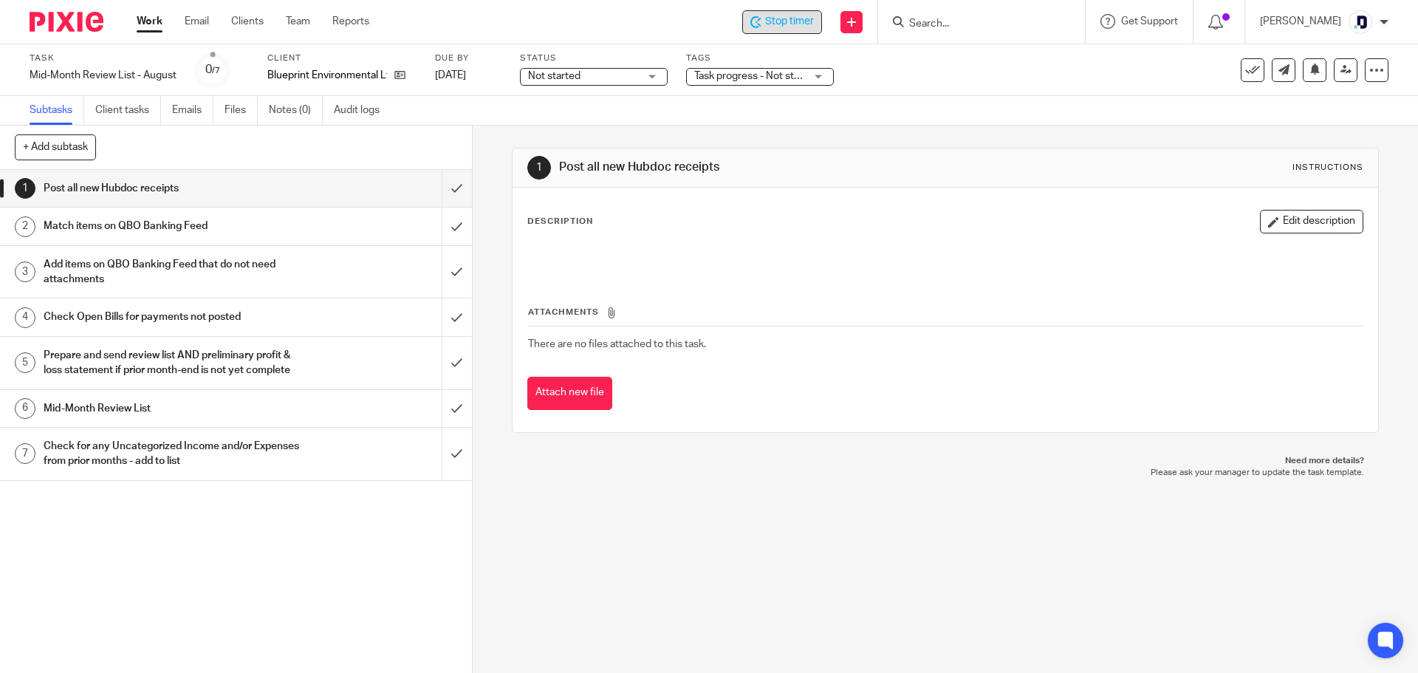
click at [787, 21] on span "Stop timer" at bounding box center [789, 22] width 49 height 16
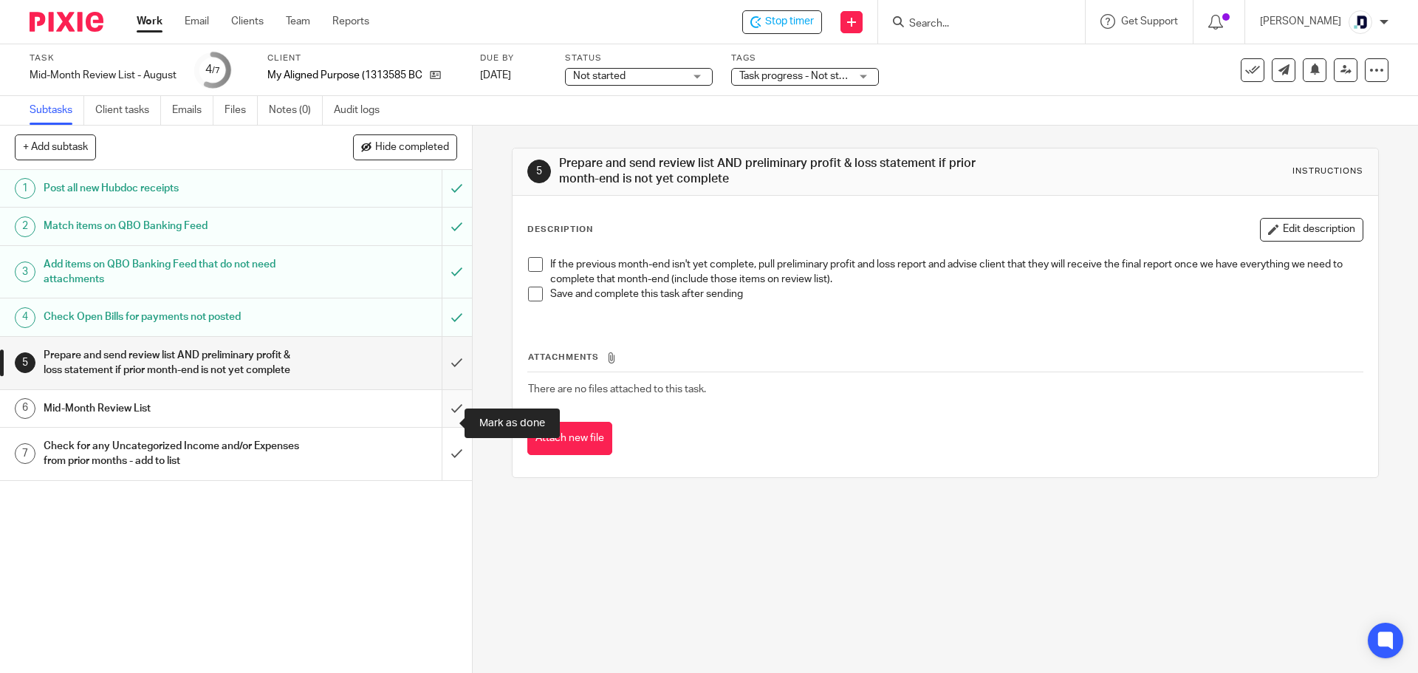
click at [437, 424] on input "submit" at bounding box center [236, 408] width 472 height 37
click at [784, 24] on span "Stop timer" at bounding box center [789, 22] width 49 height 16
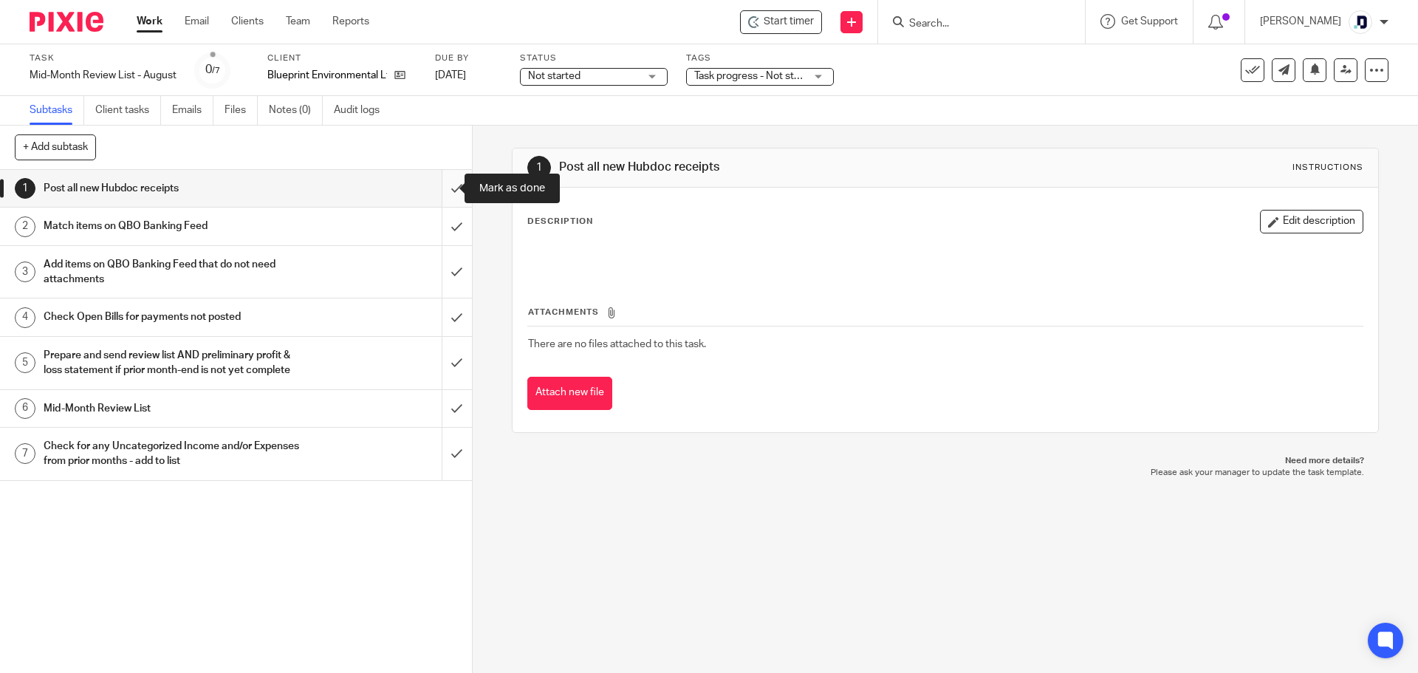
click at [442, 192] on input "submit" at bounding box center [236, 188] width 472 height 37
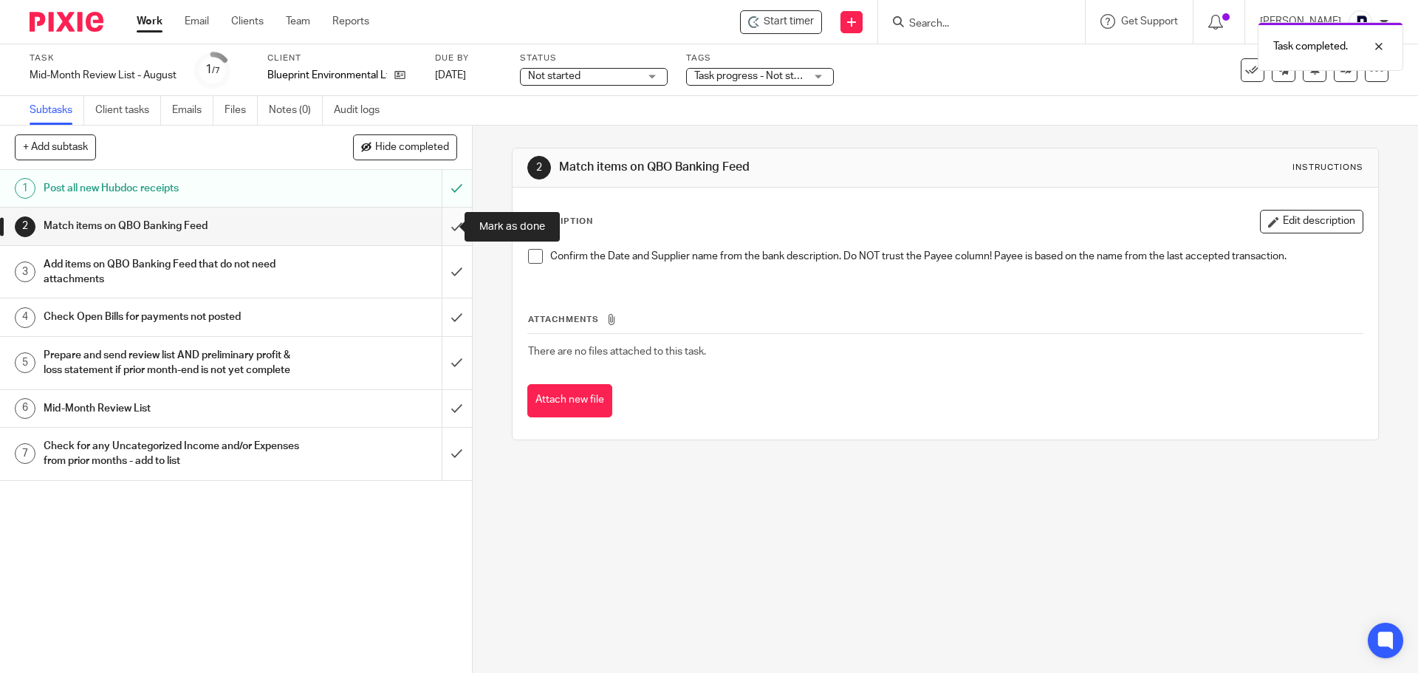
click at [446, 225] on input "submit" at bounding box center [236, 226] width 472 height 37
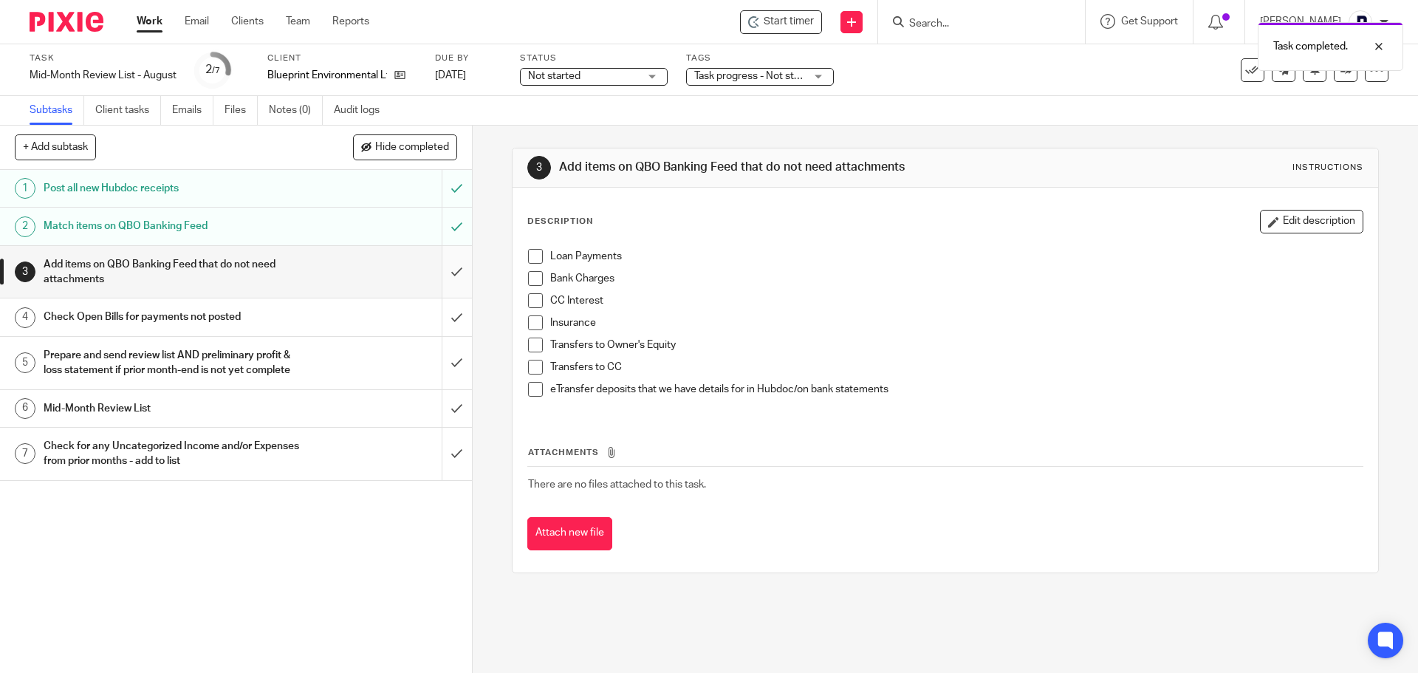
click at [442, 273] on input "submit" at bounding box center [236, 272] width 472 height 52
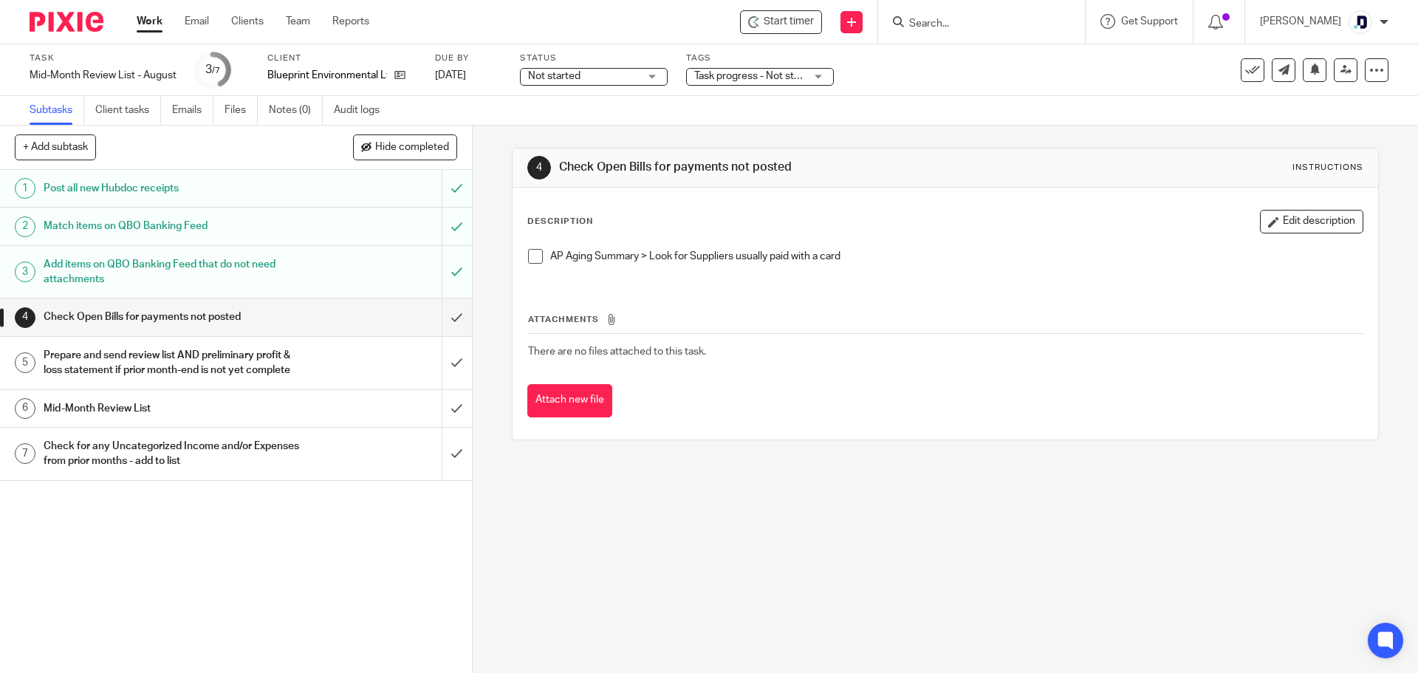
click at [213, 414] on h1 "Mid-Month Review List" at bounding box center [172, 408] width 256 height 22
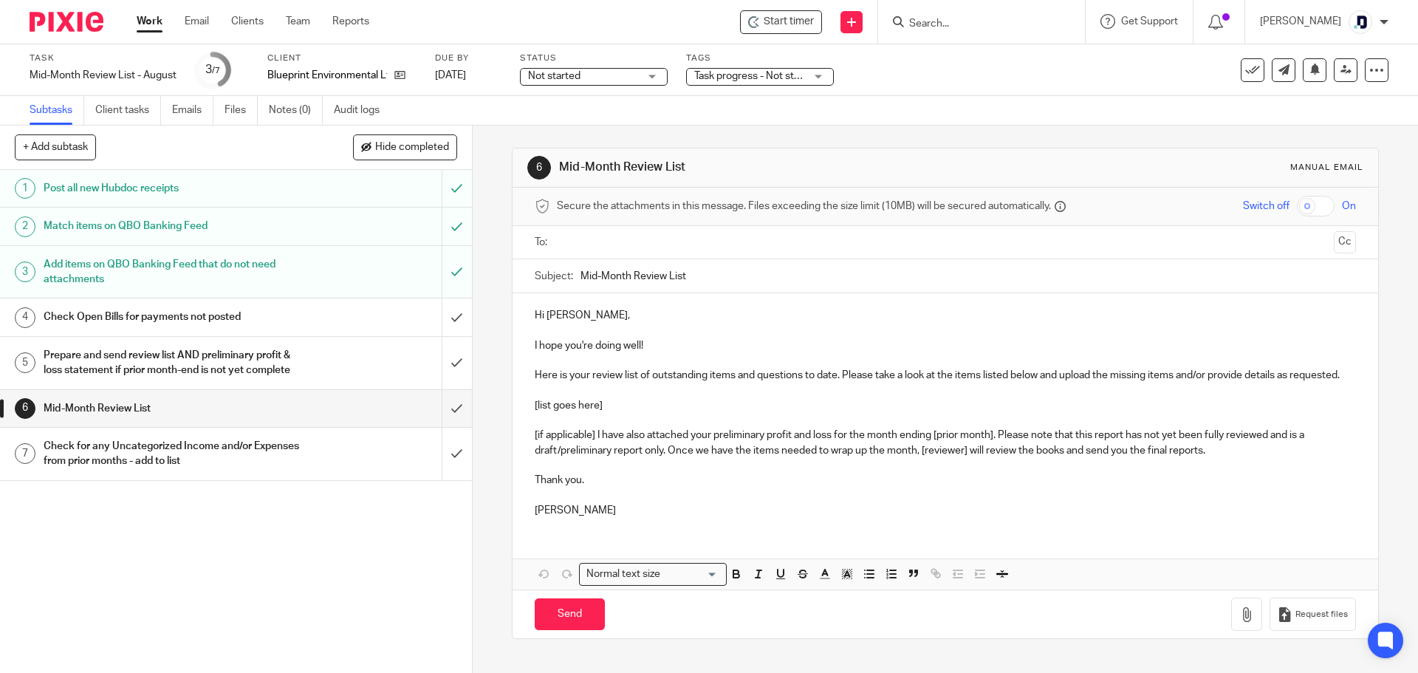
drag, startPoint x: 527, startPoint y: 307, endPoint x: 658, endPoint y: 318, distance: 131.2
click at [658, 318] on p "Hi [PERSON_NAME]," at bounding box center [945, 315] width 821 height 15
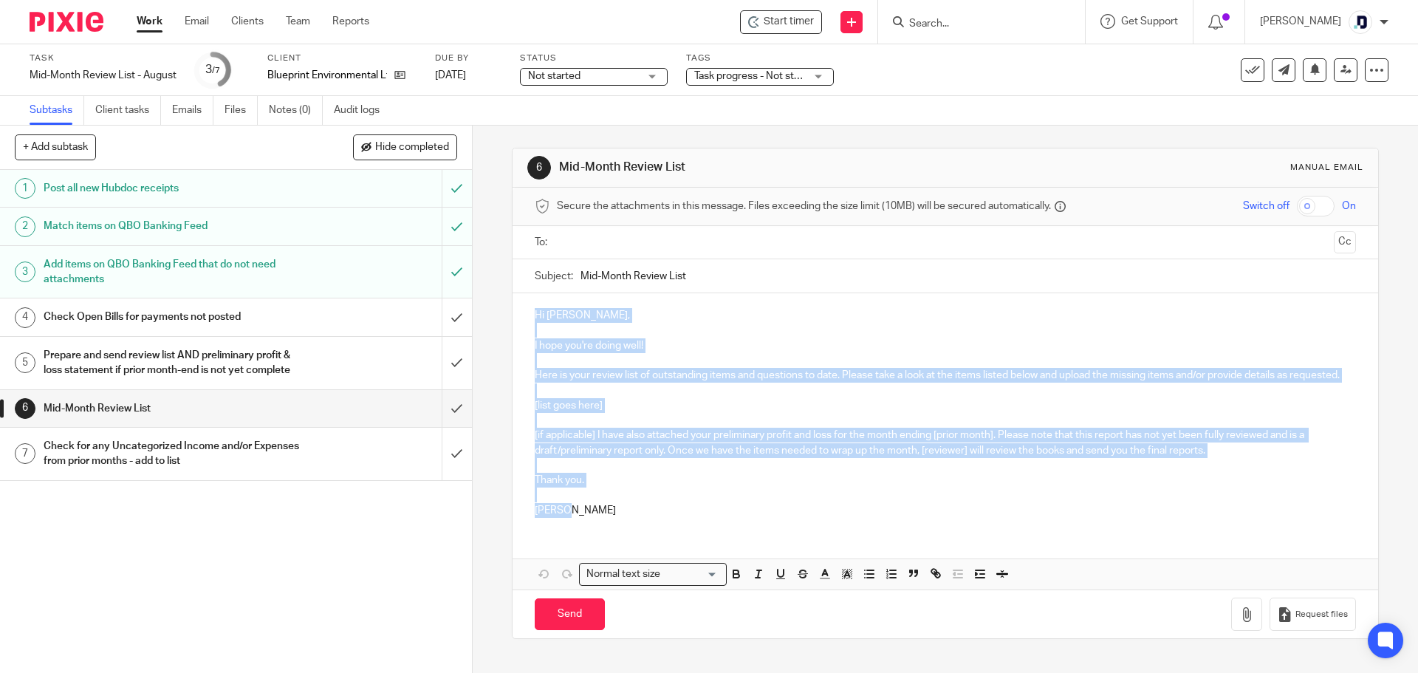
drag, startPoint x: 531, startPoint y: 317, endPoint x: 723, endPoint y: 527, distance: 284.9
click at [723, 527] on div "Hi [PERSON_NAME], I hope you're doing well! Here is your review list of outstan…" at bounding box center [945, 411] width 865 height 236
copy div "Hi [PERSON_NAME], I hope you're doing well! Here is your review list of outstan…"
click at [202, 23] on link "Email" at bounding box center [197, 21] width 24 height 15
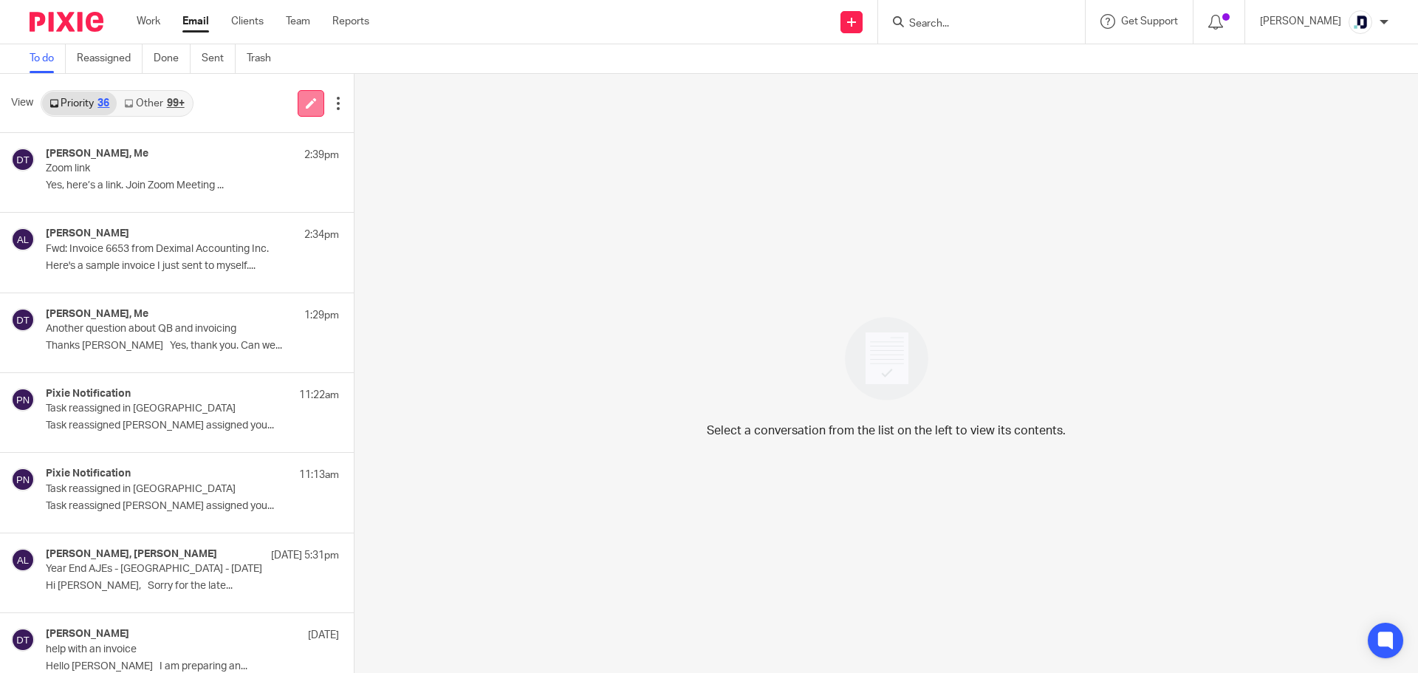
click at [304, 109] on link at bounding box center [311, 103] width 27 height 27
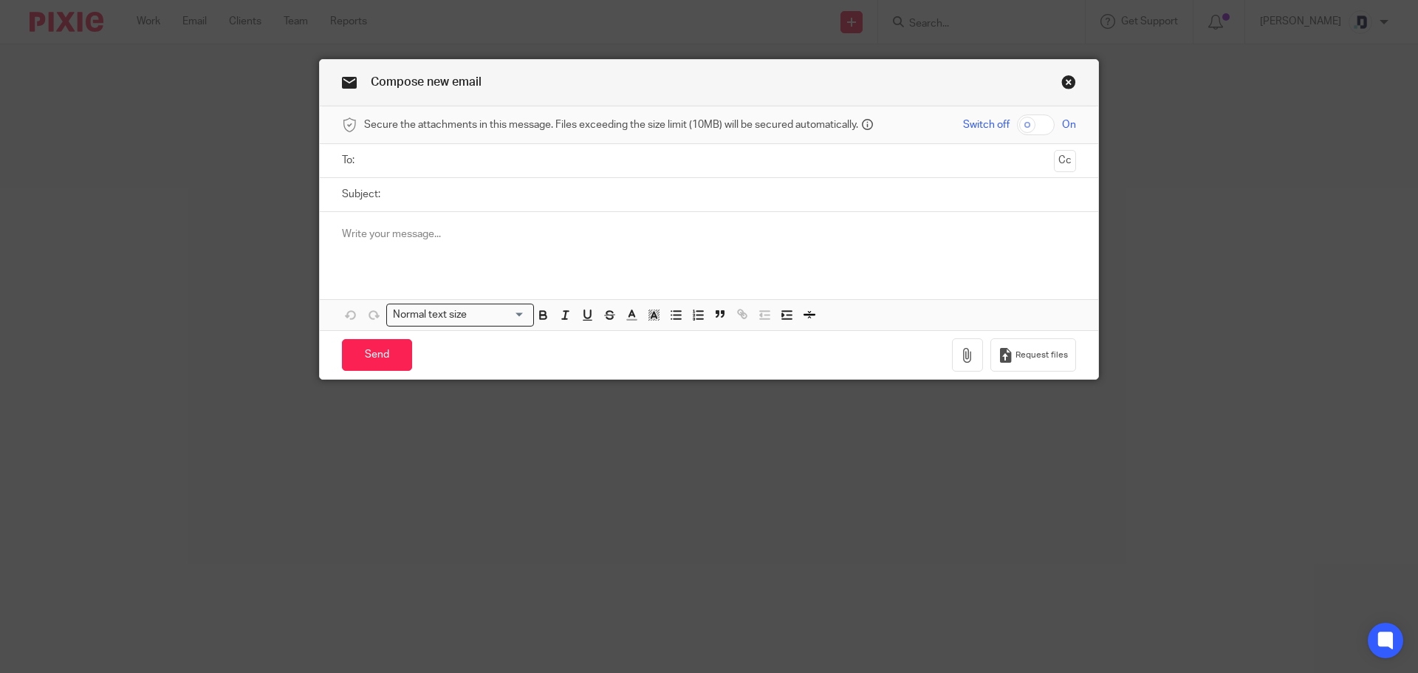
click at [447, 235] on p at bounding box center [709, 234] width 734 height 15
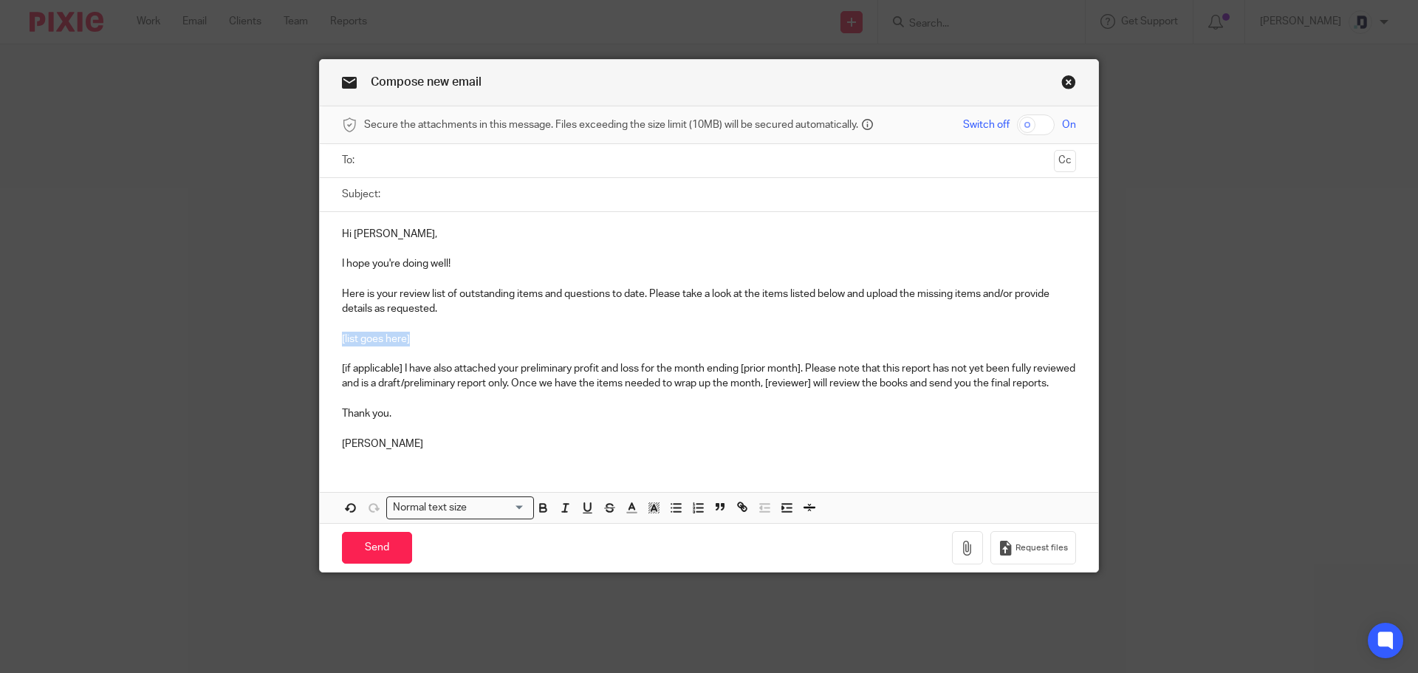
drag, startPoint x: 410, startPoint y: 339, endPoint x: 335, endPoint y: 344, distance: 74.8
click at [335, 344] on div "Hi [PERSON_NAME], I hope you're doing well! Here is your review list of outstan…" at bounding box center [709, 337] width 778 height 250
click at [403, 352] on p at bounding box center [709, 353] width 734 height 15
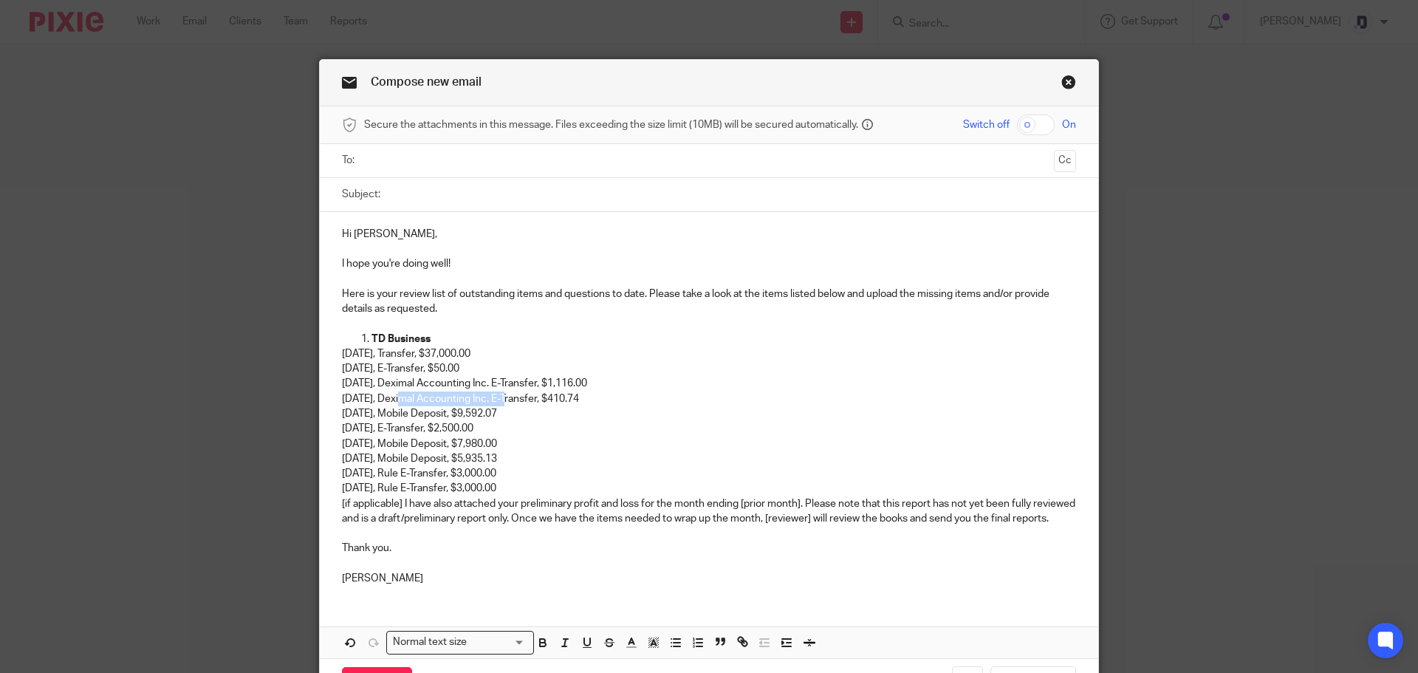
drag, startPoint x: 509, startPoint y: 399, endPoint x: 397, endPoint y: 391, distance: 111.8
click at [397, 391] on p "04-14-2025, Deximal Accounting Inc. E-Transfer, $410.74" at bounding box center [709, 398] width 734 height 15
drag, startPoint x: 506, startPoint y: 384, endPoint x: 397, endPoint y: 384, distance: 109.3
click at [397, 384] on p "04-02-2025, Deximal Accounting Inc. E-Transfer, $1,116.00" at bounding box center [709, 383] width 734 height 15
click at [417, 473] on p "08-12-2025, Rule E-Transfer, $3,000.00" at bounding box center [709, 473] width 734 height 15
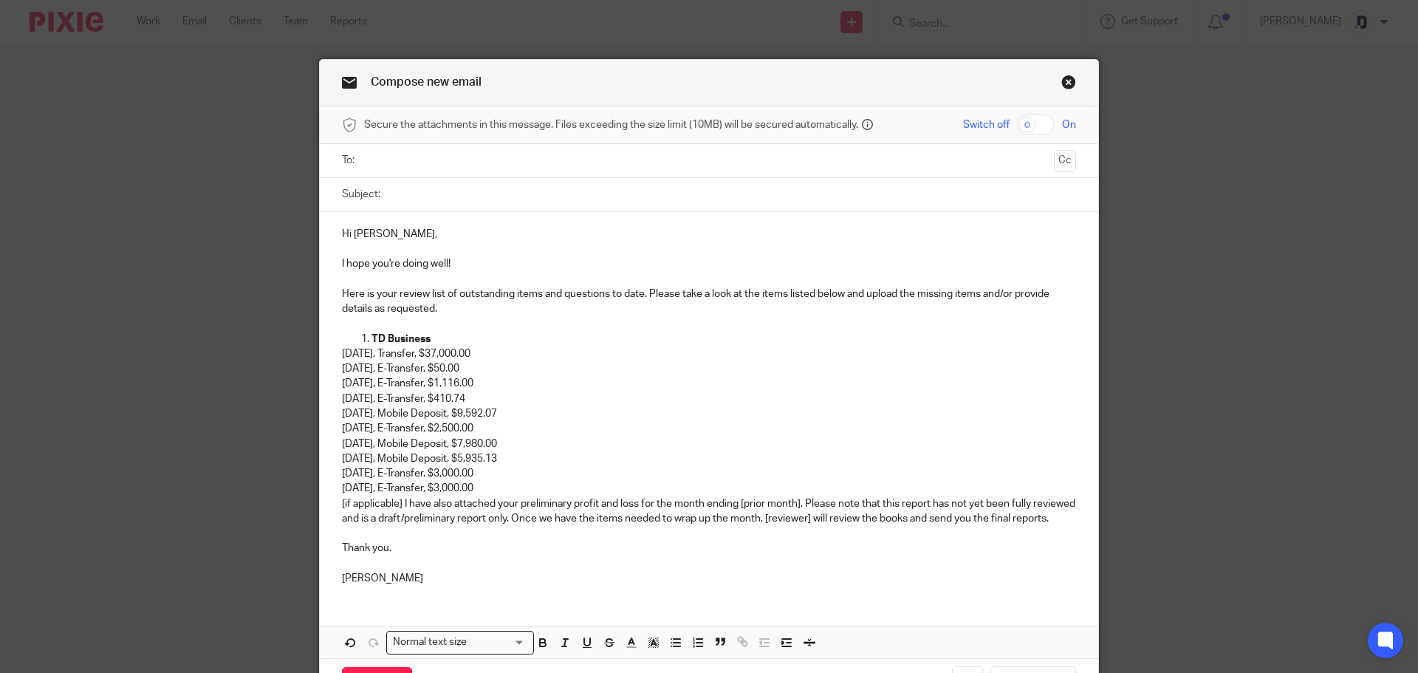
click at [522, 486] on p "08-13-2025, E-Transfer, $3,000.00" at bounding box center [709, 488] width 734 height 15
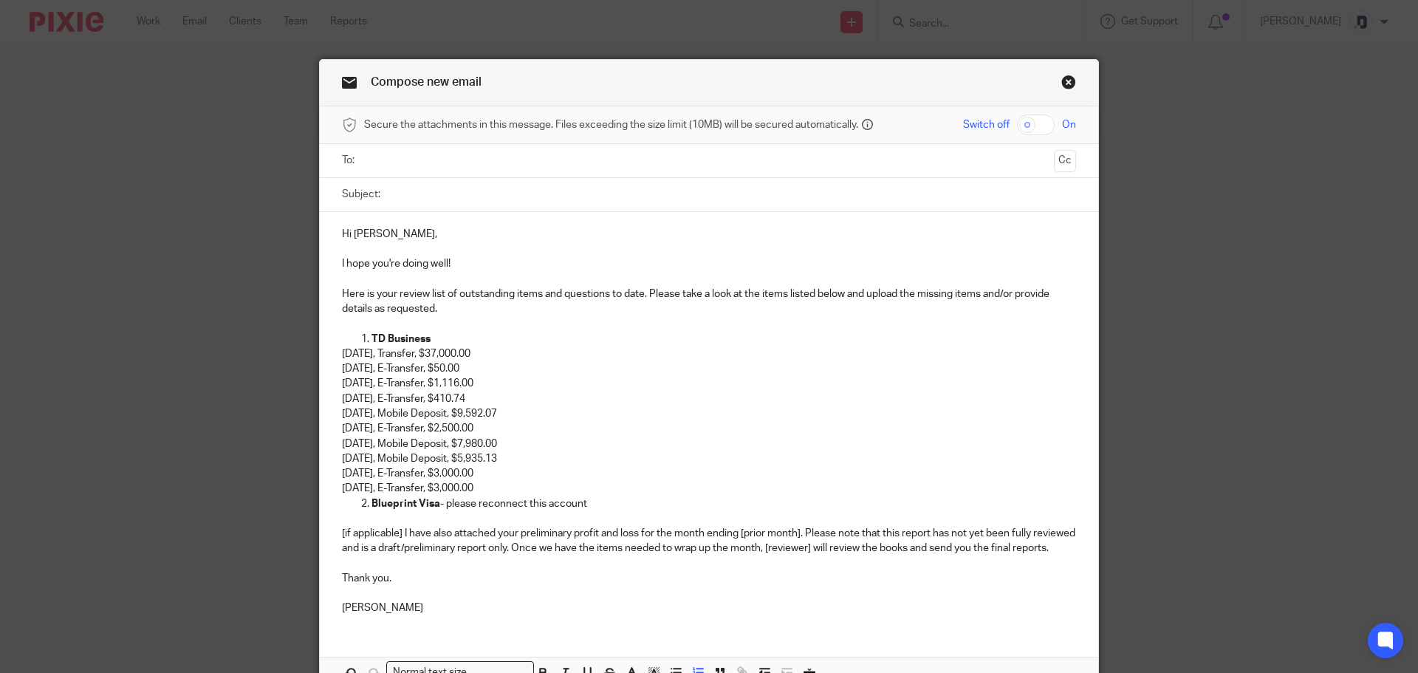
click at [388, 515] on p at bounding box center [723, 518] width 705 height 15
click at [334, 516] on div "Hi Marina, I hope you're doing well! Here is your review list of outstanding it…" at bounding box center [709, 419] width 778 height 415
click at [333, 509] on div "Hi Marina, I hope you're doing well! Here is your review list of outstanding it…" at bounding box center [709, 419] width 778 height 415
click at [599, 504] on p "Blueprint Visa - please reconnect this account" at bounding box center [723, 503] width 705 height 15
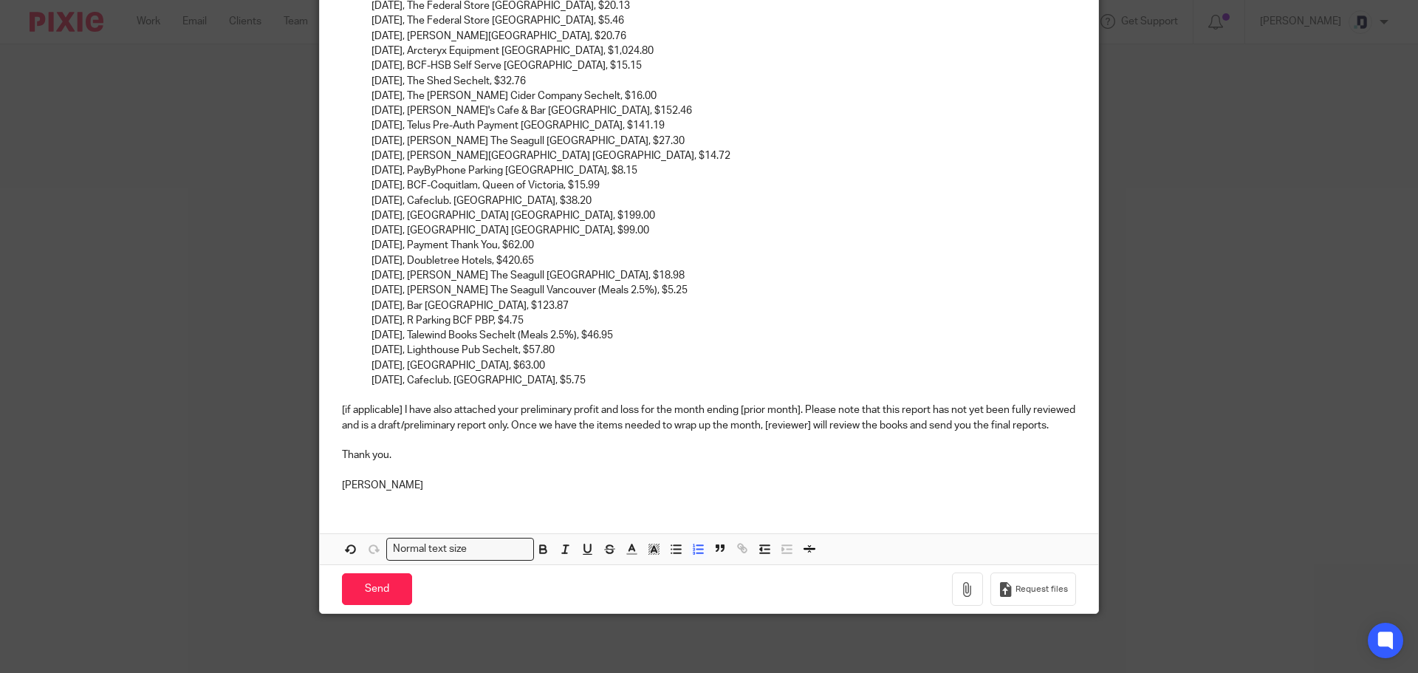
scroll to position [886, 0]
click at [559, 373] on p "01-27-2025, Cafeclub. Vancouver, $5.75" at bounding box center [723, 380] width 705 height 15
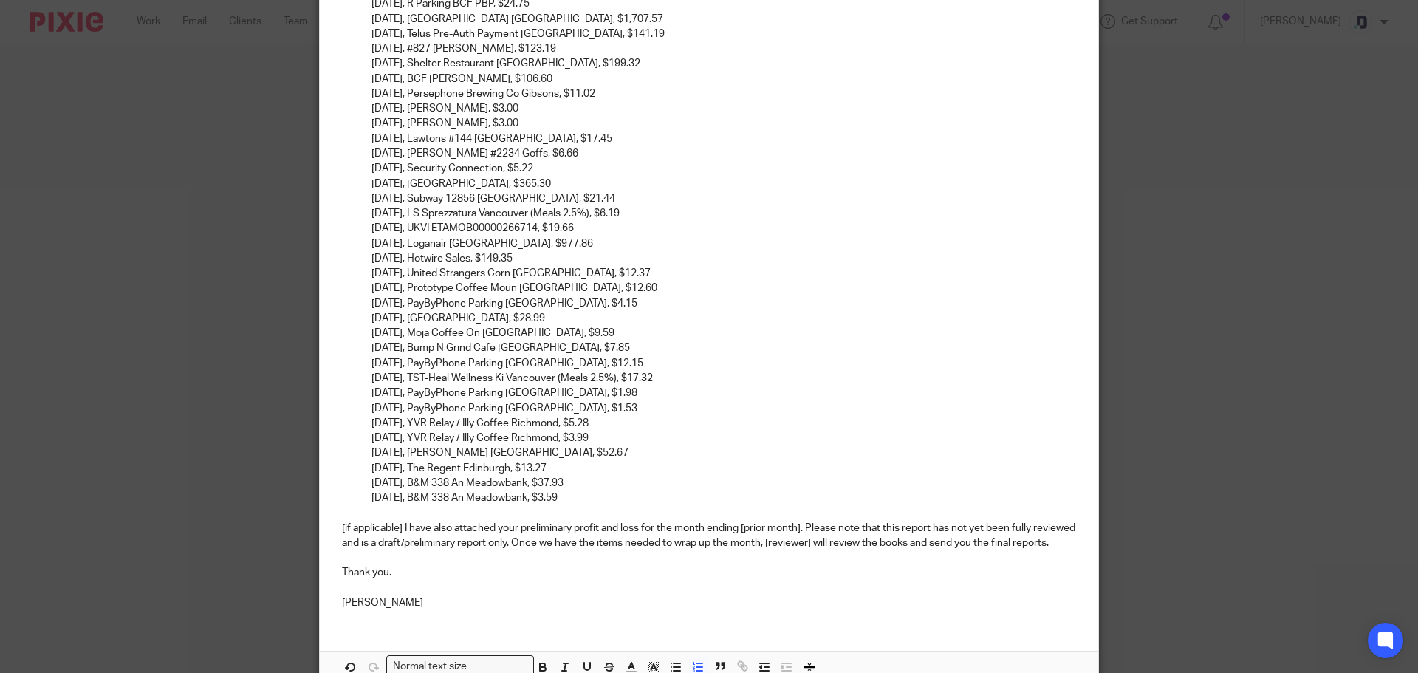
scroll to position [1635, 0]
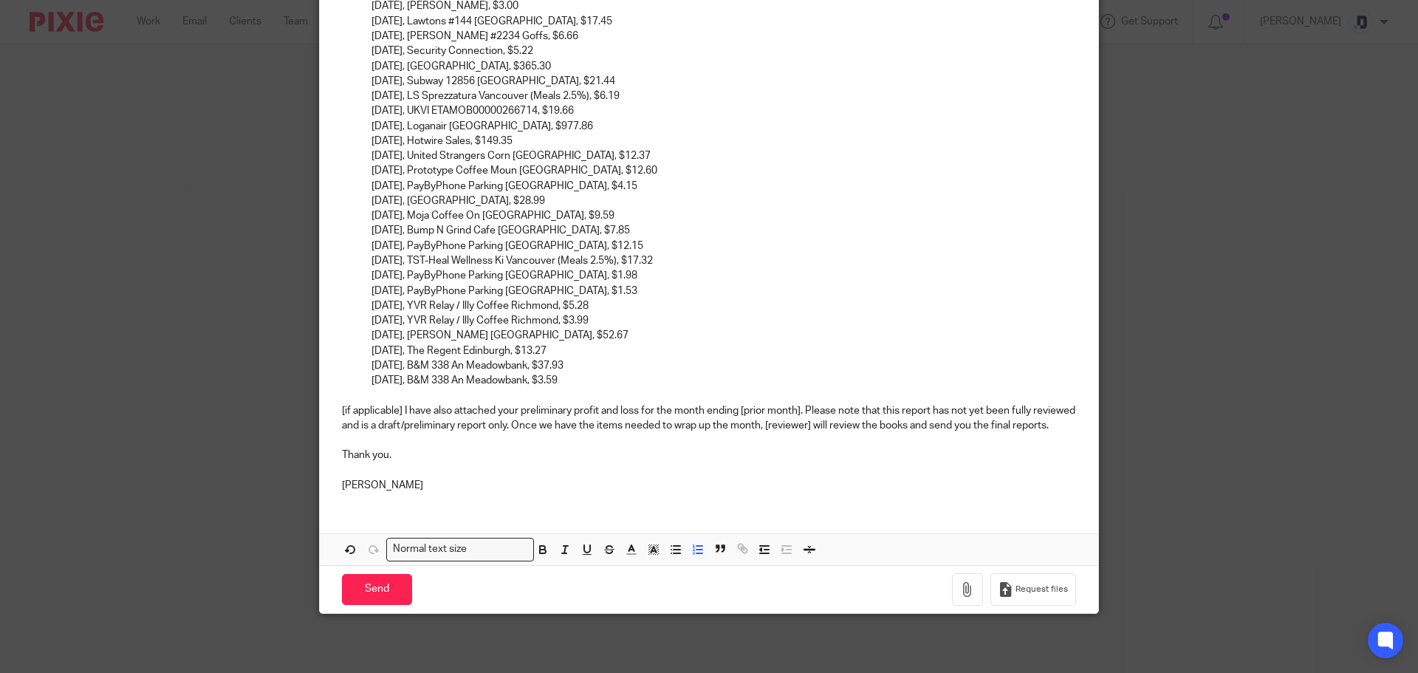
click at [598, 373] on p "04-28-2025, B&M 338 An Meadowbank, $3.59" at bounding box center [723, 380] width 705 height 15
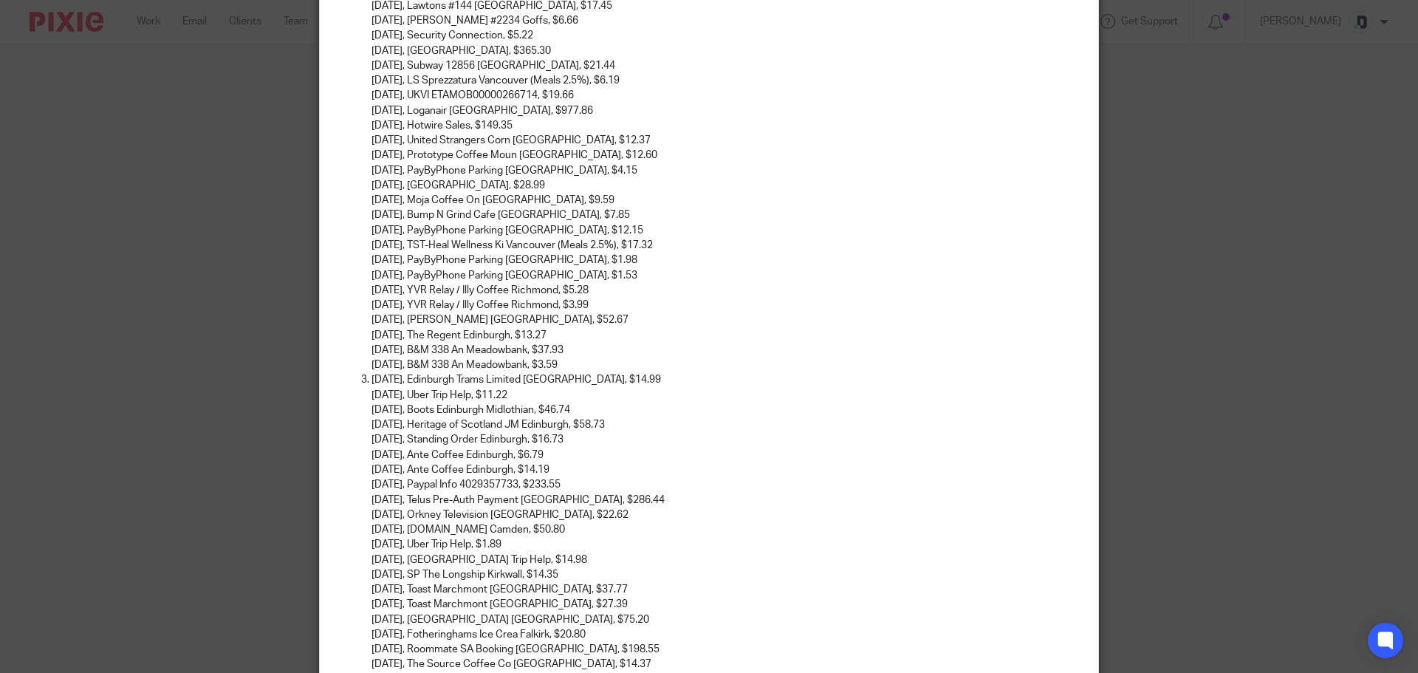
scroll to position [1680, 0]
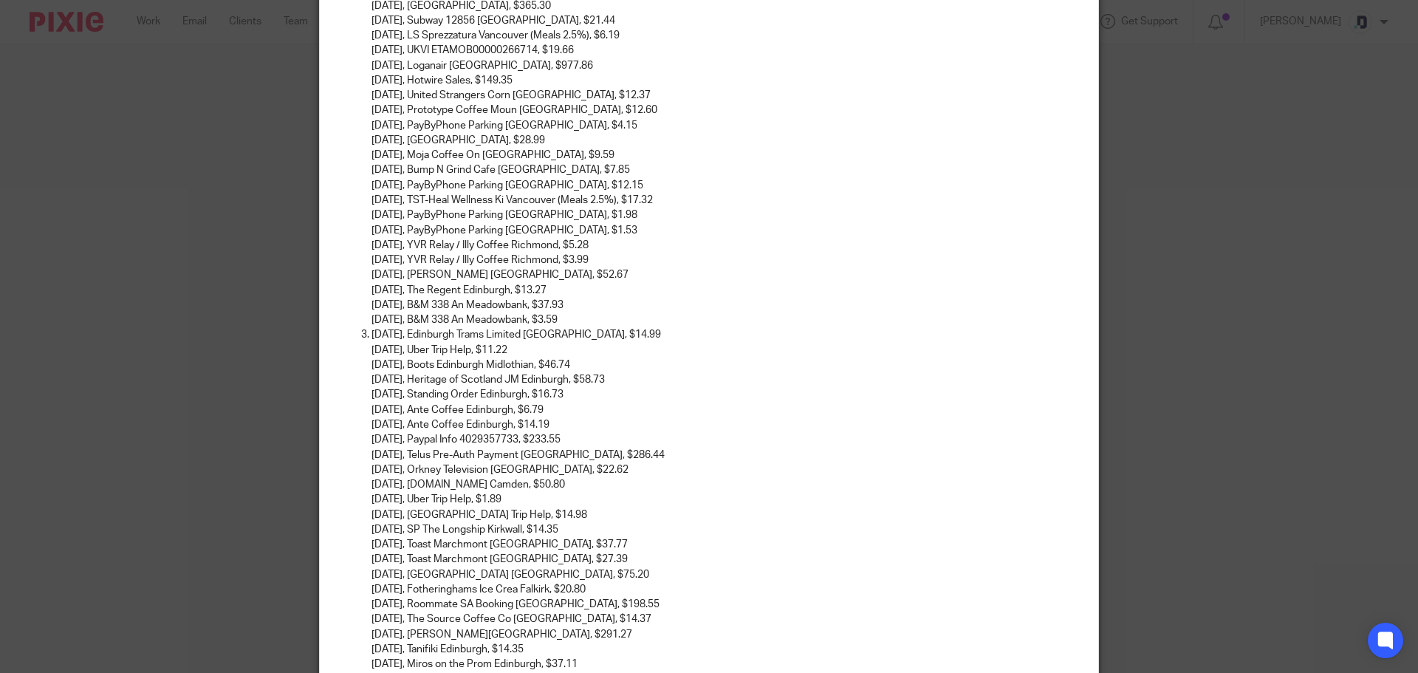
click at [371, 332] on li "04-28-2025, Edinburgh Trams Limited Edinburgh, $14.99 04-29-2025, Uber Trip Hel…" at bounding box center [723, 506] width 705 height 359
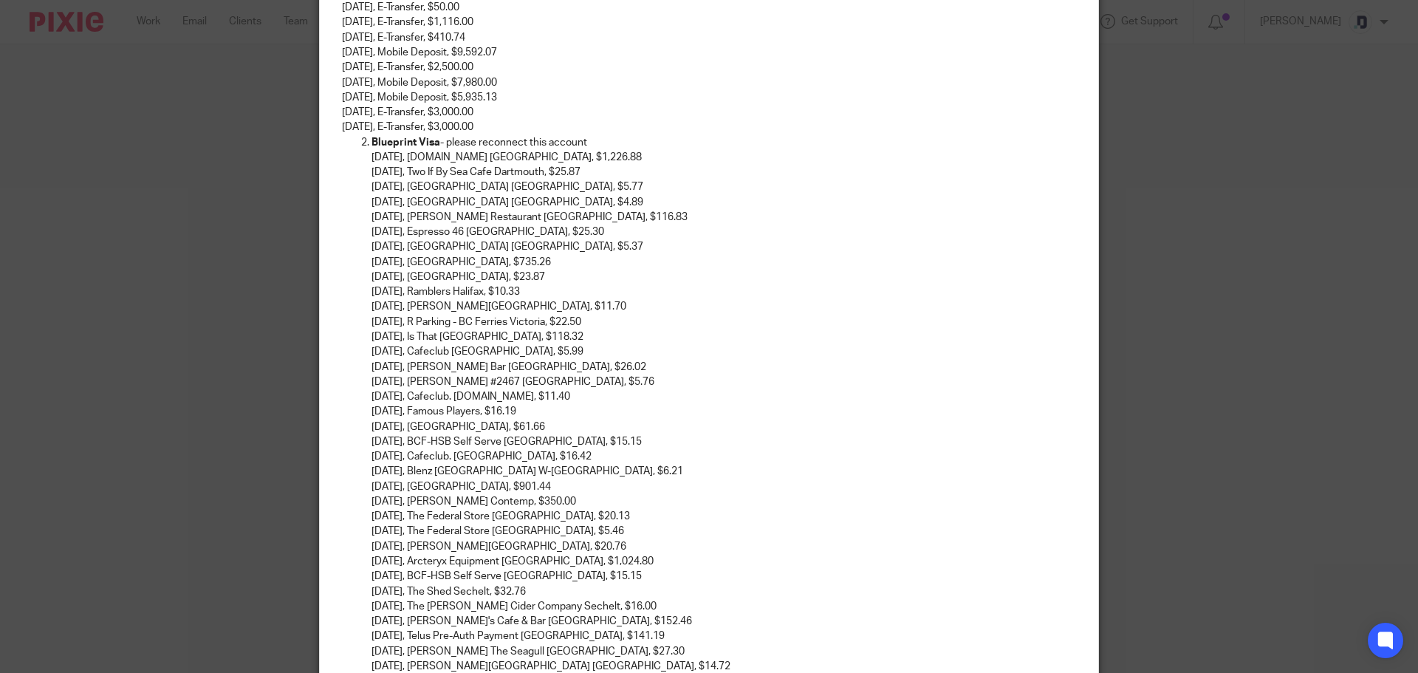
scroll to position [277, 0]
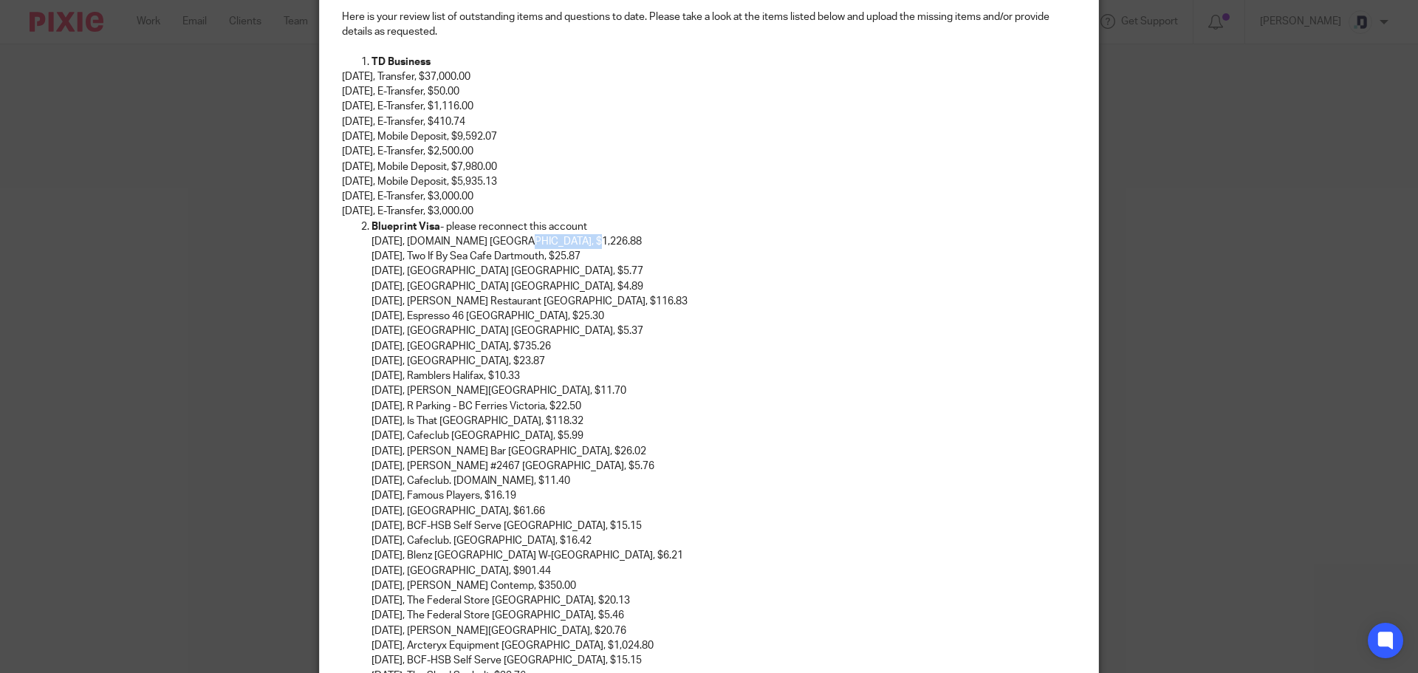
drag, startPoint x: 615, startPoint y: 240, endPoint x: 544, endPoint y: 240, distance: 71.6
click at [544, 240] on p "11-13-2024, WWW.CLEANENERGYBC.ORG Vancouver, $1,226.88" at bounding box center [723, 241] width 705 height 15
click at [456, 238] on p "11-13-2024, WWW.CLEANENERGYBC, $1,226.88" at bounding box center [723, 241] width 705 height 15
click at [456, 240] on p "11-13-2024, WWW.CLEANENERGYBC, $1,226.88" at bounding box center [723, 241] width 705 height 15
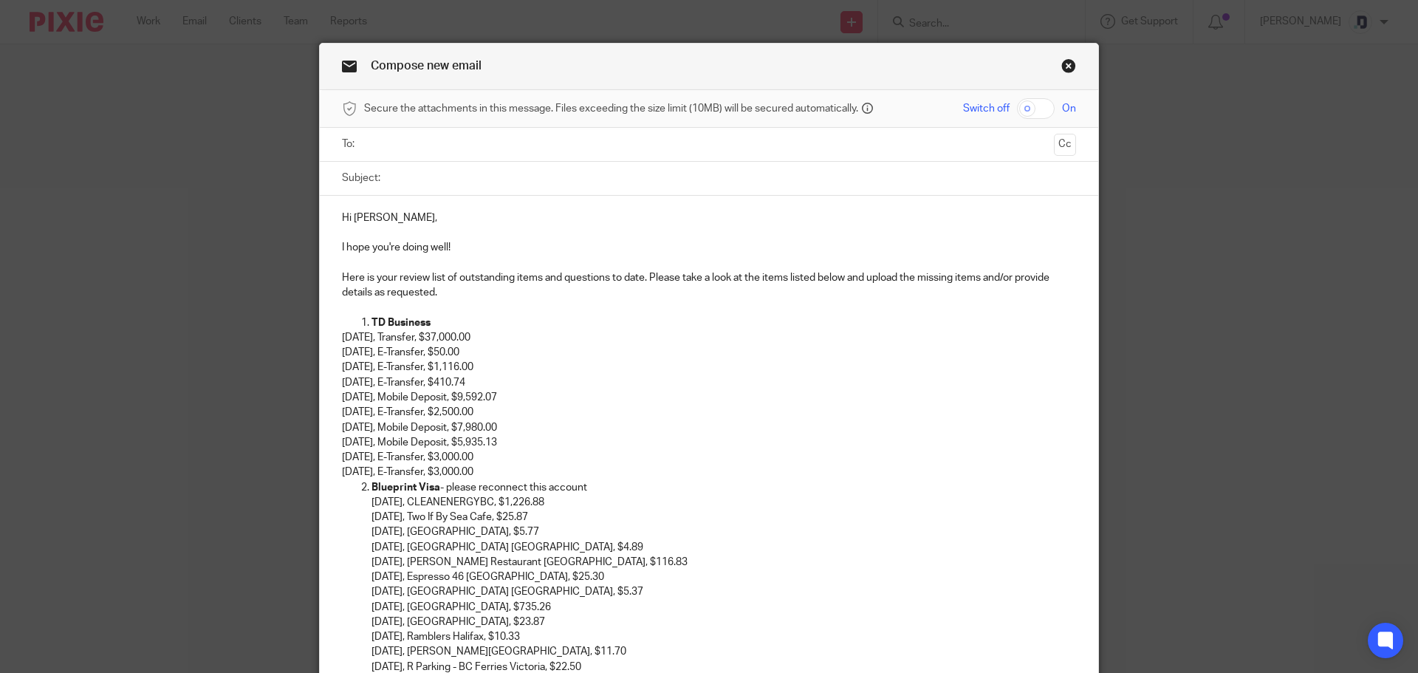
scroll to position [0, 0]
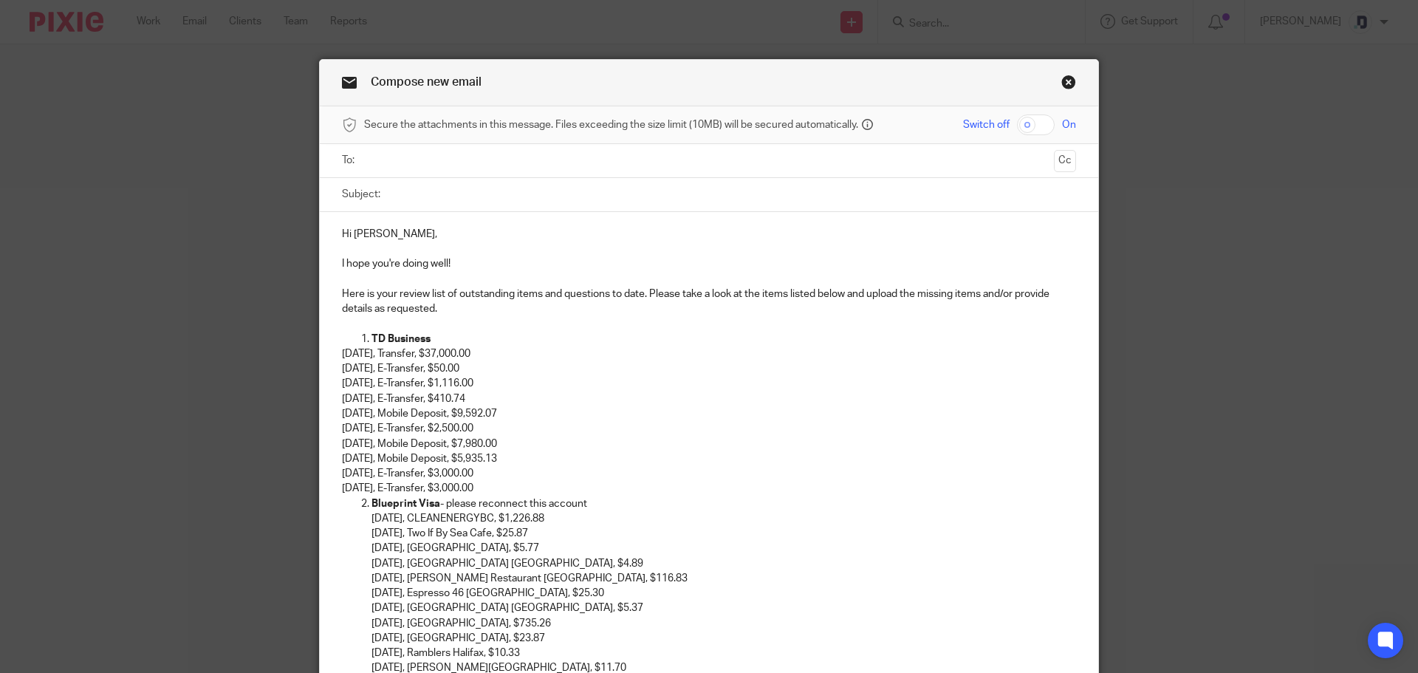
click at [620, 165] on input "text" at bounding box center [708, 160] width 679 height 17
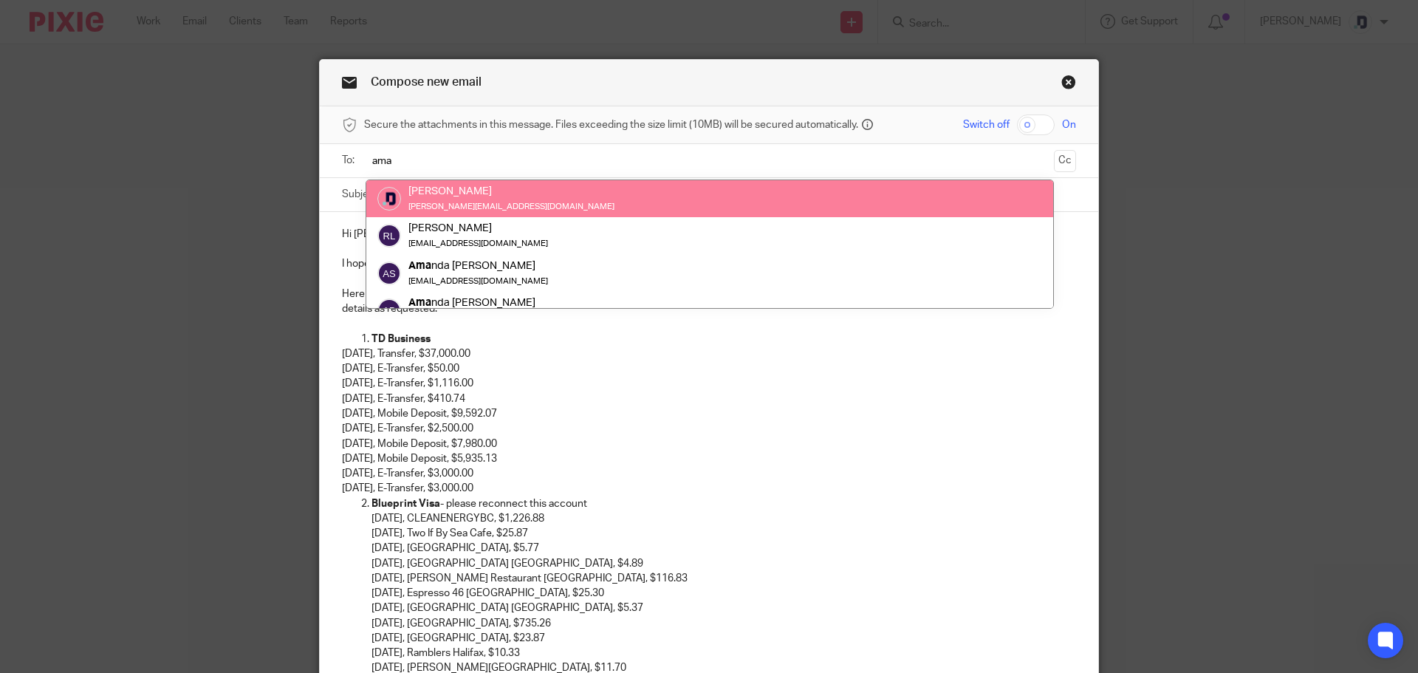
type input "ama"
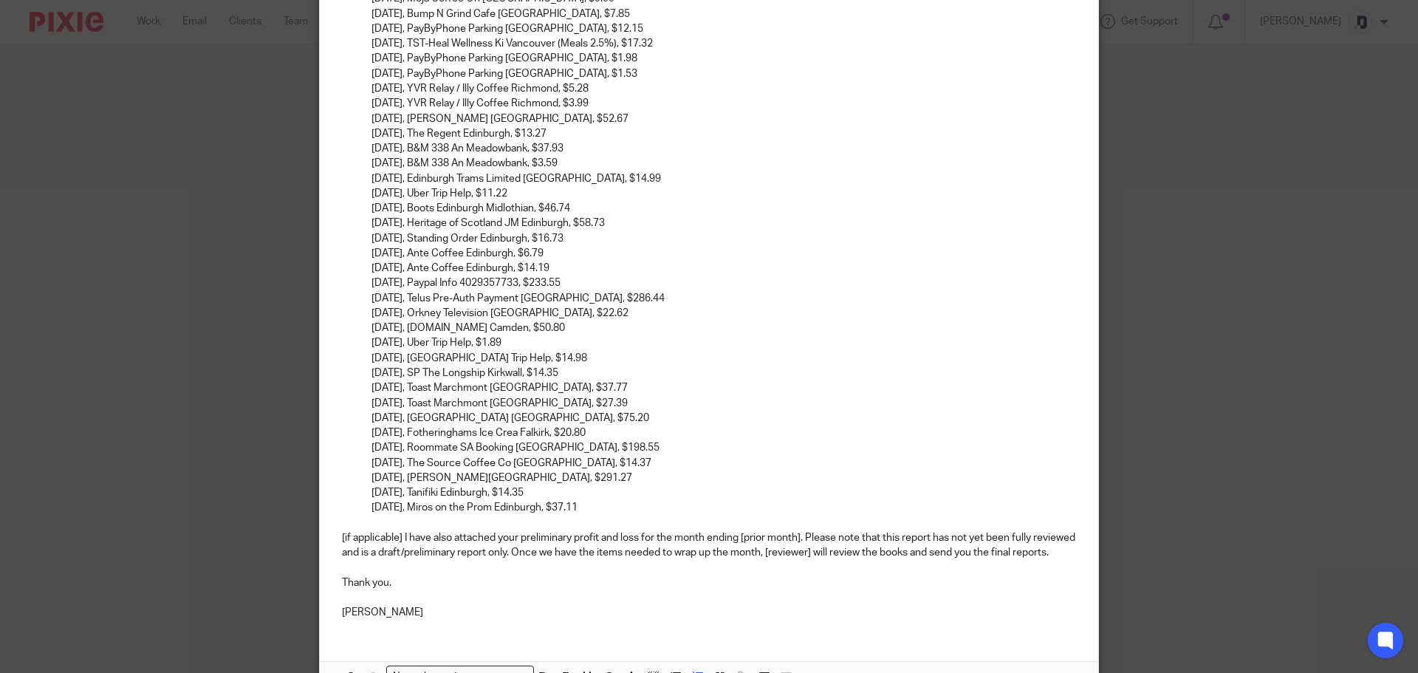
scroll to position [1982, 0]
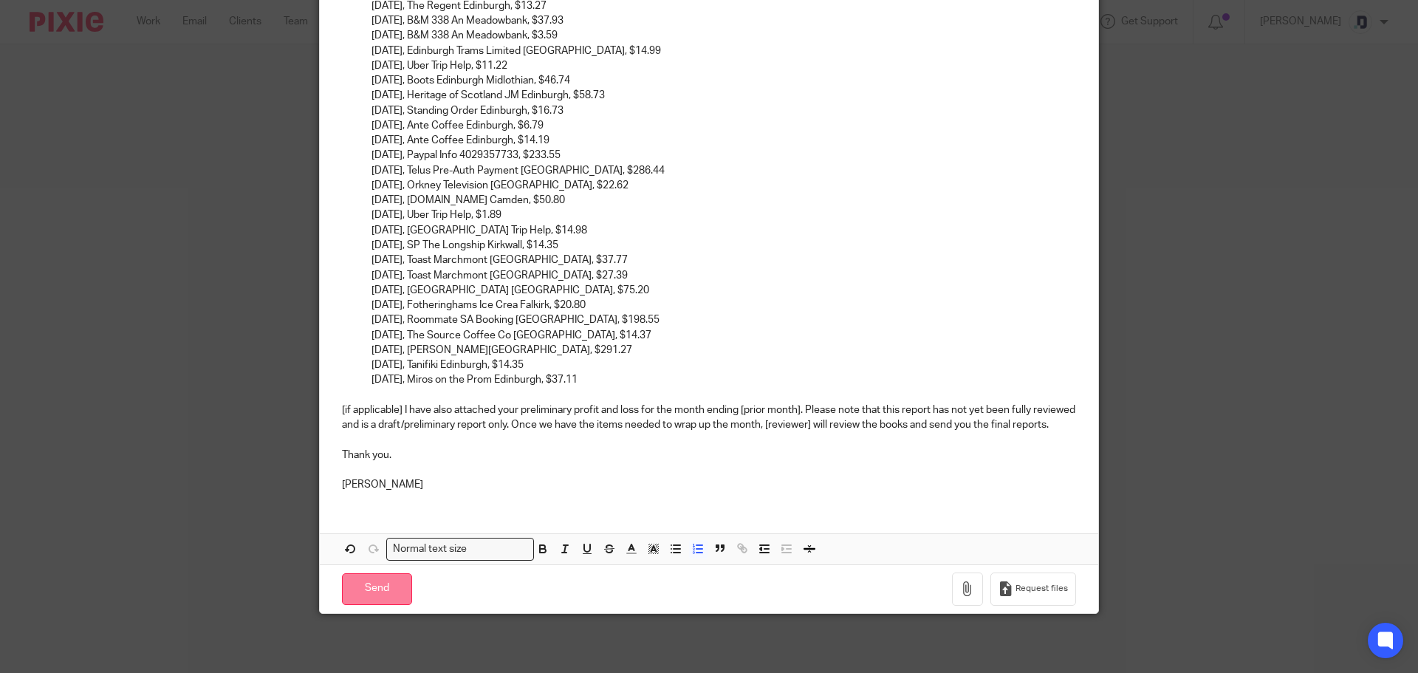
click at [377, 593] on input "Send" at bounding box center [377, 589] width 70 height 32
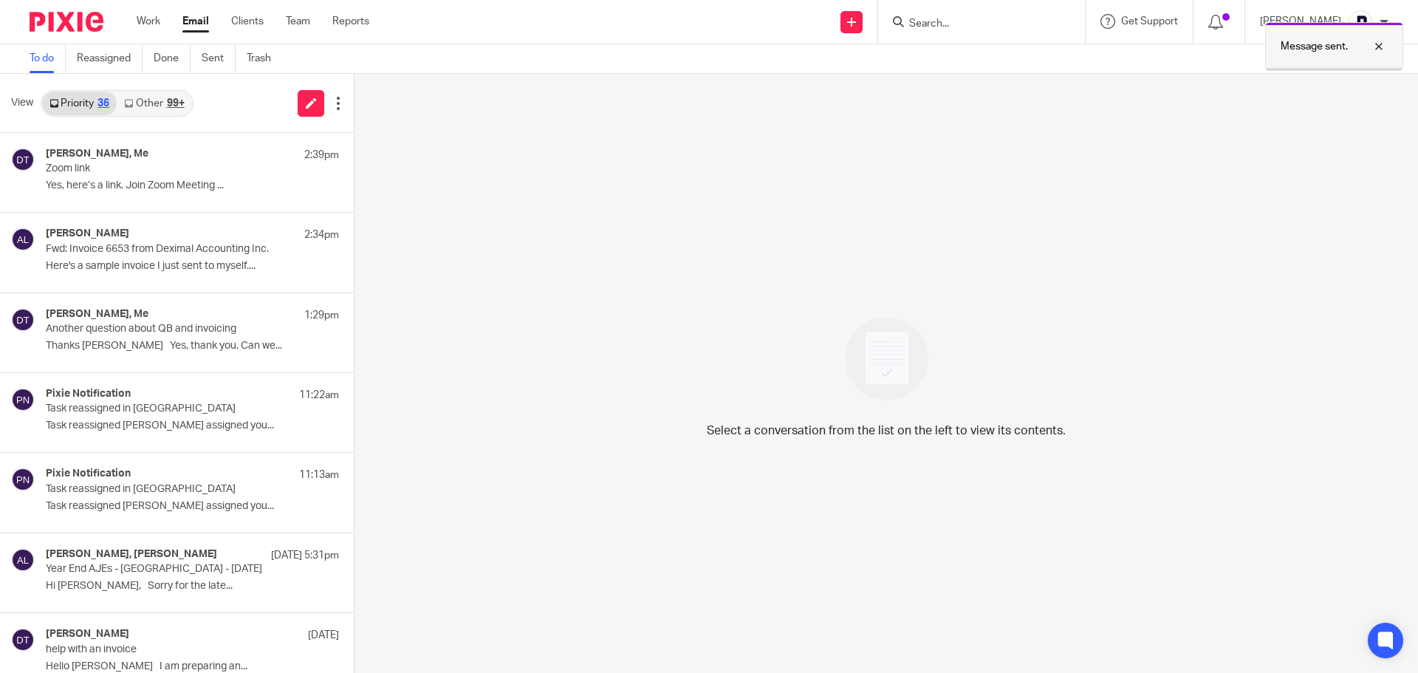
click at [1378, 44] on div at bounding box center [1368, 47] width 40 height 18
